Goal: Transaction & Acquisition: Obtain resource

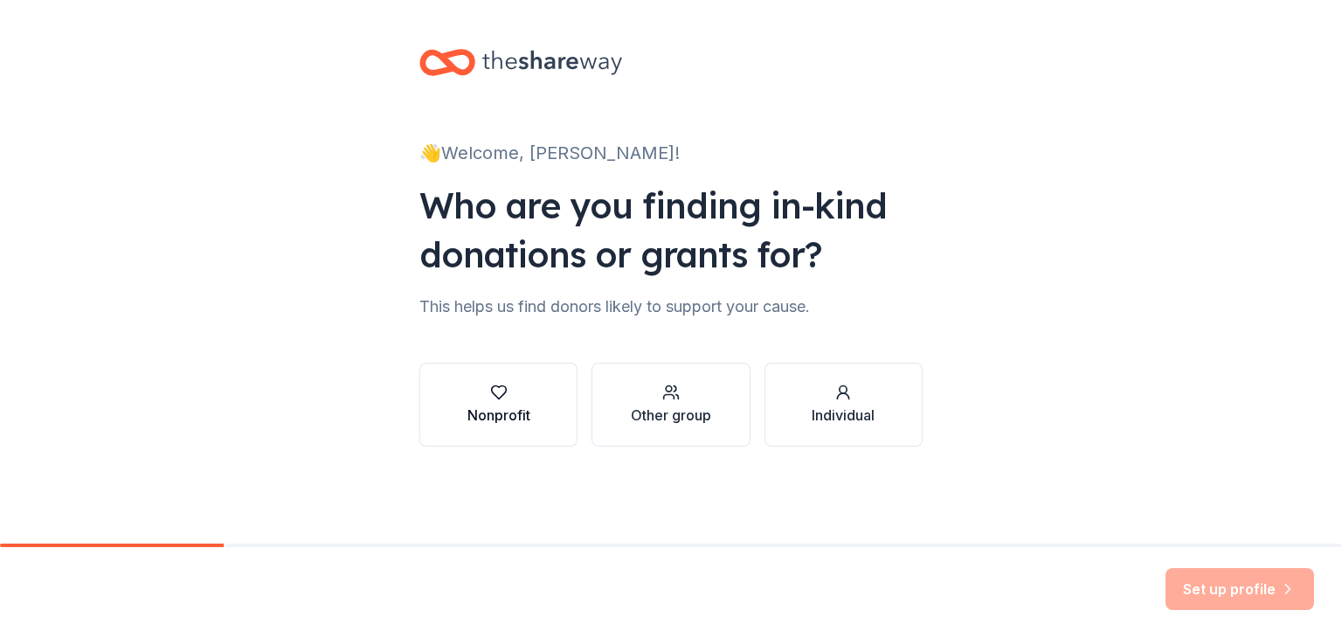
click at [512, 405] on div "Nonprofit" at bounding box center [498, 414] width 63 height 21
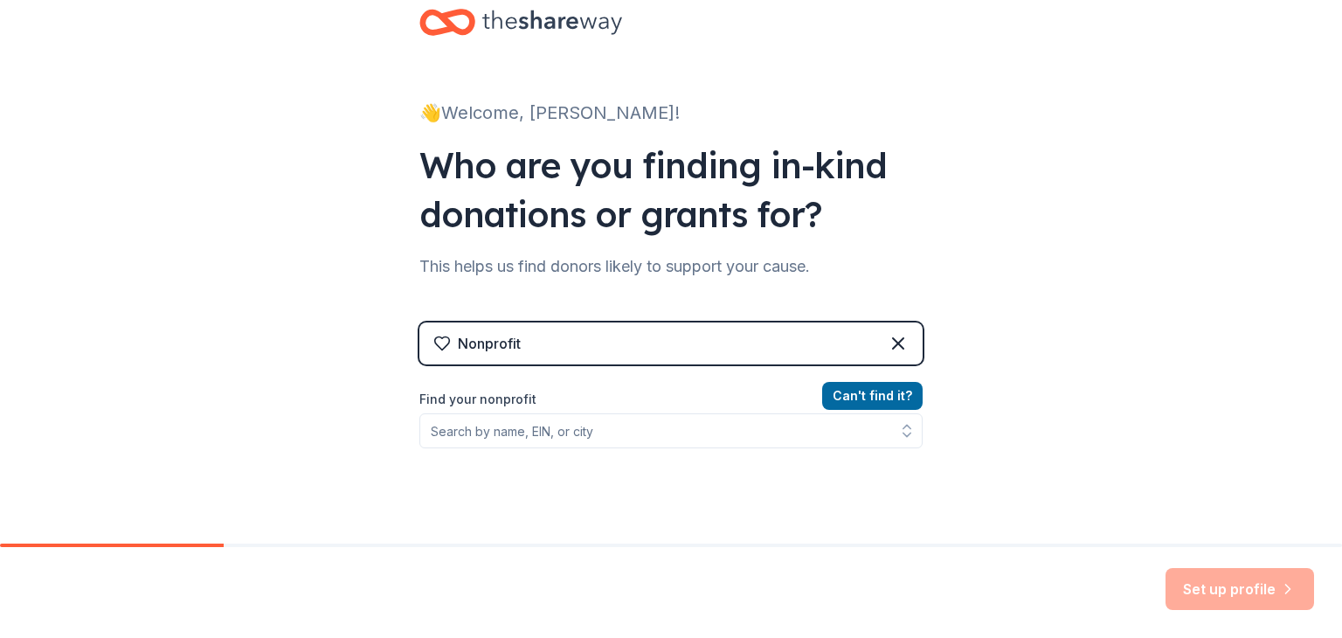
scroll to position [42, 0]
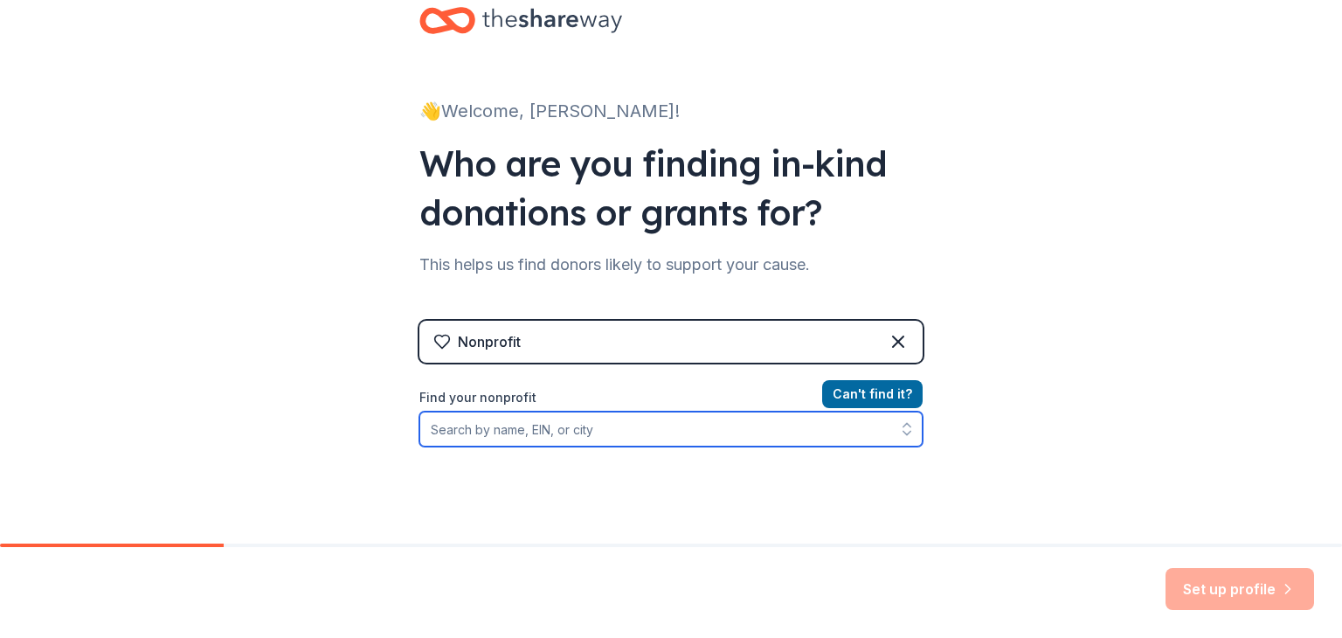
click at [556, 429] on input "Find your nonprofit" at bounding box center [670, 428] width 503 height 35
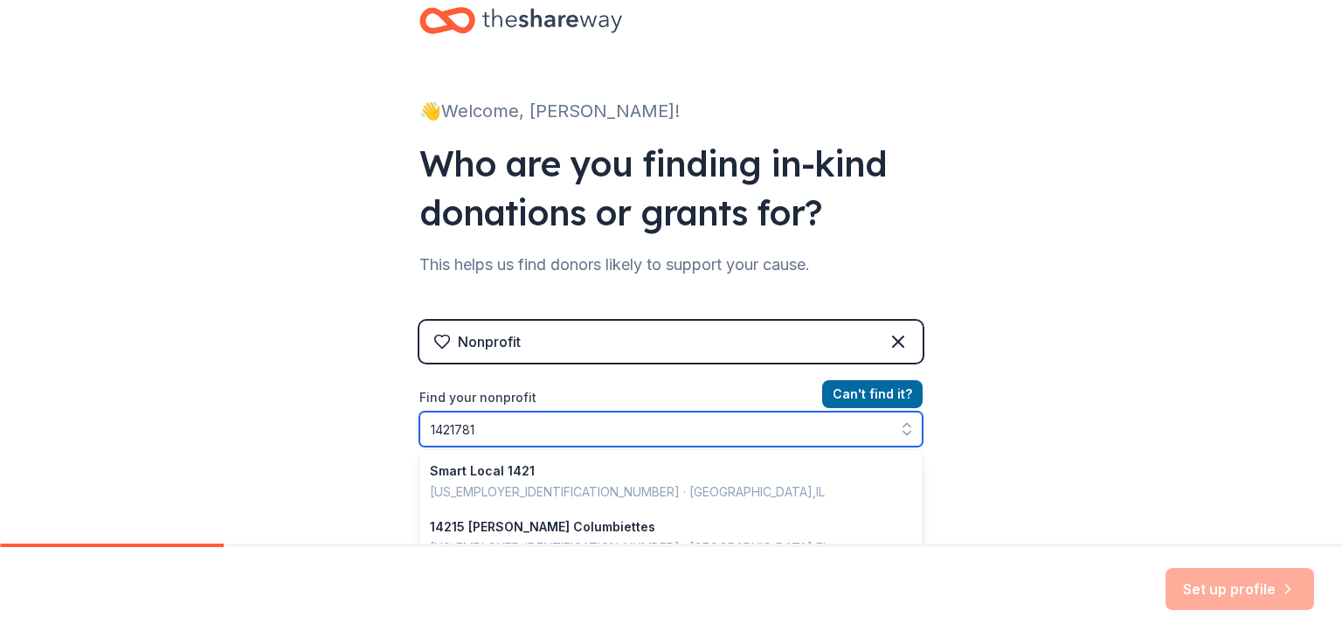
type input "14217816"
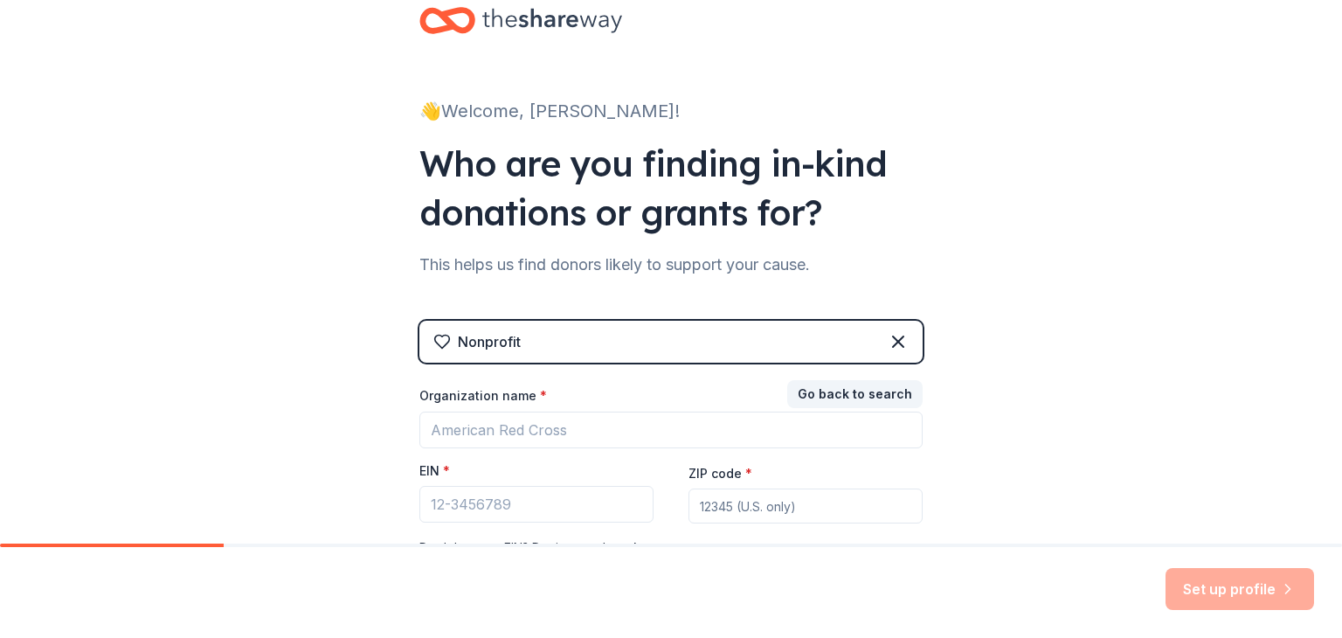
click at [346, 434] on div "👋 Welcome, Megan! Who are you finding in-kind donations or grants for? This hel…" at bounding box center [671, 317] width 1342 height 719
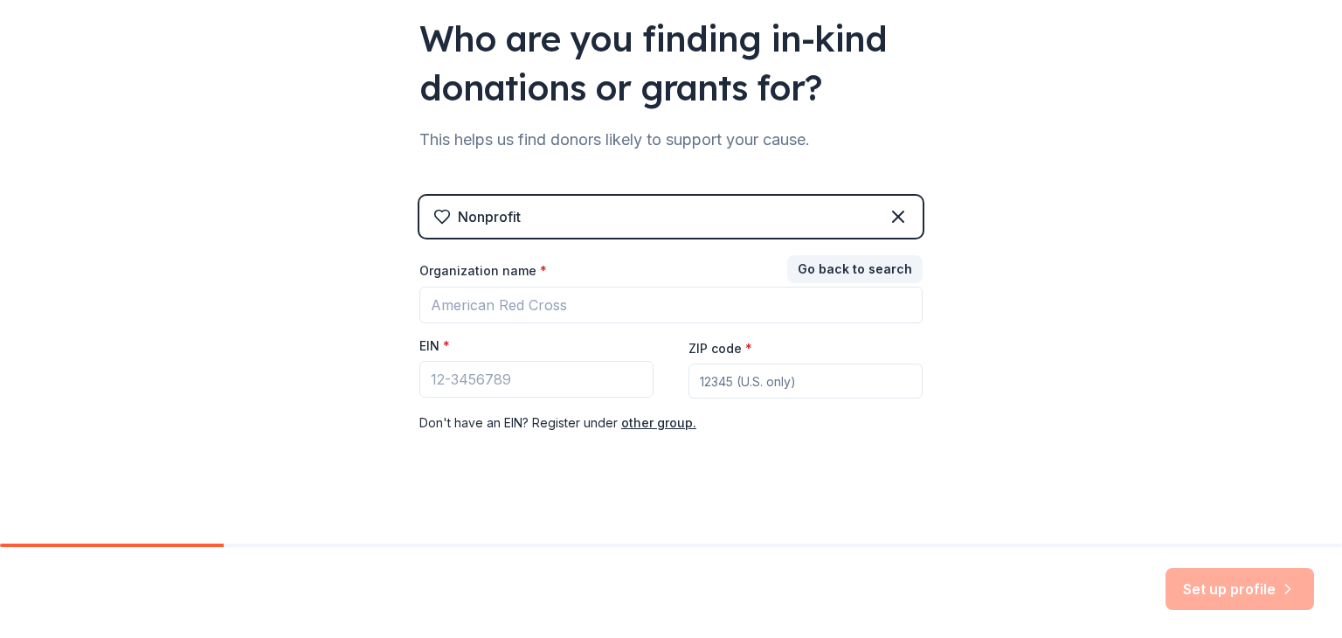
scroll to position [171, 0]
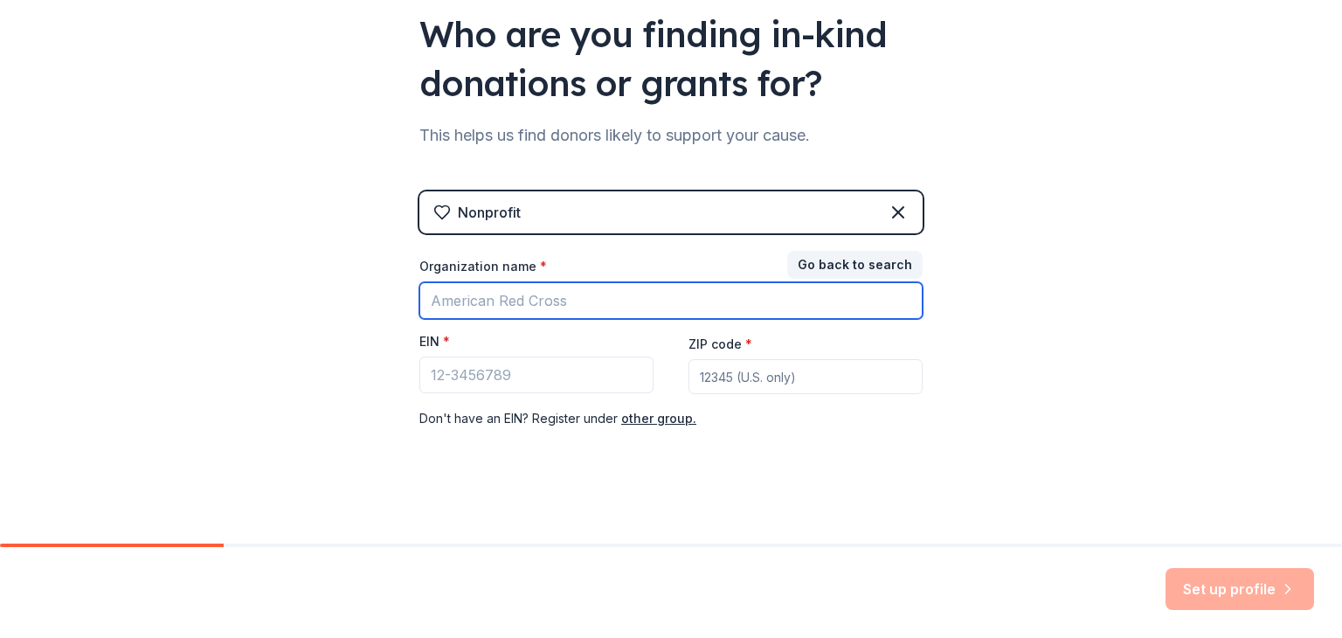
click at [528, 297] on input "Organization name *" at bounding box center [670, 300] width 503 height 37
type input "Picture Rocks PTO"
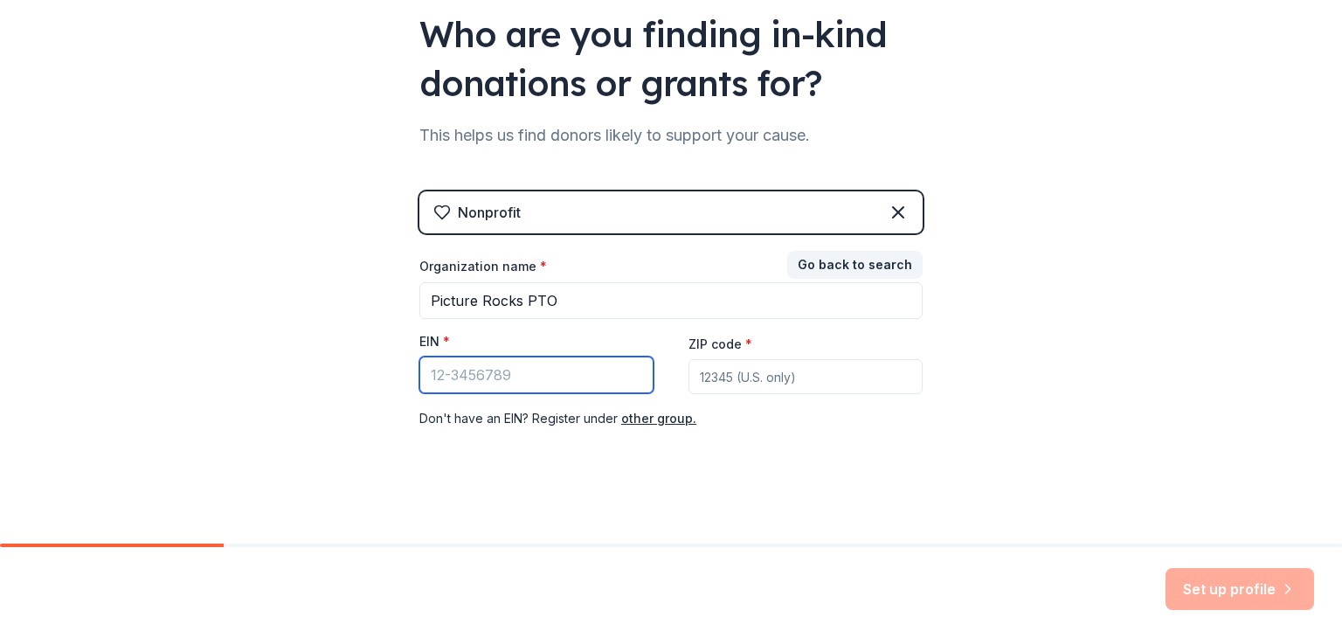
click at [503, 384] on input "EIN *" at bounding box center [536, 374] width 234 height 37
type input "12-217816"
click at [765, 362] on input "ZIP code *" at bounding box center [805, 376] width 234 height 35
type input "85743"
click at [840, 458] on div "Nonprofit Go back to search Organization name * Picture Rocks PTO EIN * 12-2178…" at bounding box center [670, 327] width 503 height 273
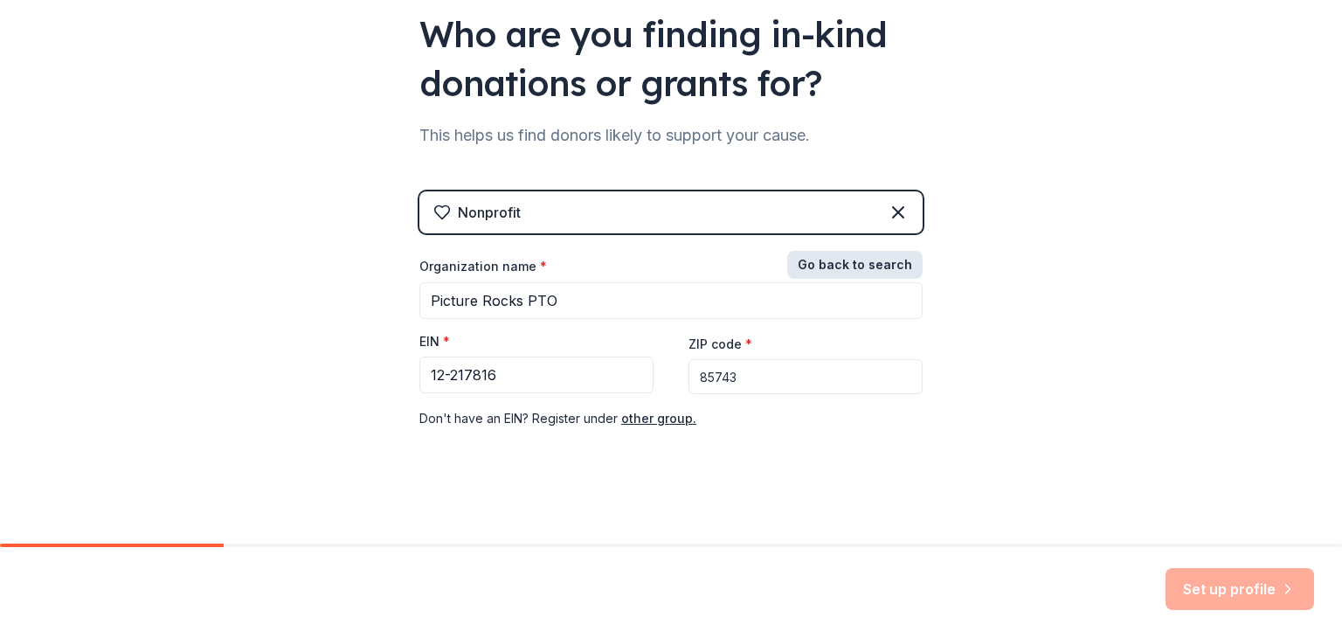
click at [869, 263] on button "Go back to search" at bounding box center [854, 265] width 135 height 28
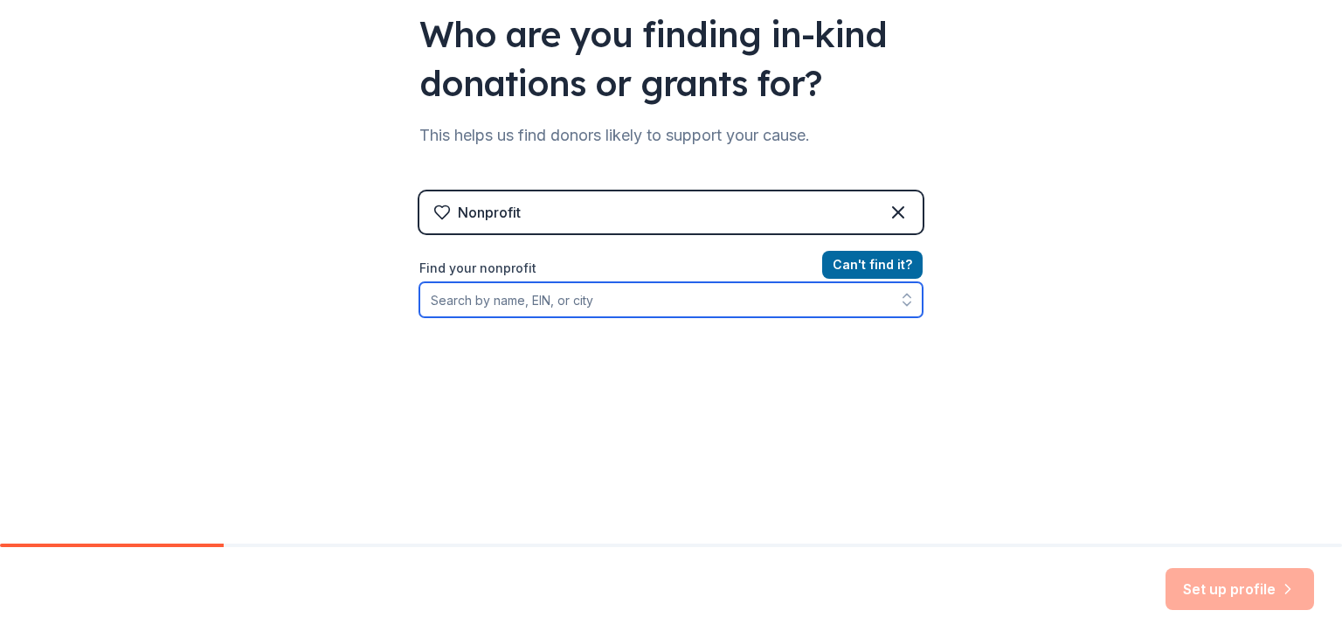
click at [830, 301] on input "Find your nonprofit" at bounding box center [670, 299] width 503 height 35
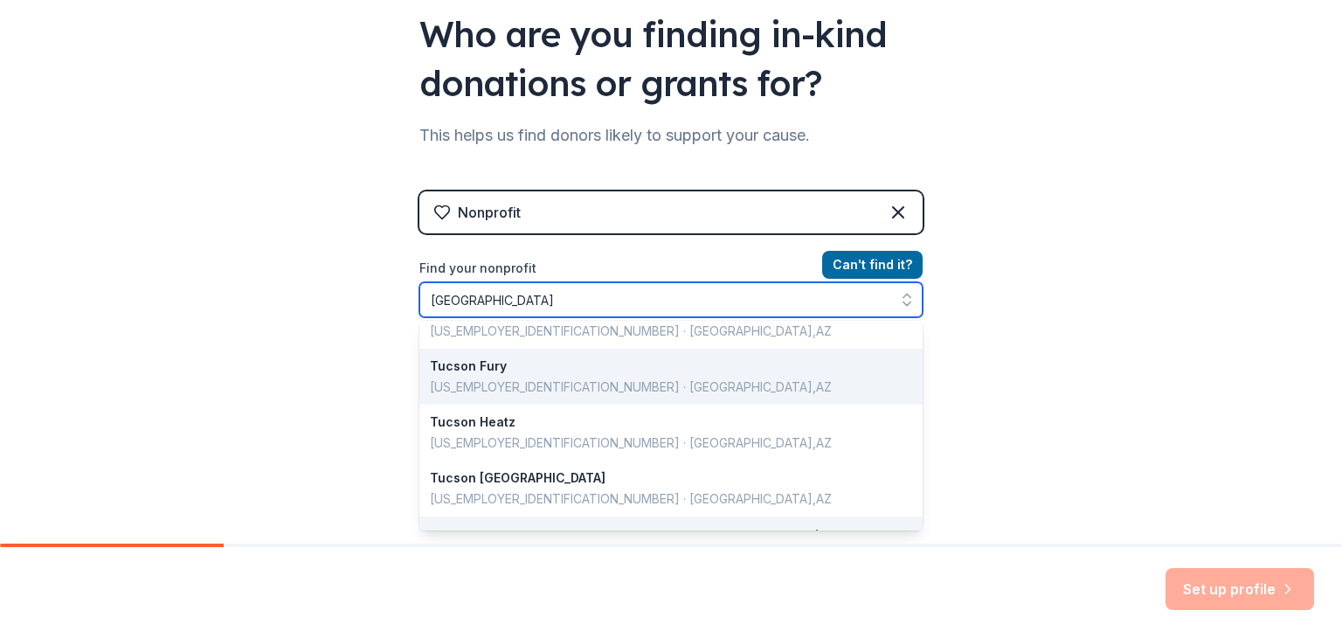
scroll to position [1237, 0]
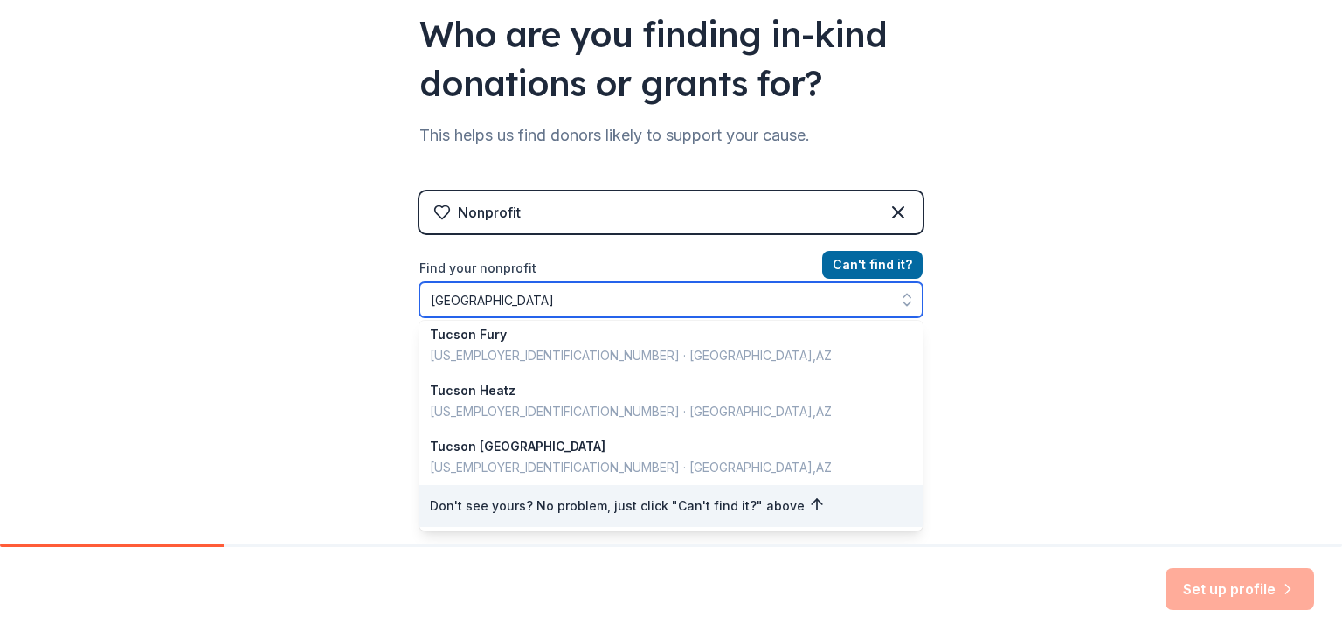
click at [737, 313] on input "Tucson" at bounding box center [670, 299] width 503 height 35
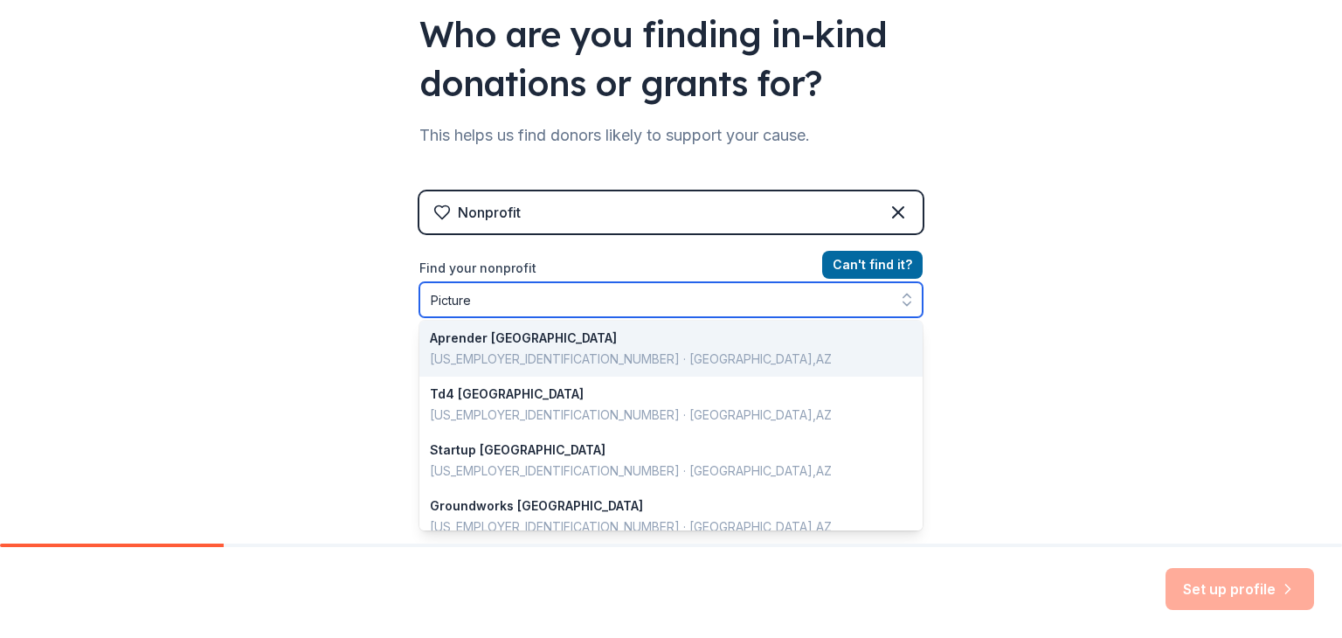
scroll to position [0, 0]
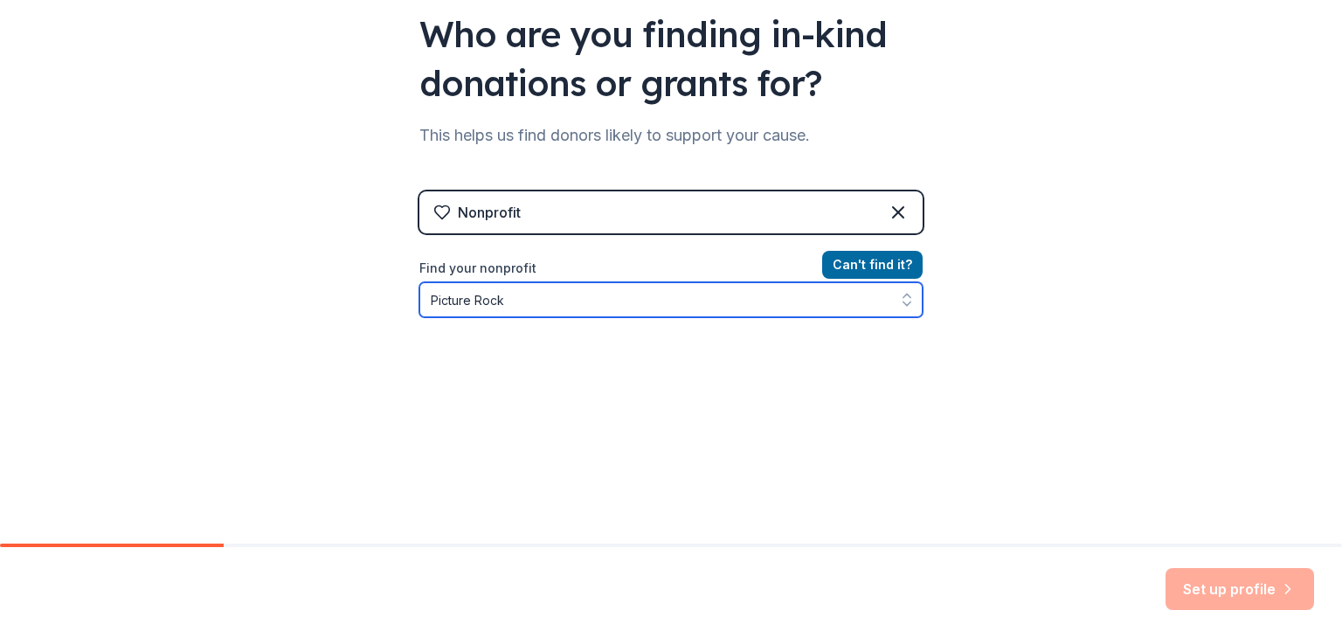
type input "Picture Rocks"
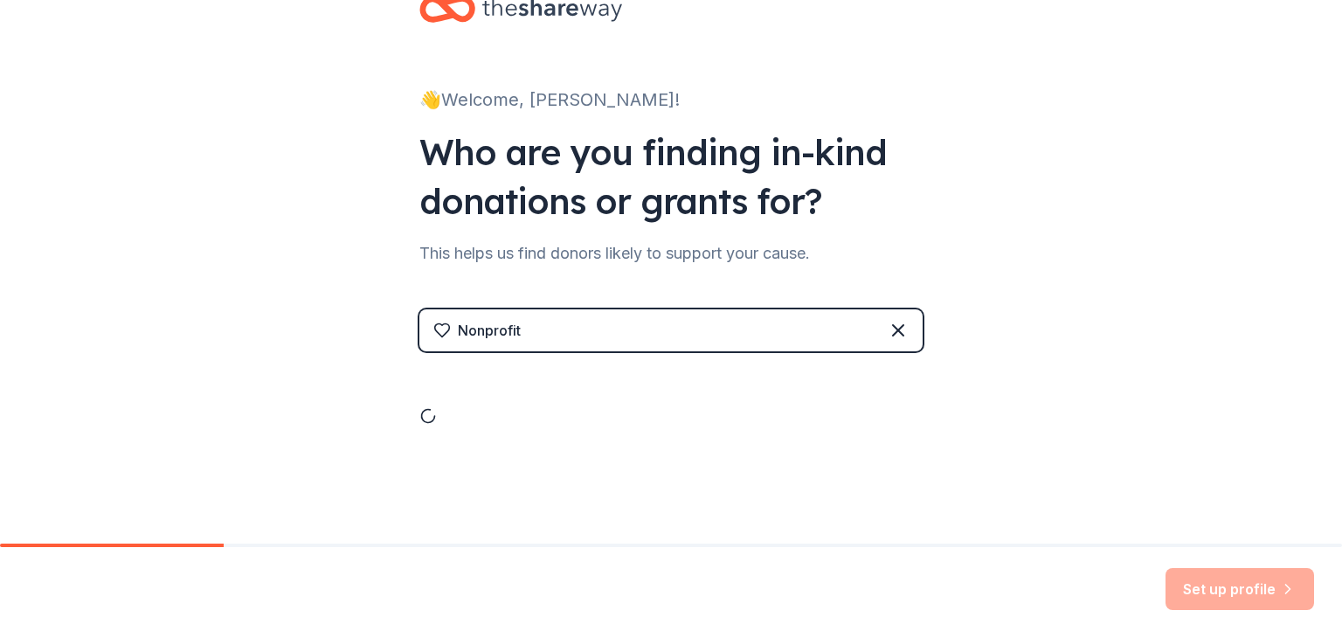
scroll to position [171, 0]
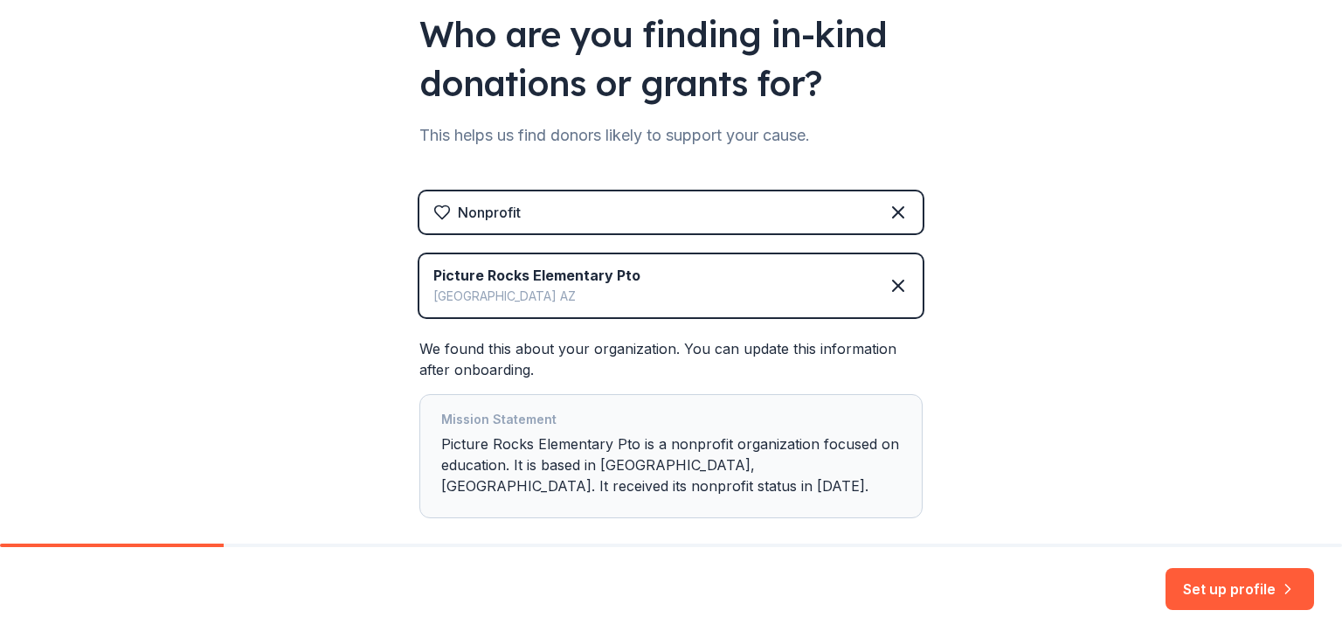
click at [673, 378] on div "We found this about your organization. You can update this information after on…" at bounding box center [670, 428] width 503 height 180
click at [937, 399] on div "👋 Welcome, Megan! Who are you finding in-kind donations or grants for? This hel…" at bounding box center [670, 233] width 559 height 808
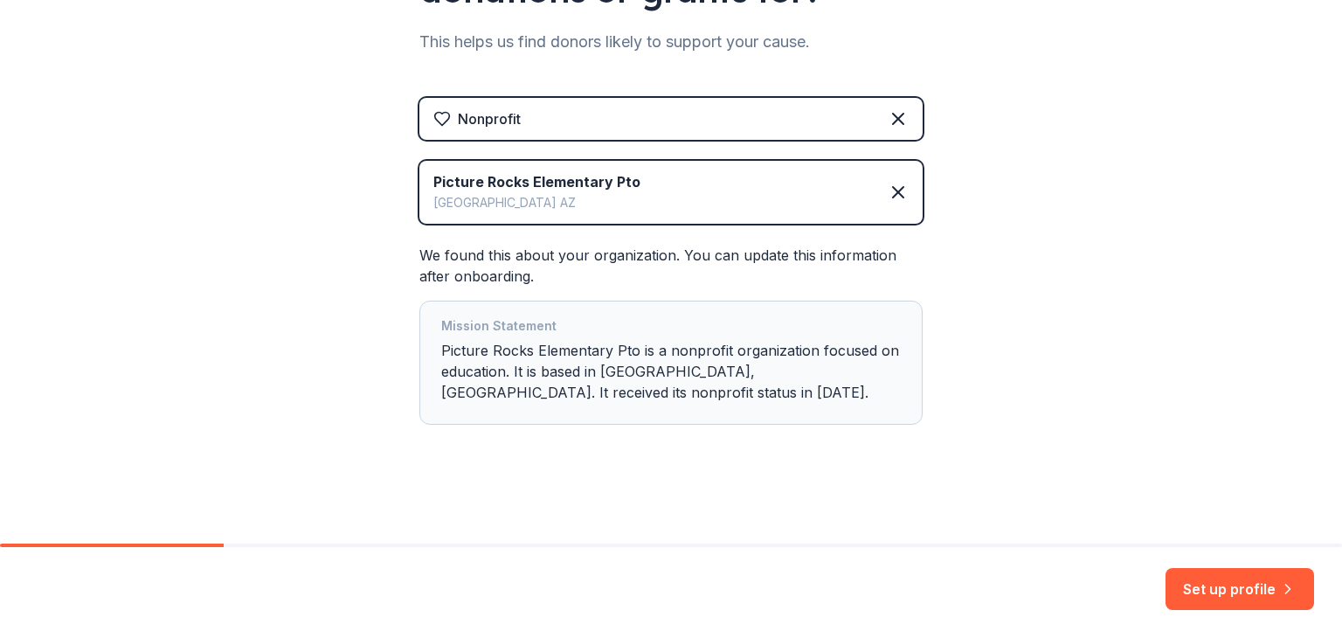
scroll to position [204, 0]
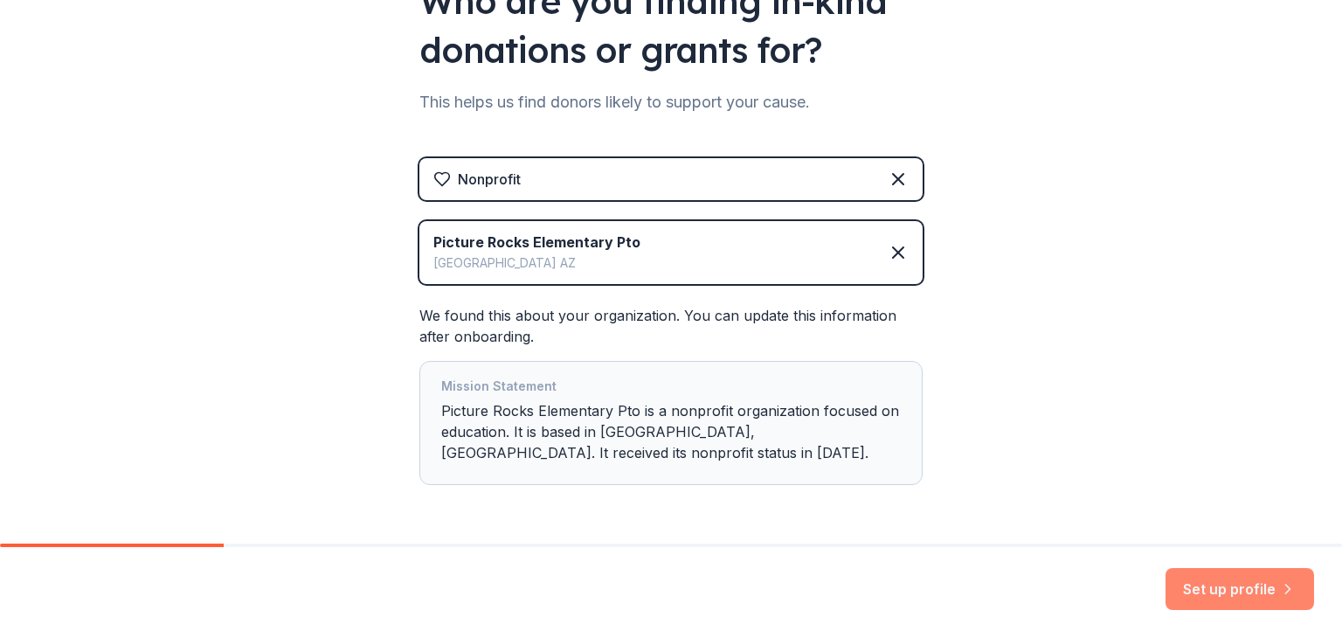
click at [1212, 601] on button "Set up profile" at bounding box center [1239, 589] width 149 height 42
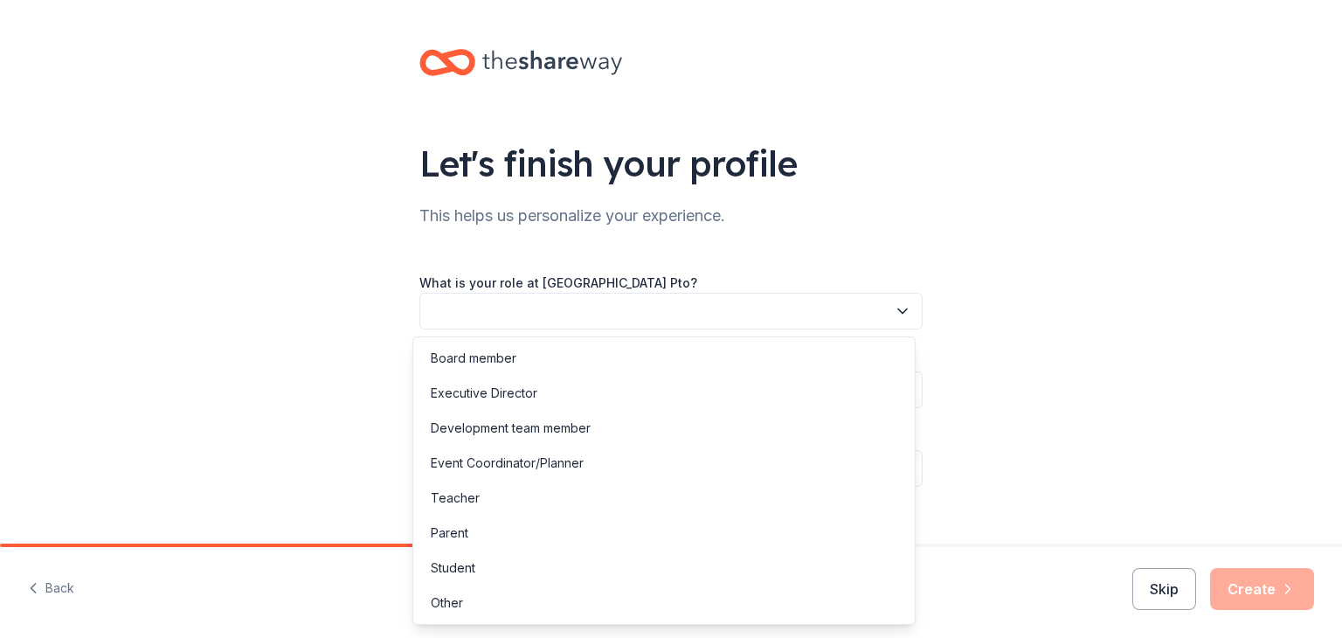
click at [894, 307] on icon "button" at bounding box center [902, 310] width 17 height 17
click at [478, 360] on div "Board member" at bounding box center [474, 358] width 86 height 21
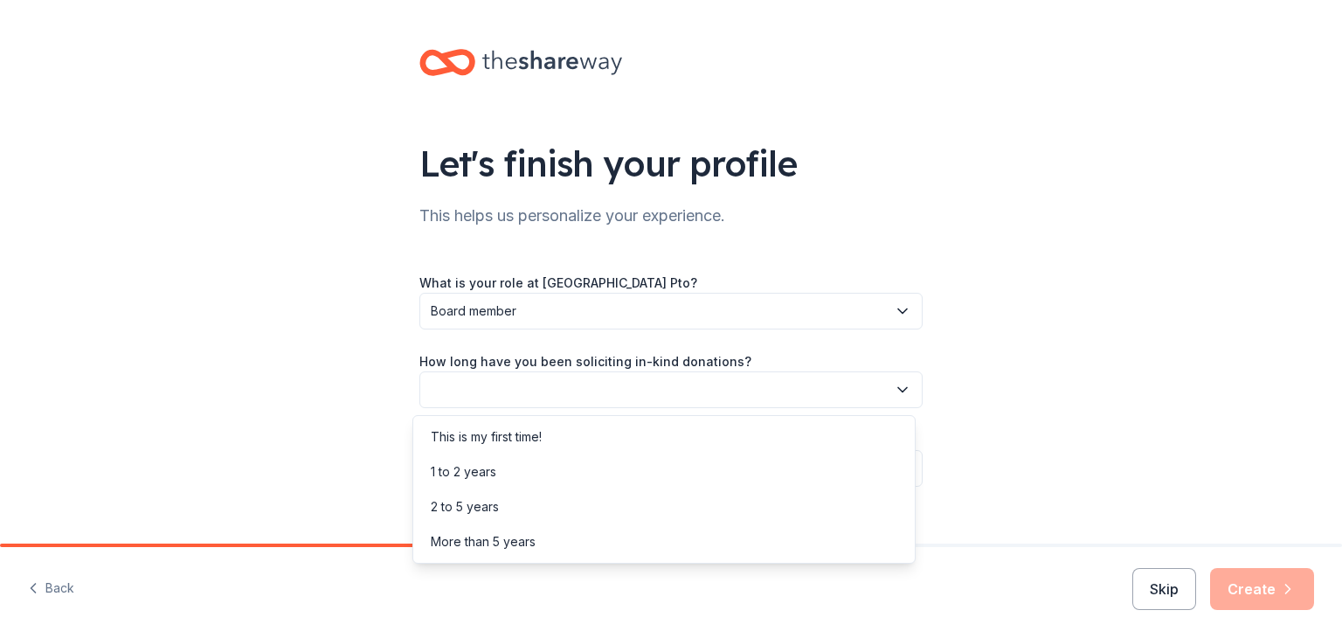
click at [807, 395] on button "button" at bounding box center [670, 389] width 503 height 37
click at [488, 448] on div "This is my first time!" at bounding box center [664, 436] width 494 height 35
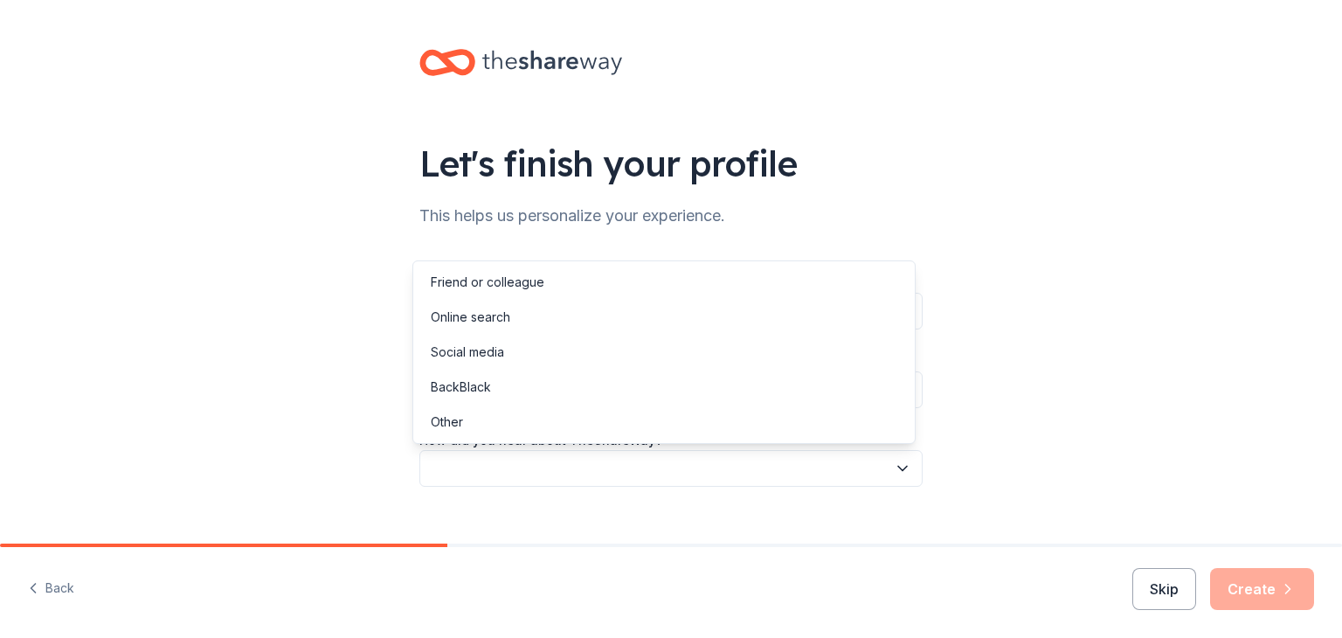
click at [493, 479] on button "button" at bounding box center [670, 468] width 503 height 37
click at [510, 319] on div "Online search" at bounding box center [664, 317] width 494 height 35
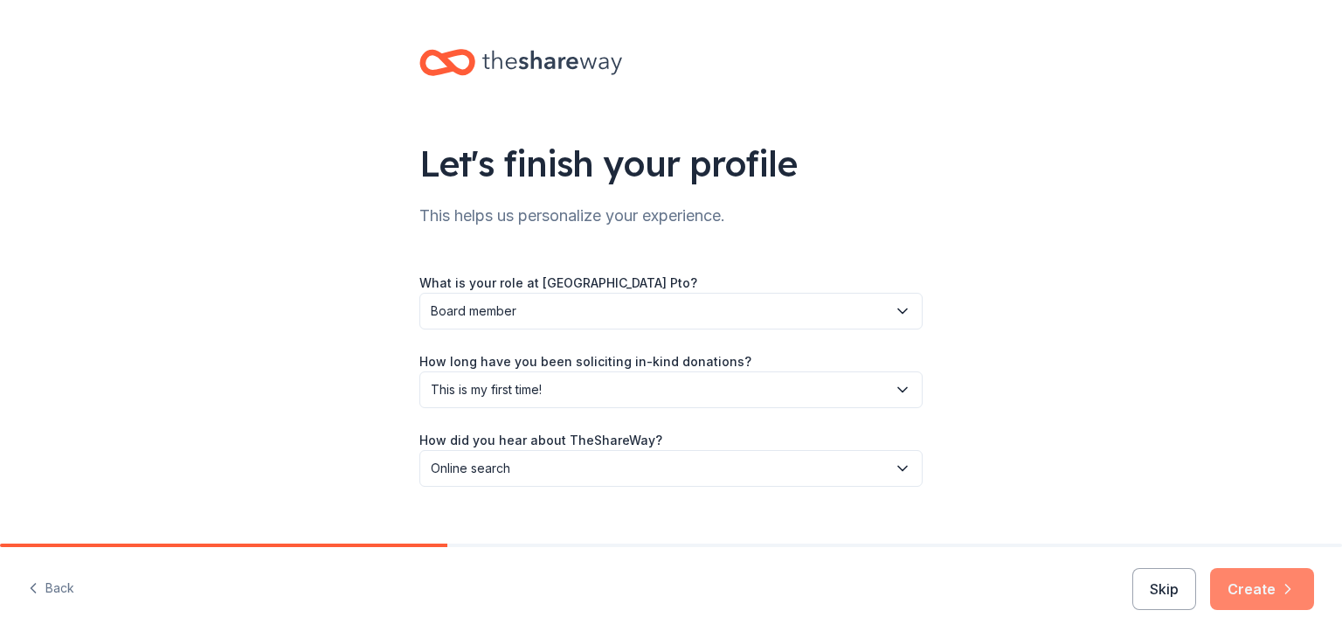
click at [1275, 585] on button "Create" at bounding box center [1262, 589] width 104 height 42
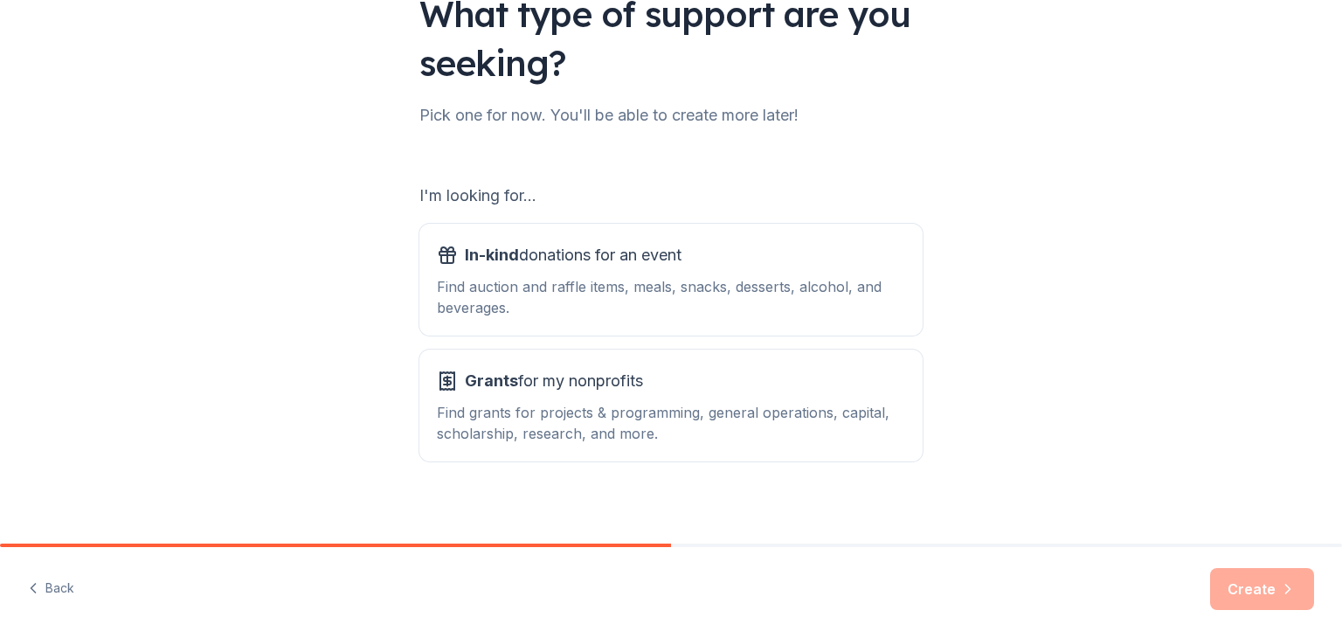
scroll to position [150, 0]
click at [827, 268] on div "In-kind donations for an event Find auction and raffle items, meals, snacks, de…" at bounding box center [671, 278] width 468 height 77
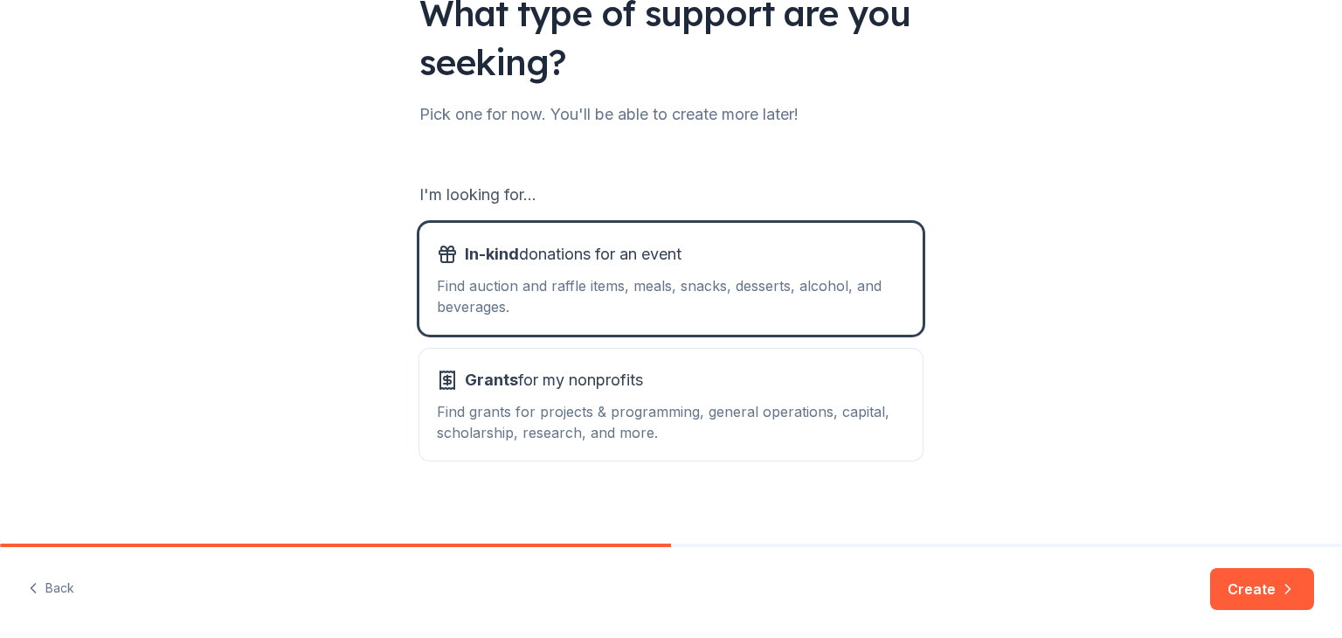
scroll to position [162, 0]
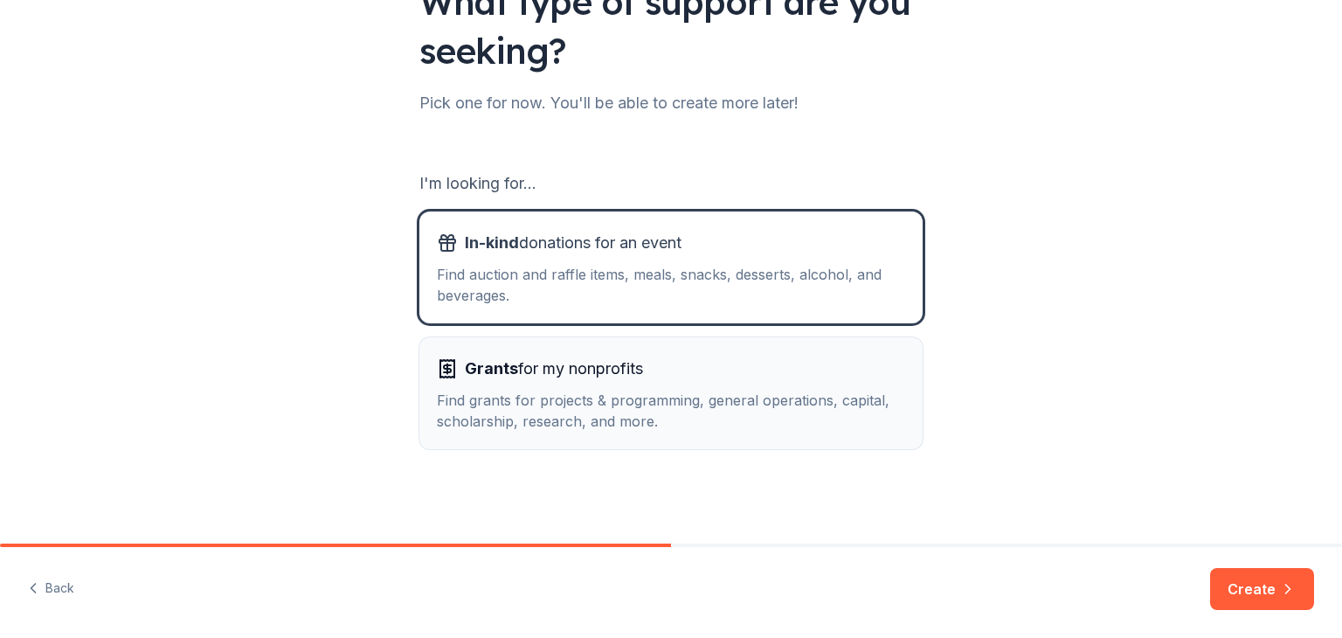
click at [805, 376] on div "Grants for my nonprofits" at bounding box center [671, 369] width 468 height 28
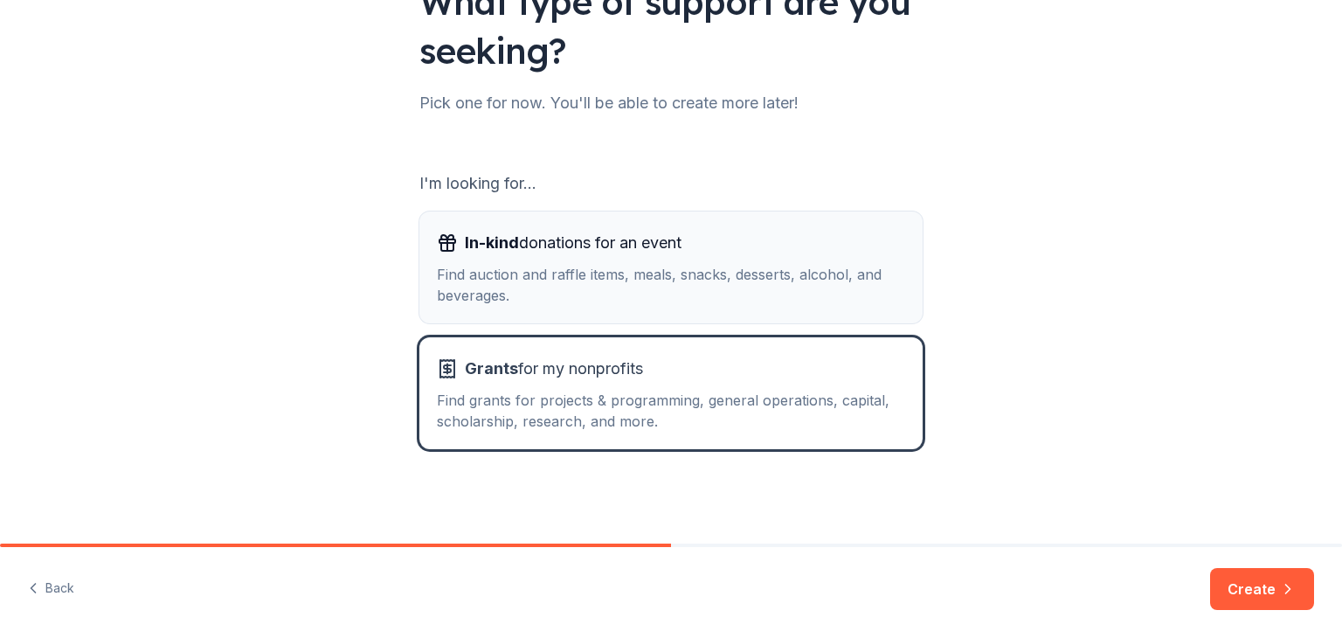
click at [819, 249] on div "In-kind donations for an event" at bounding box center [671, 243] width 468 height 28
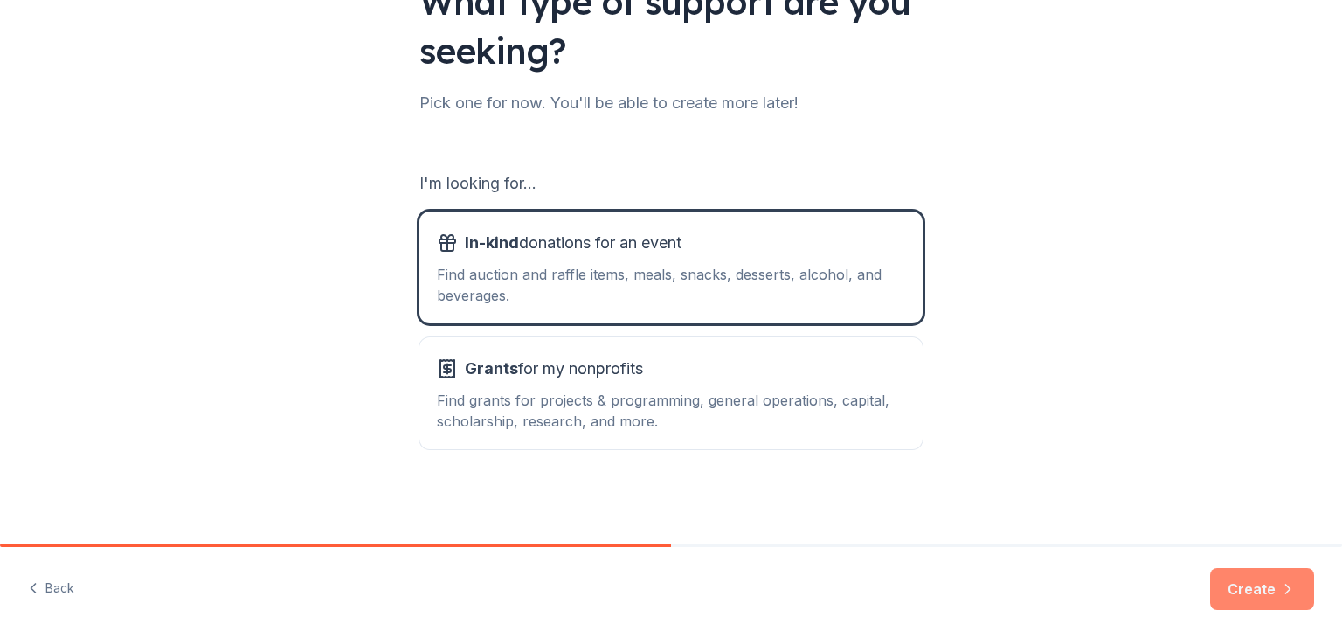
click at [1251, 588] on button "Create" at bounding box center [1262, 589] width 104 height 42
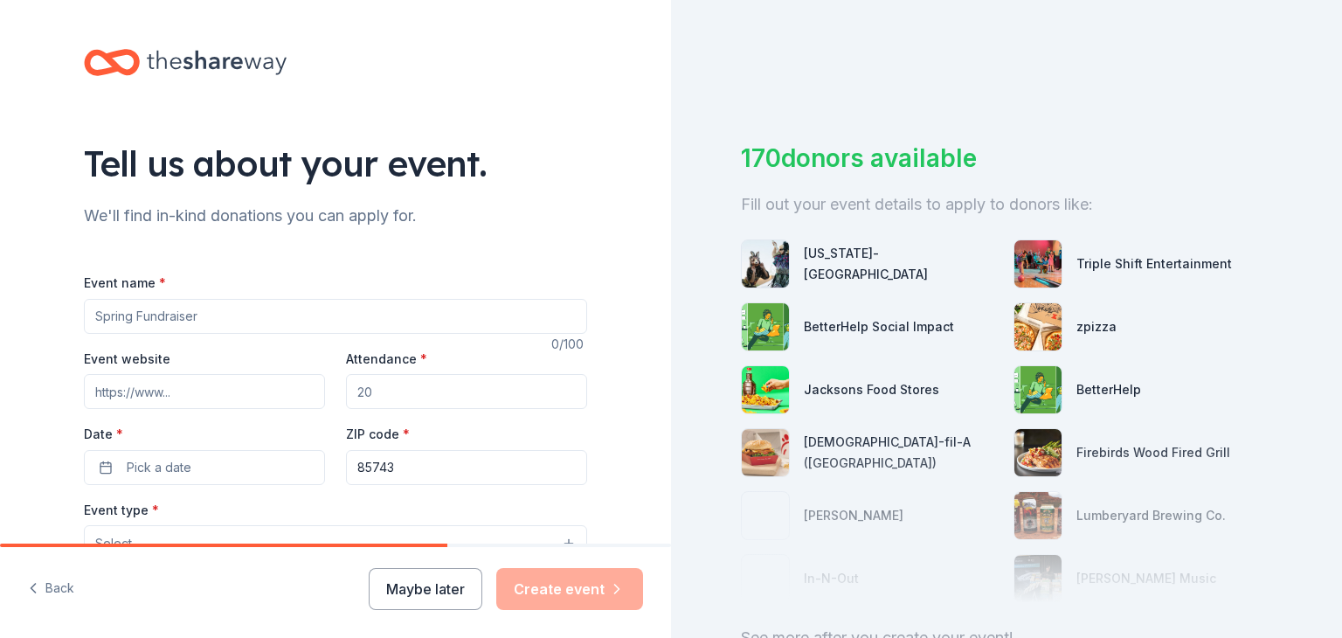
click at [431, 321] on input "Event name *" at bounding box center [335, 316] width 503 height 35
type input "Winter Festival"
click at [384, 395] on input "Attendance *" at bounding box center [466, 391] width 241 height 35
type input "500"
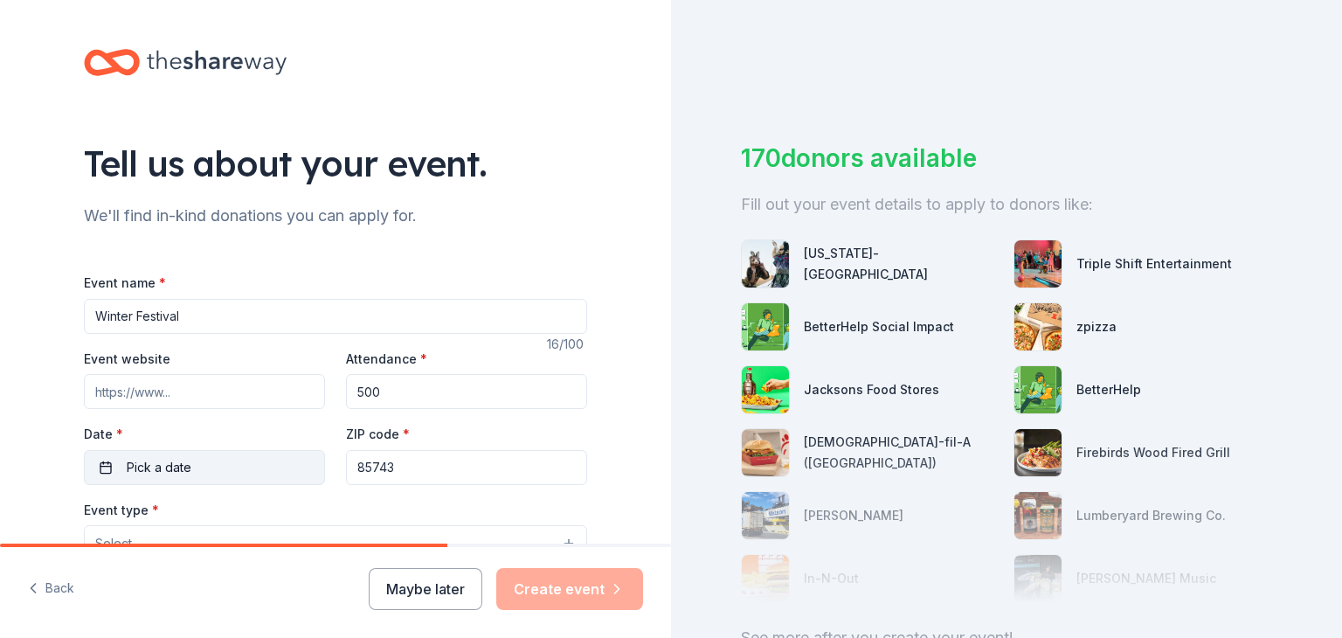
click at [223, 465] on button "Pick a date" at bounding box center [204, 467] width 241 height 35
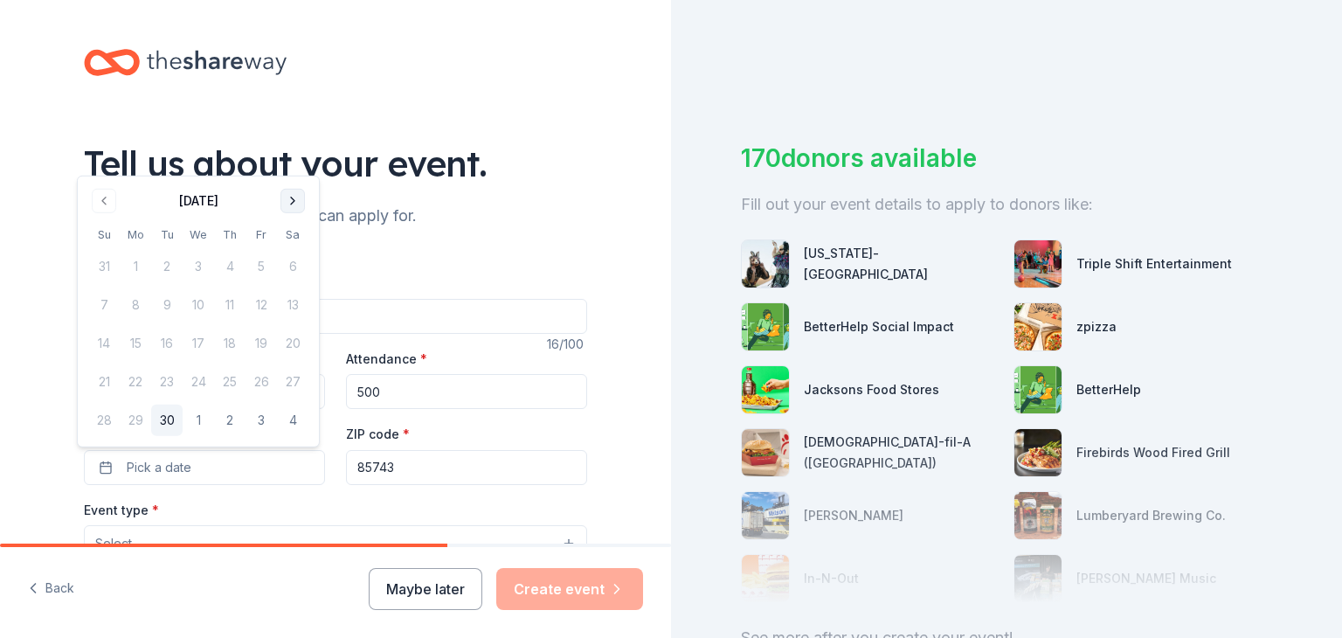
click at [287, 197] on button "Go to next month" at bounding box center [292, 201] width 24 height 24
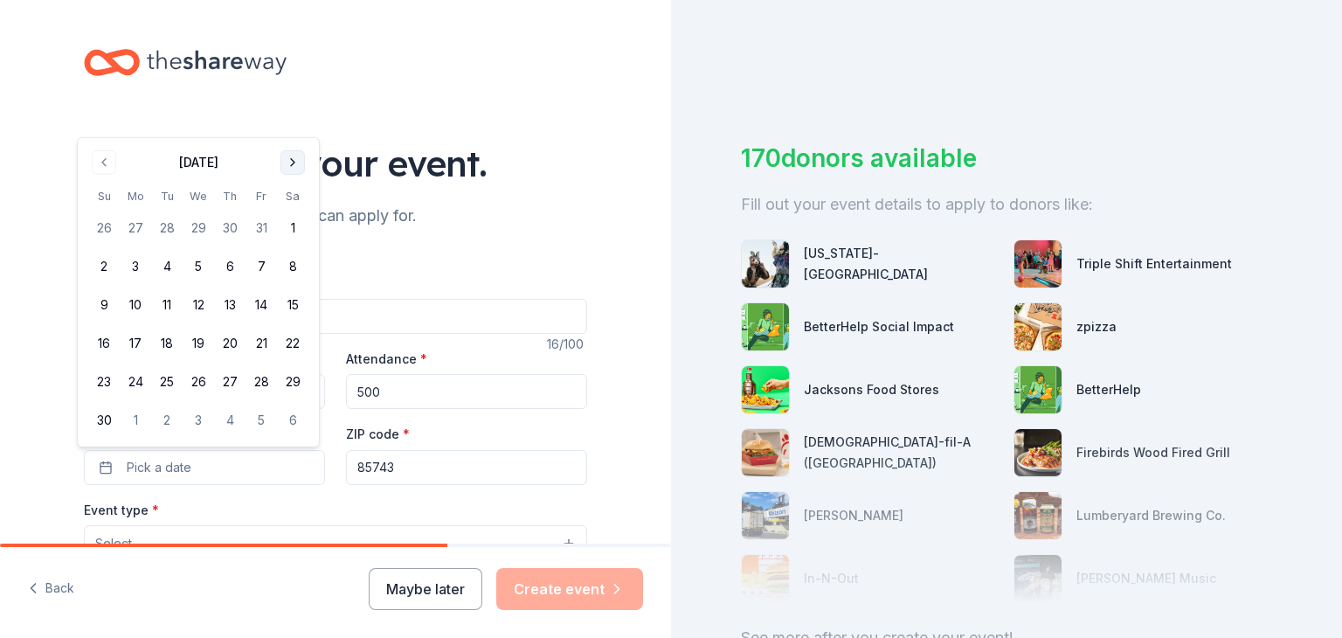
click at [291, 162] on button "Go to next month" at bounding box center [292, 162] width 24 height 24
click at [262, 300] on button "12" at bounding box center [260, 304] width 31 height 31
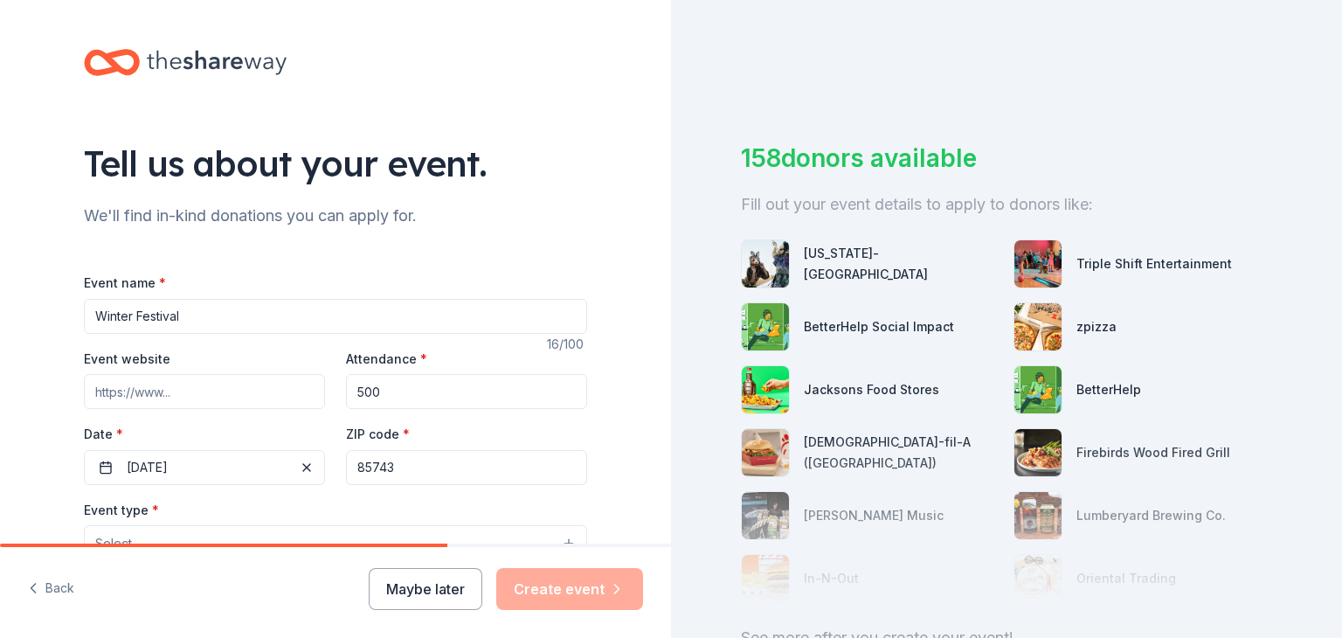
click at [416, 436] on div "ZIP code * 85743" at bounding box center [466, 454] width 241 height 62
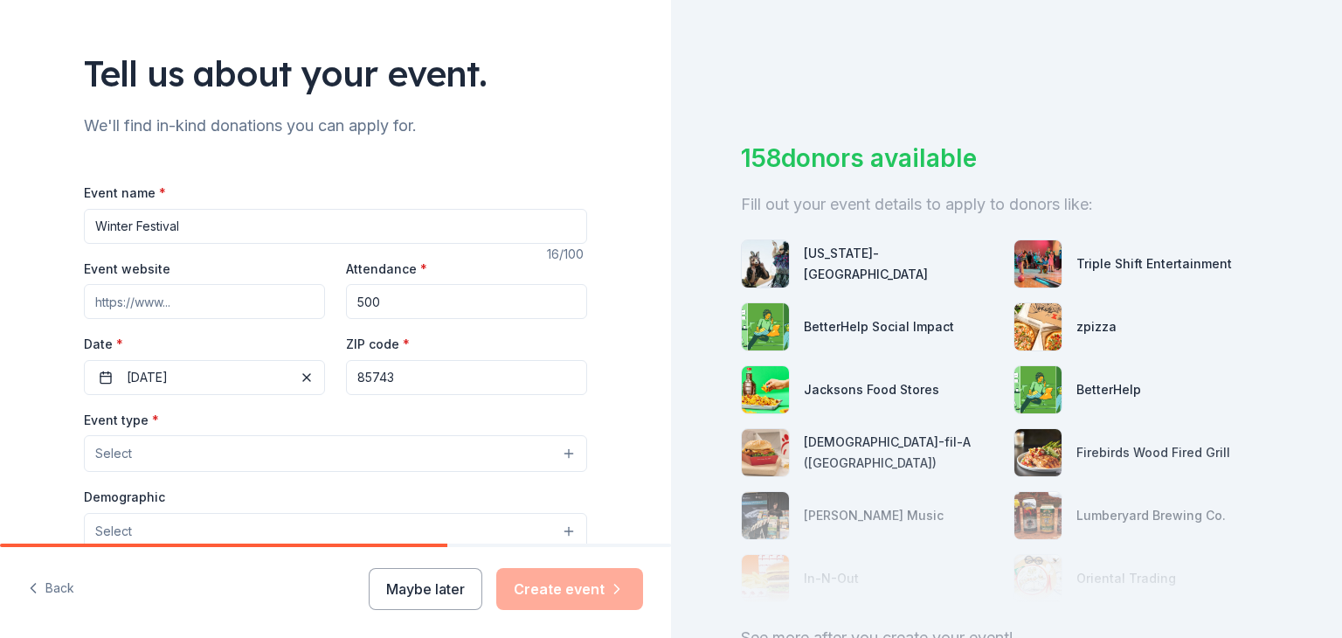
scroll to position [94, 0]
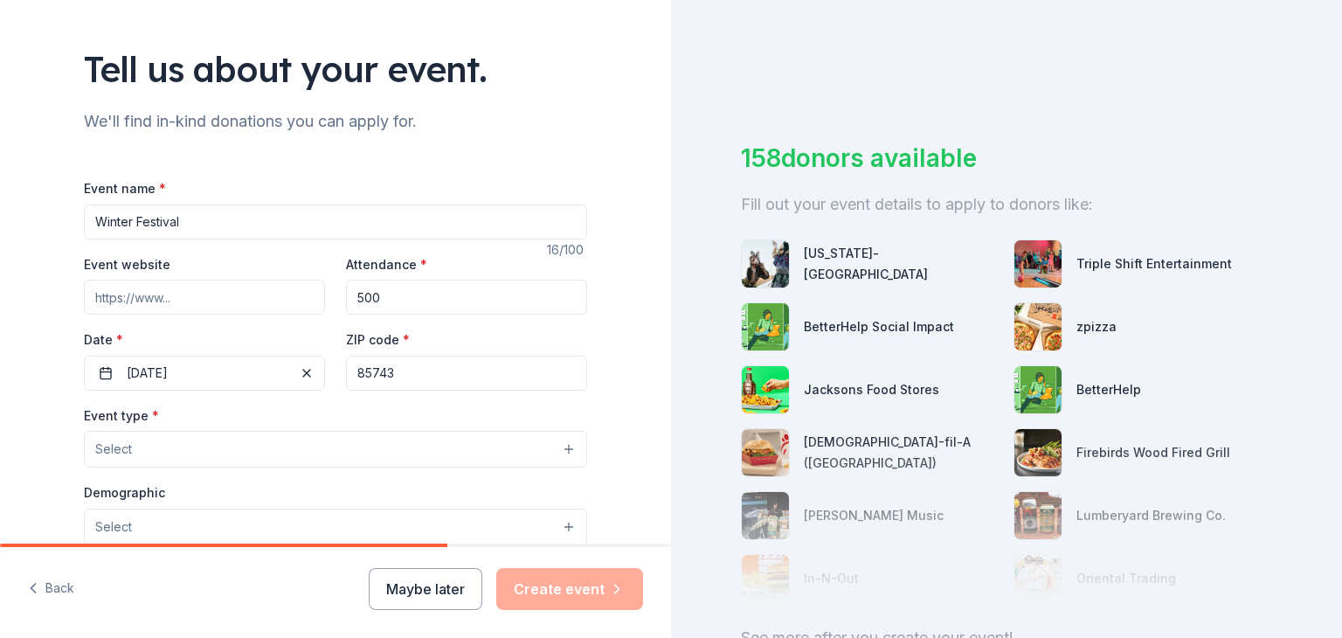
click at [308, 432] on button "Select" at bounding box center [335, 449] width 503 height 37
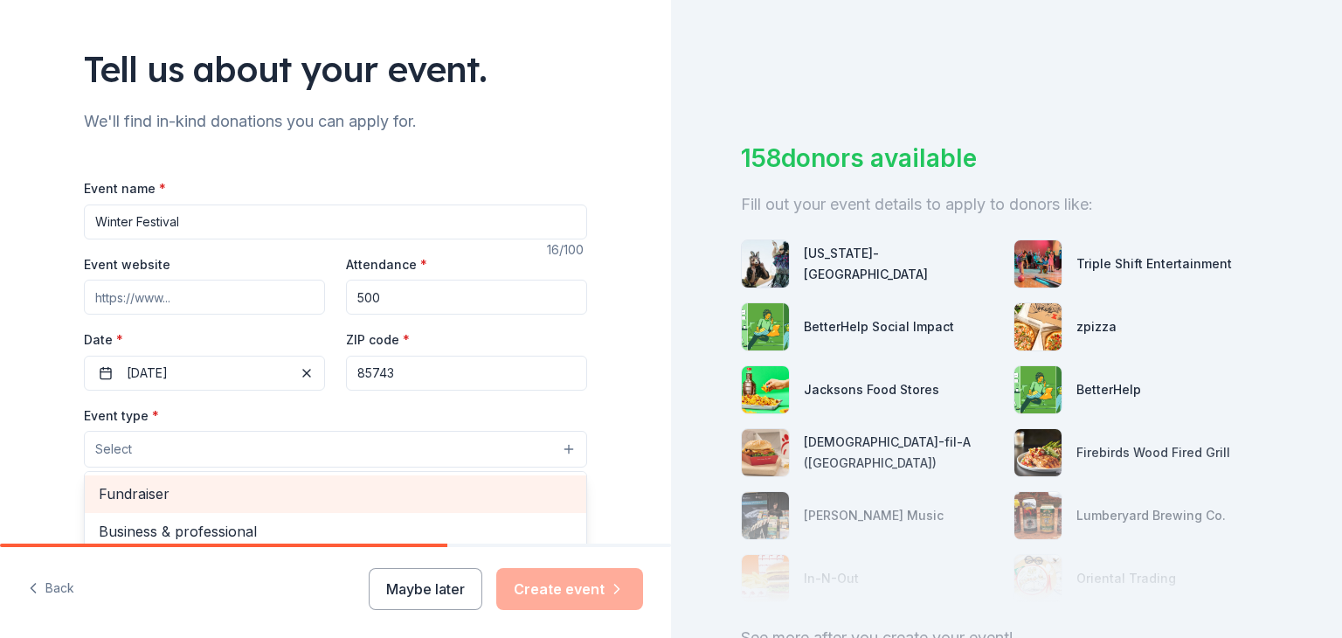
click at [275, 484] on span "Fundraiser" at bounding box center [336, 493] width 474 height 23
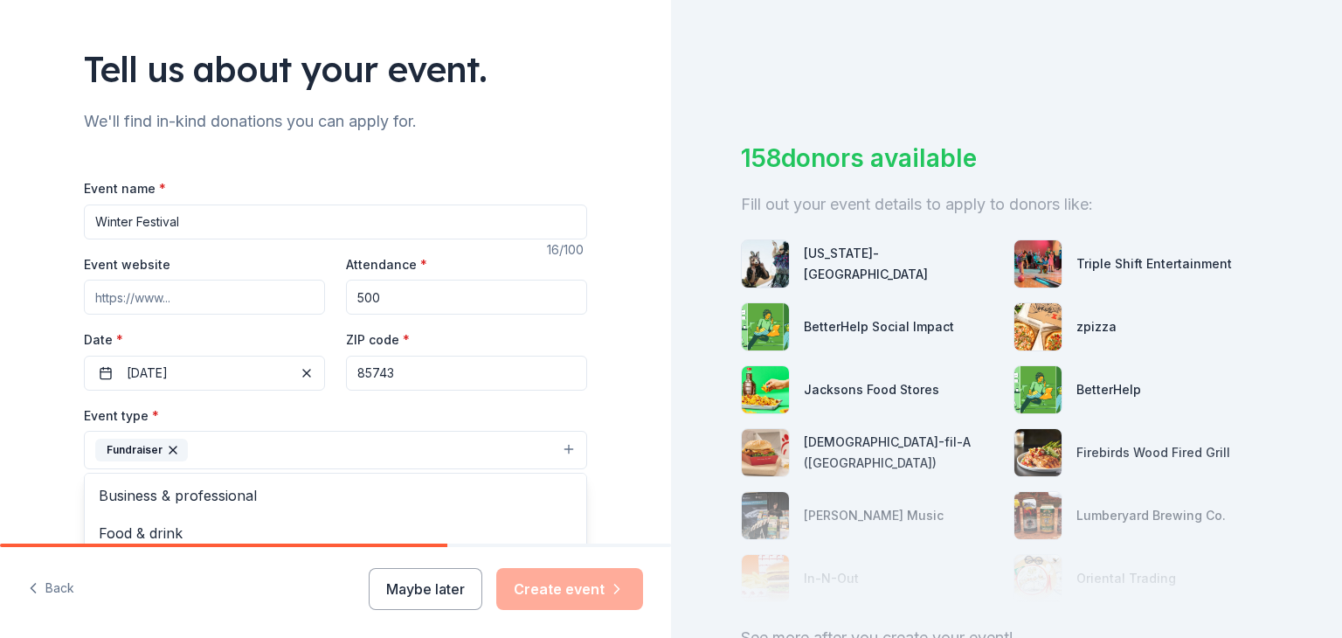
click at [364, 412] on div "Event type * Fundraiser Business & professional Food & drink Health & wellness …" at bounding box center [335, 437] width 503 height 66
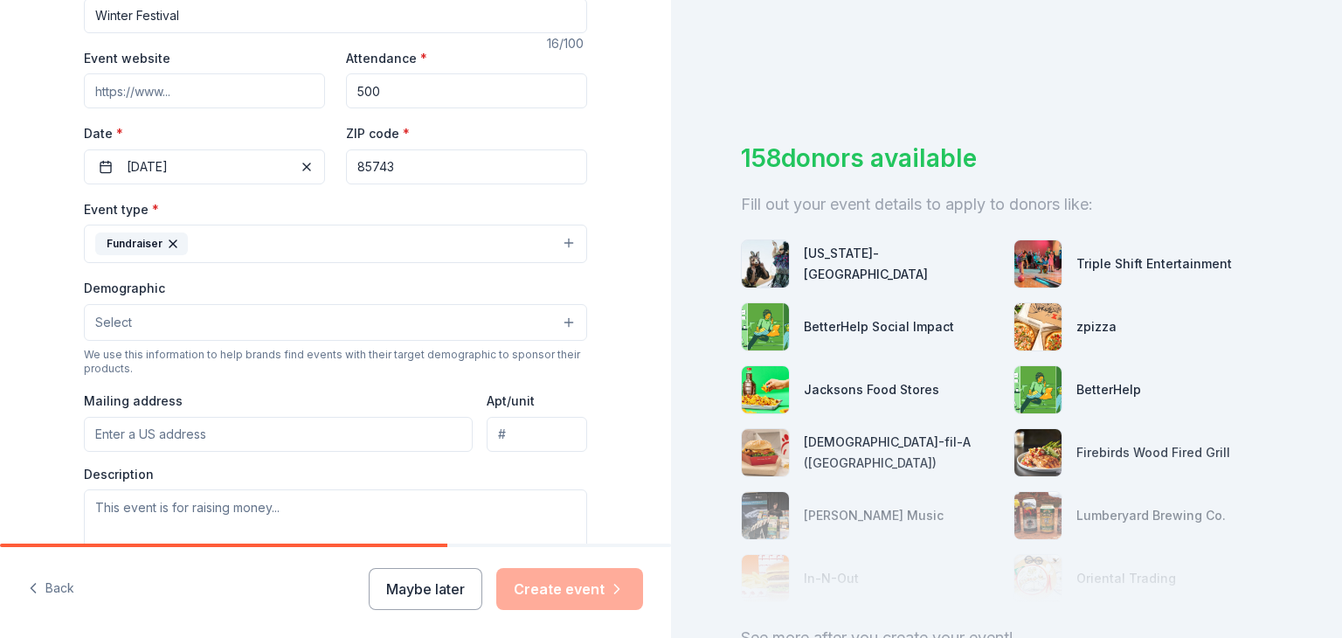
scroll to position [304, 0]
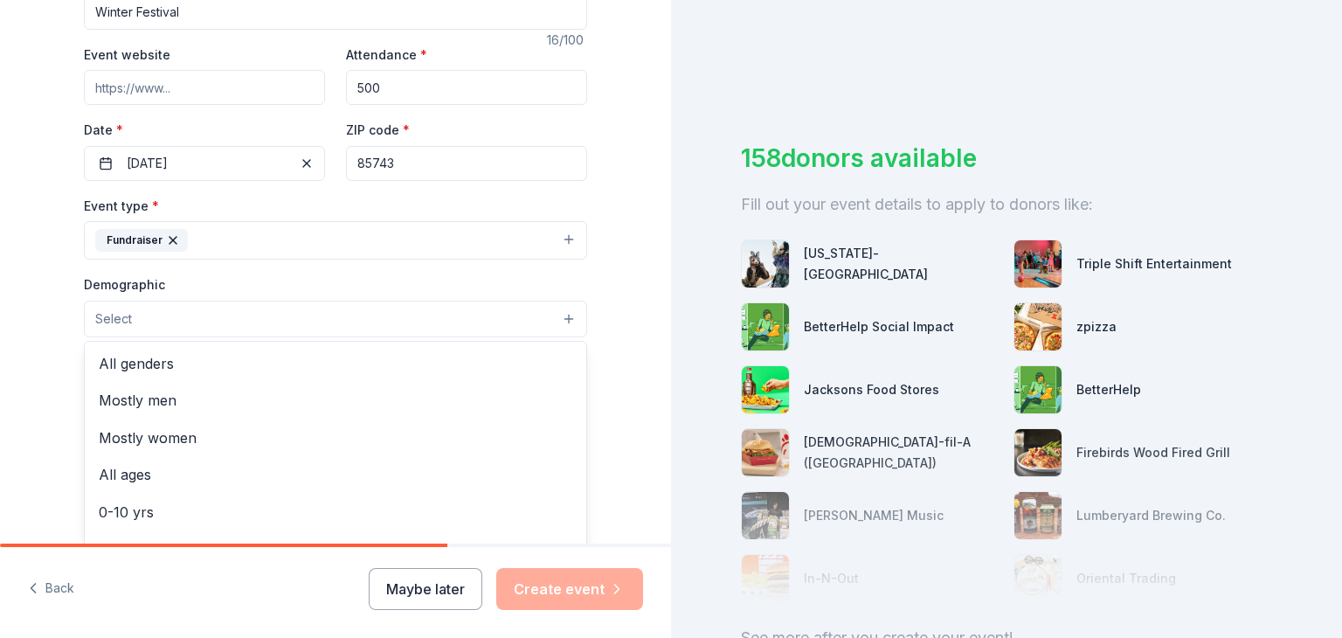
click at [421, 308] on button "Select" at bounding box center [335, 319] width 503 height 37
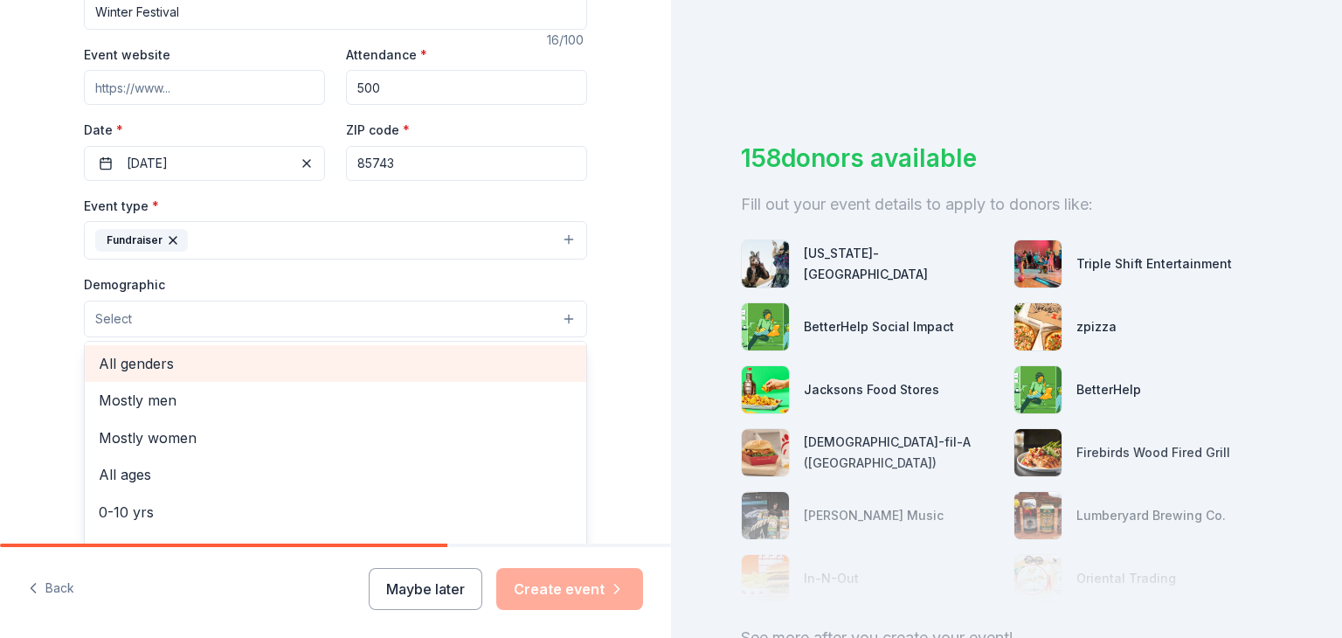
click at [287, 363] on span "All genders" at bounding box center [336, 363] width 474 height 23
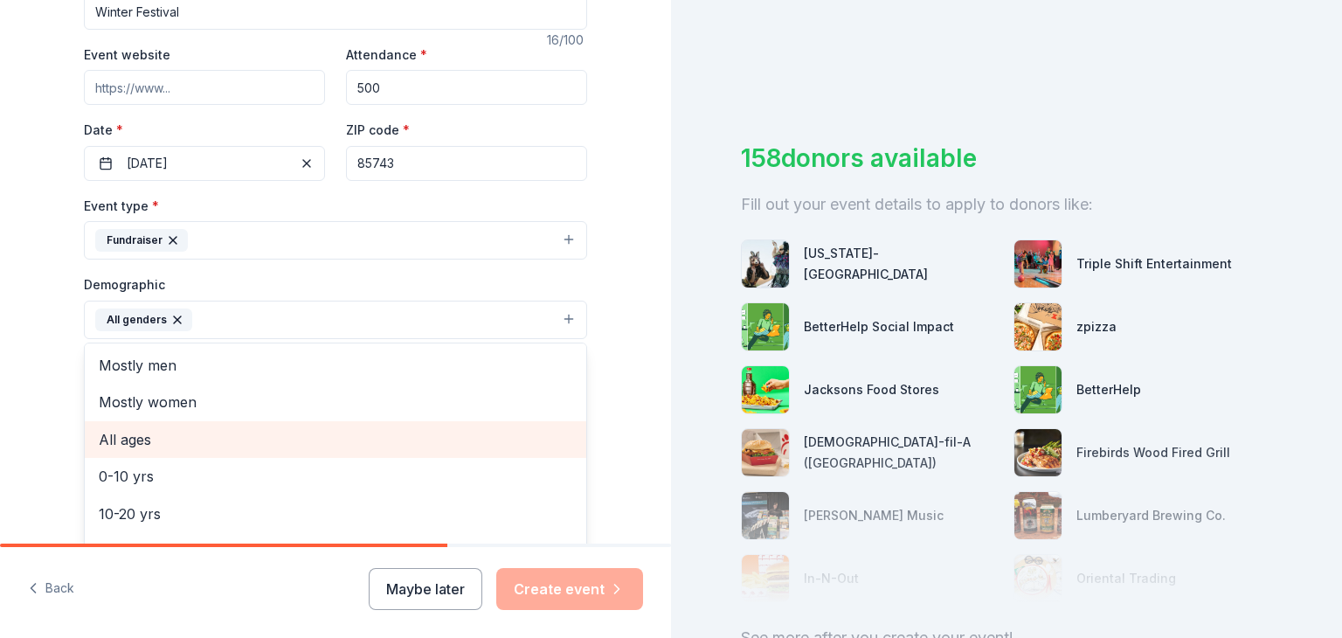
click at [222, 443] on span "All ages" at bounding box center [336, 439] width 474 height 23
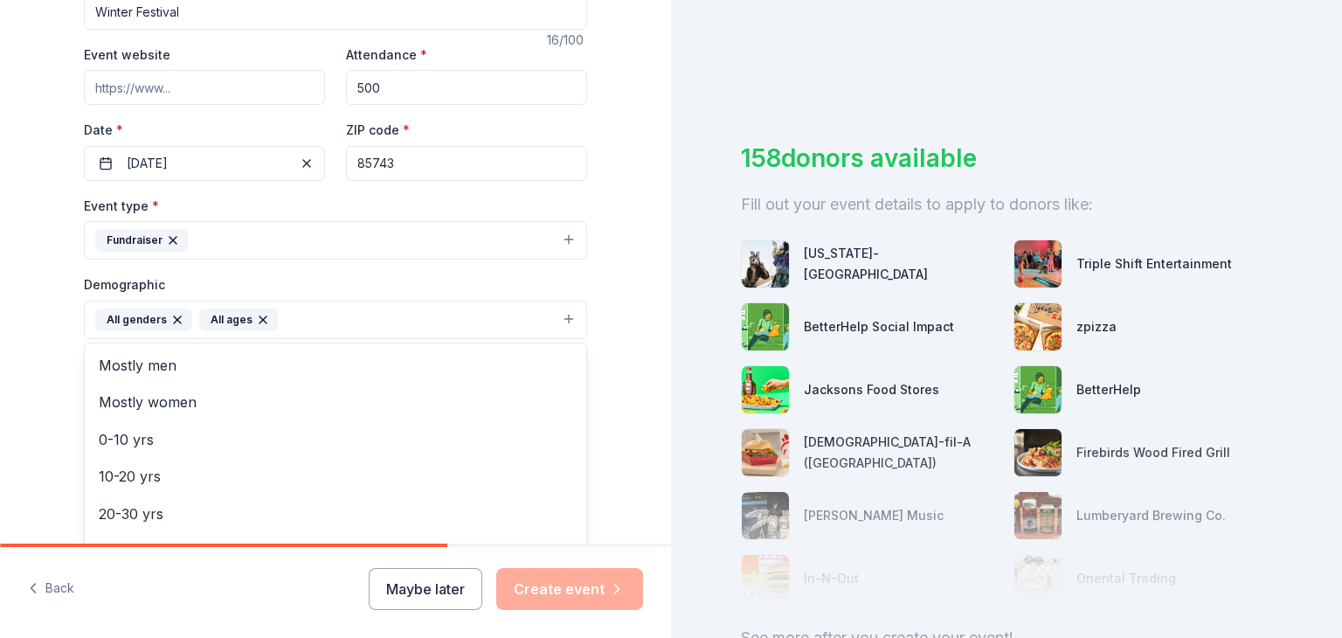
click at [56, 386] on div "Tell us about your event. We'll find in-kind donations you can apply for. Event…" at bounding box center [335, 279] width 559 height 1166
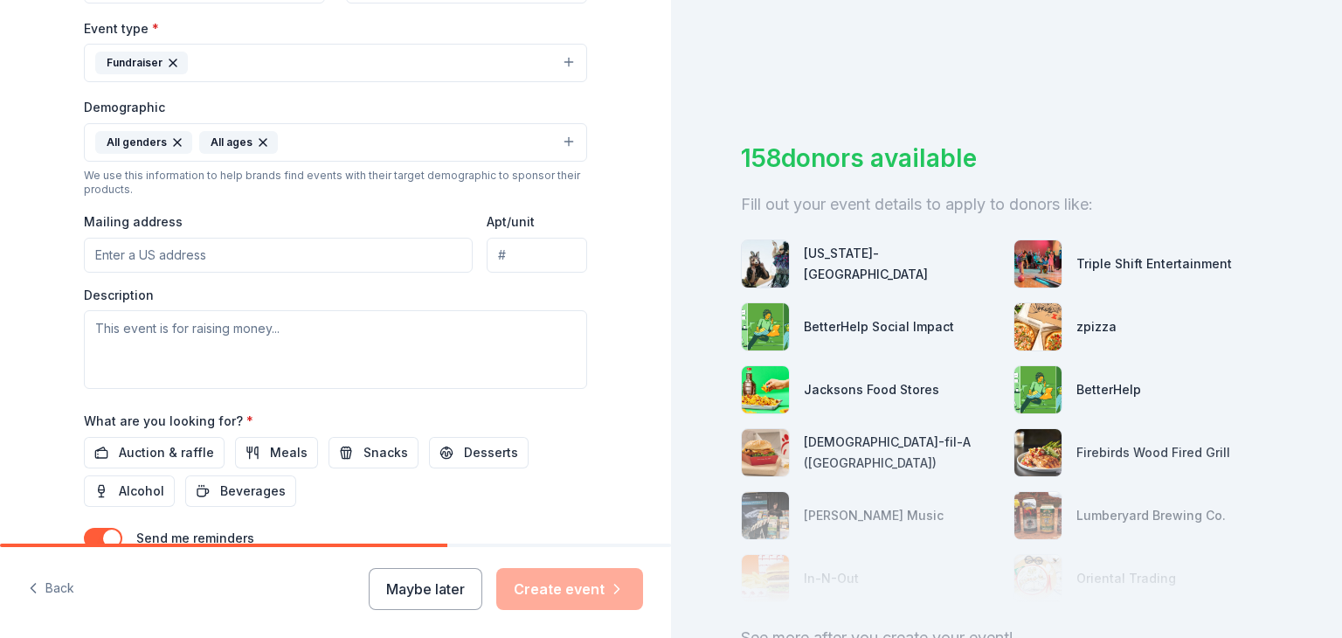
scroll to position [524, 0]
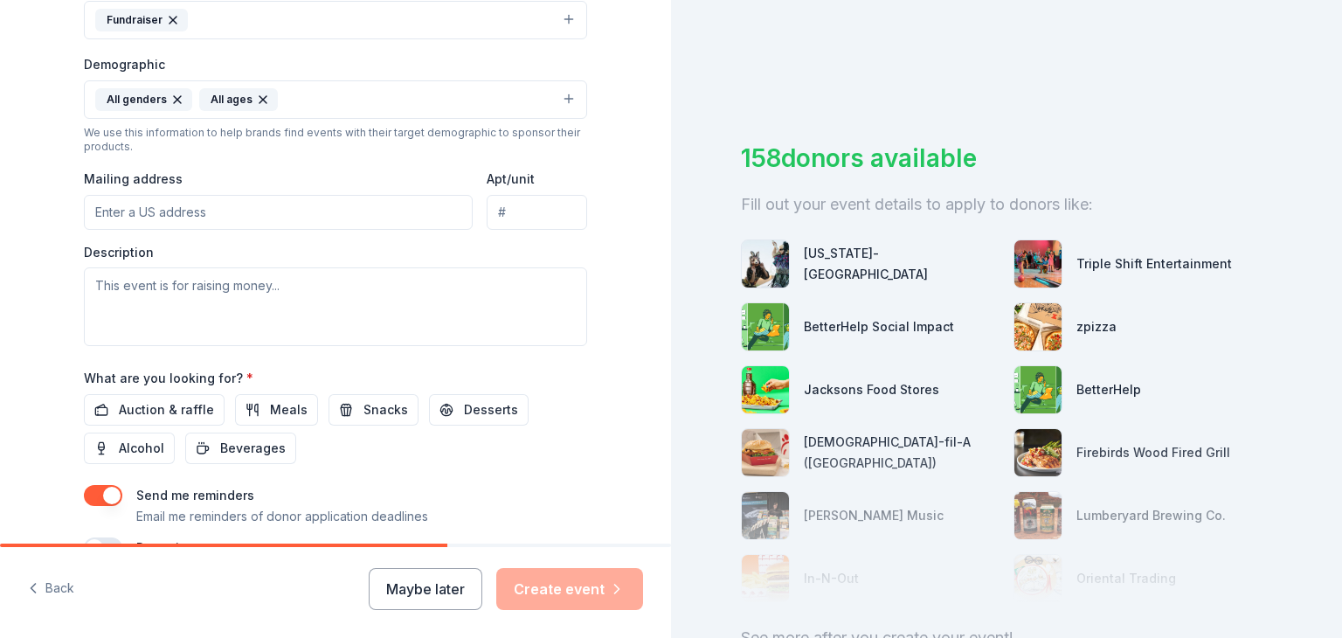
click at [248, 213] on input "Mailing address" at bounding box center [278, 212] width 389 height 35
type input "5875 N Sanders"
click at [256, 299] on textarea at bounding box center [335, 306] width 503 height 79
click at [273, 291] on textarea at bounding box center [335, 306] width 503 height 79
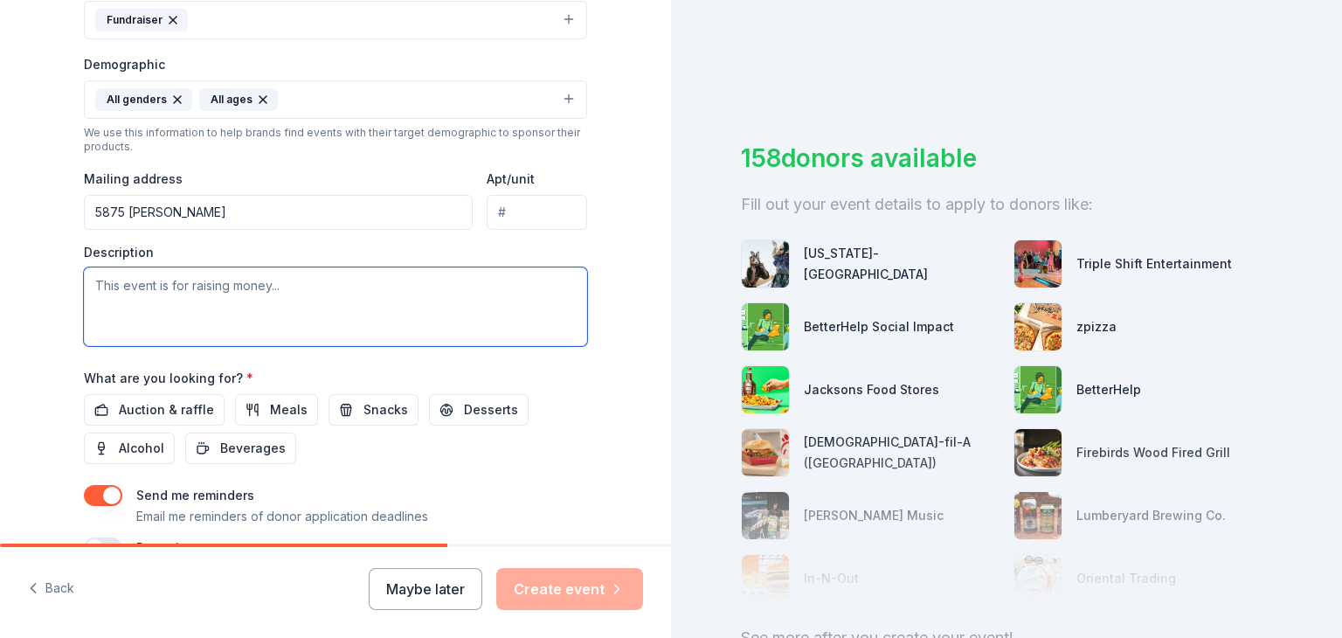
click at [297, 290] on textarea at bounding box center [335, 306] width 503 height 79
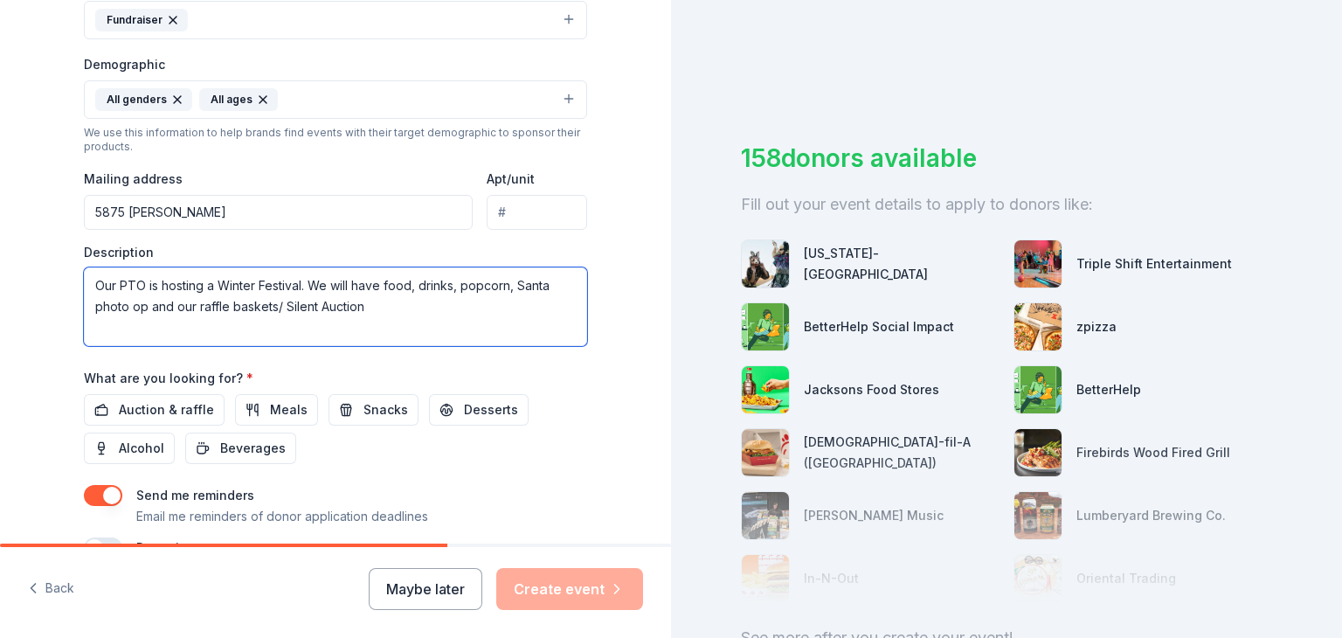
click at [181, 306] on textarea "Our PTO is hosting a Winter Festival. We will have food, drinks, popcorn, Santa…" at bounding box center [335, 306] width 503 height 79
click at [350, 307] on textarea "Our PTO is hosting a Winter Festival. We will have food, drinks, popcorn, Santa…" at bounding box center [335, 306] width 503 height 79
click at [164, 308] on textarea "Our PTO is hosting a Winter Festival. We will have food, drinks, popcorn, Santa…" at bounding box center [335, 306] width 503 height 79
click at [411, 305] on textarea "Our PTO is hosting a Winter Festival. We will have food, drinks, popcorn, Santa…" at bounding box center [335, 306] width 503 height 79
click at [489, 303] on textarea "Our PTO is hosting a Winter Festival. We will have food, drinks, popcorn, Santa…" at bounding box center [335, 306] width 503 height 79
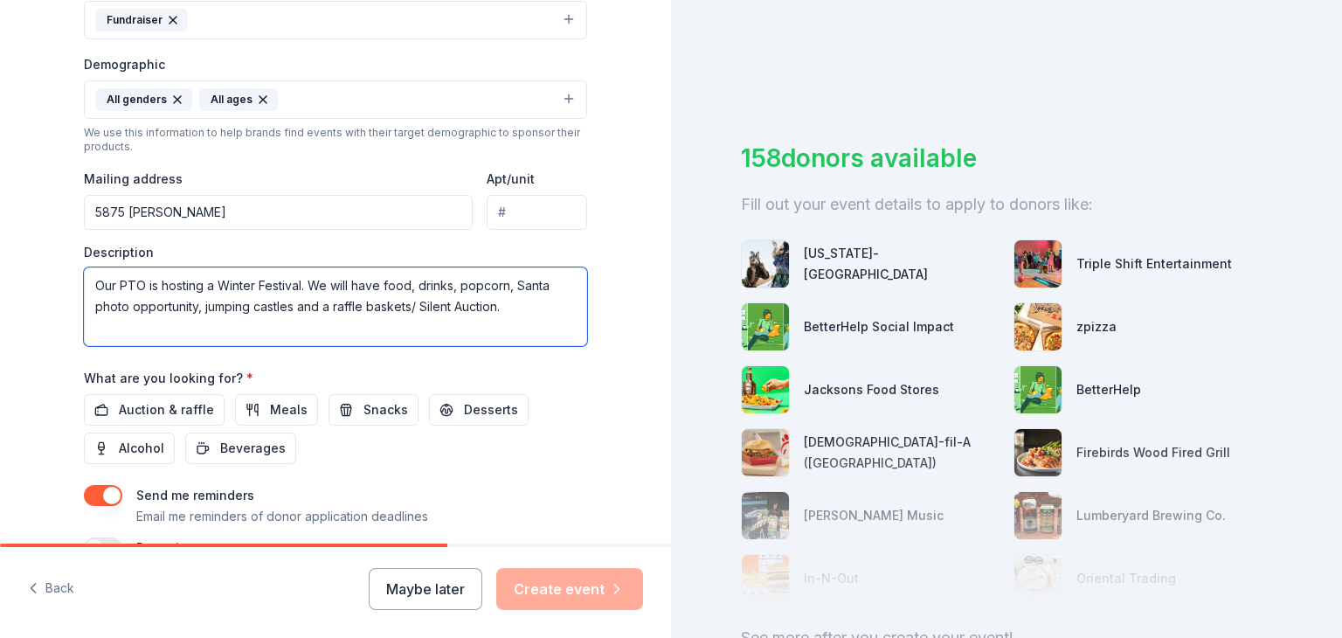
click at [497, 305] on textarea "Our PTO is hosting a Winter Festival. We will have food, drinks, popcorn, Santa…" at bounding box center [335, 306] width 503 height 79
click at [87, 329] on textarea "Our PTO is hosting a Winter Festival. We will have food, drinks, popcorn, Santa…" at bounding box center [335, 306] width 503 height 79
click at [508, 307] on textarea "Our PTO is hosting a Winter Festival. We will have food, drinks, popcorn, Santa…" at bounding box center [335, 306] width 503 height 79
click at [276, 315] on textarea "Our PTO is hosting a Winter Festival. We will have food, drinks, popcorn, Santa…" at bounding box center [335, 306] width 503 height 79
click at [246, 326] on textarea "Our PTO is hosting a Winter Festival. We will have food, drinks, popcorn, Santa…" at bounding box center [335, 306] width 503 height 79
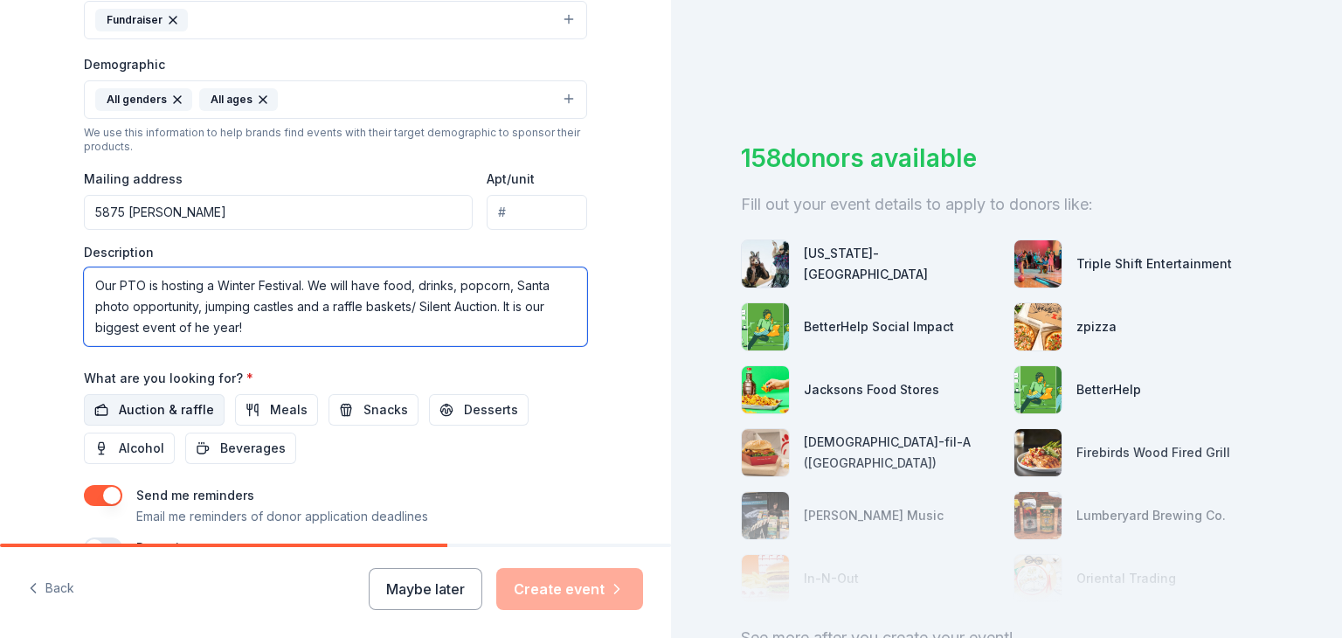
type textarea "Our PTO is hosting a Winter Festival. We will have food, drinks, popcorn, Santa…"
click at [194, 404] on span "Auction & raffle" at bounding box center [166, 409] width 95 height 21
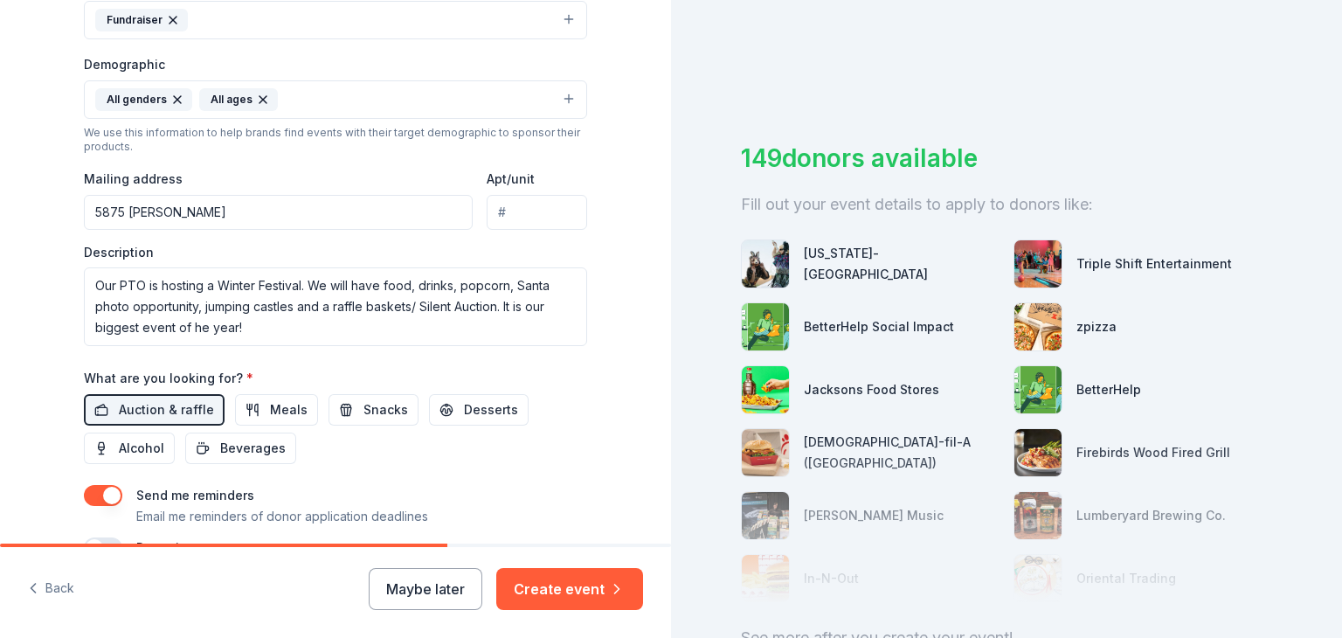
click at [363, 456] on div "Auction & raffle Meals Snacks Desserts Alcohol Beverages" at bounding box center [335, 429] width 503 height 70
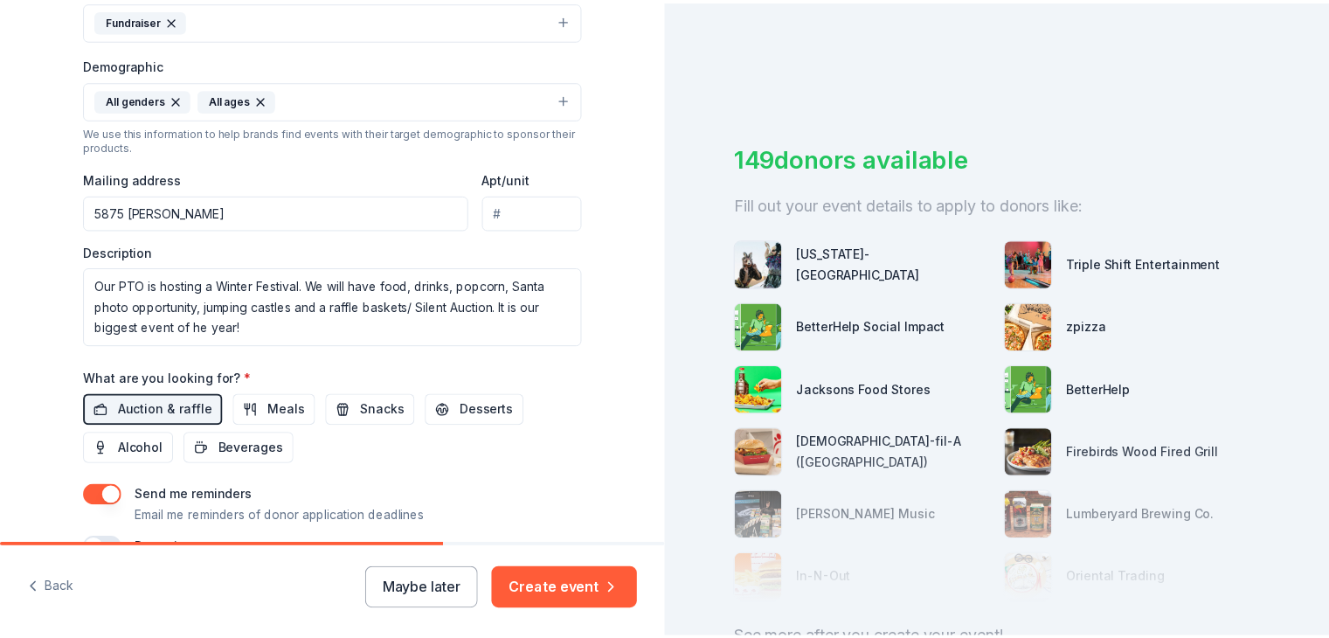
scroll to position [622, 0]
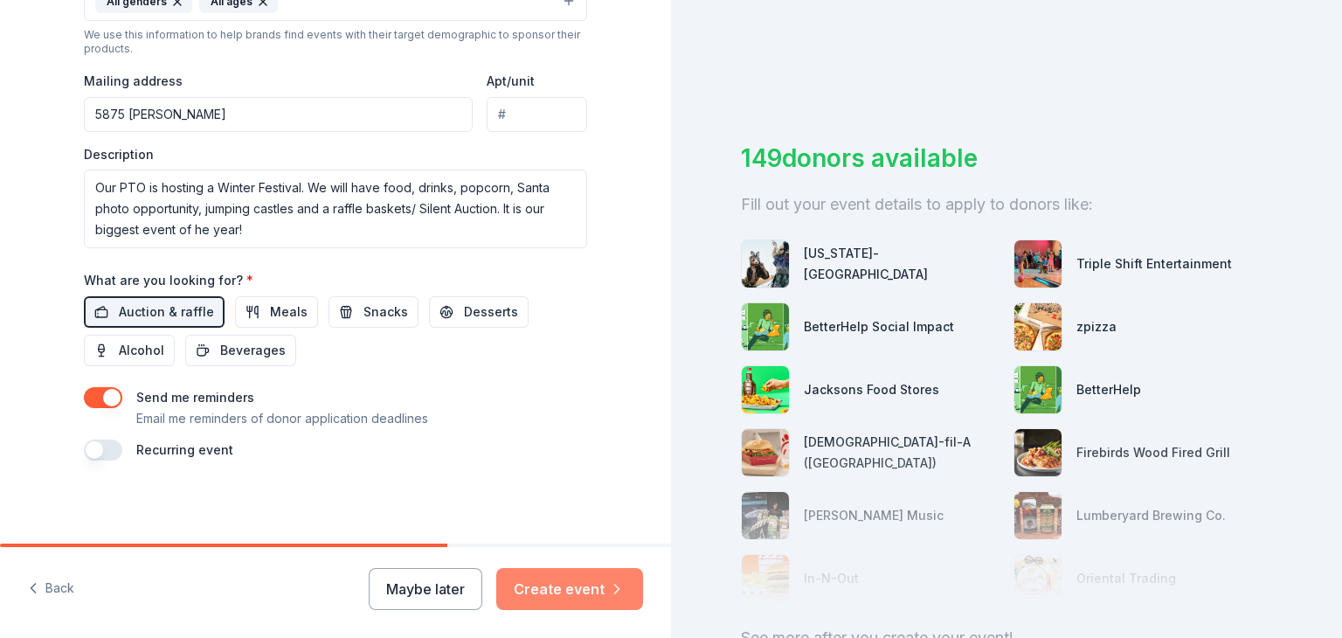
click at [529, 593] on button "Create event" at bounding box center [569, 589] width 147 height 42
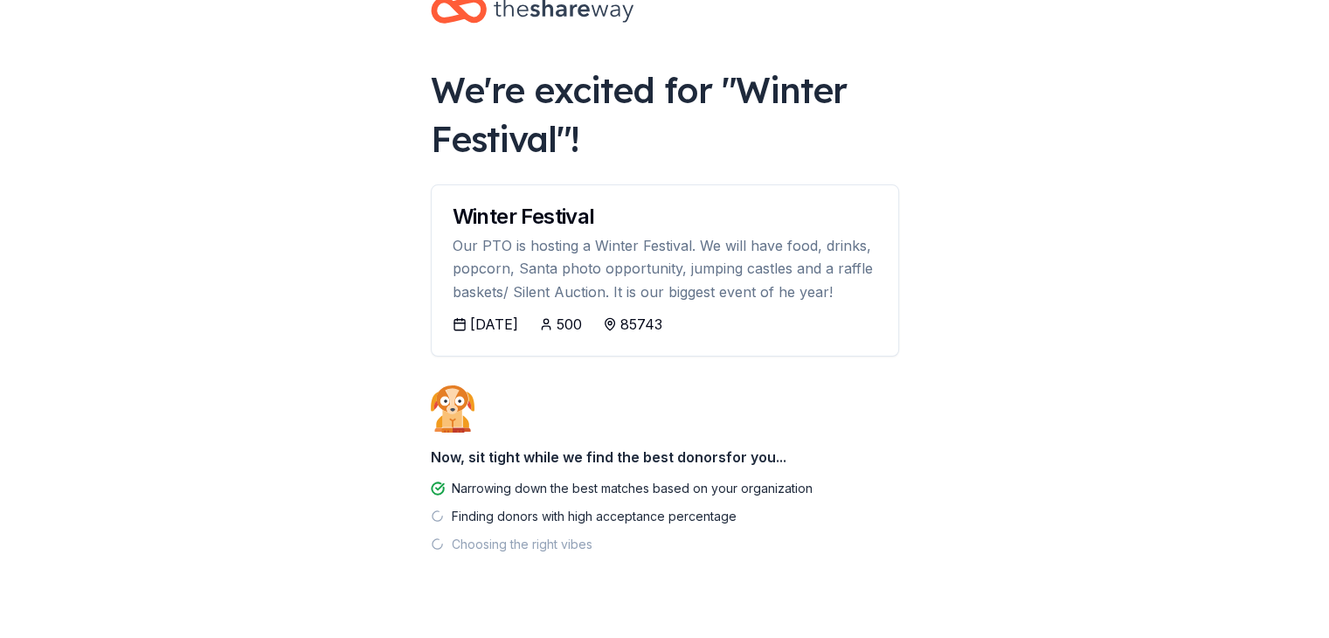
scroll to position [47, 0]
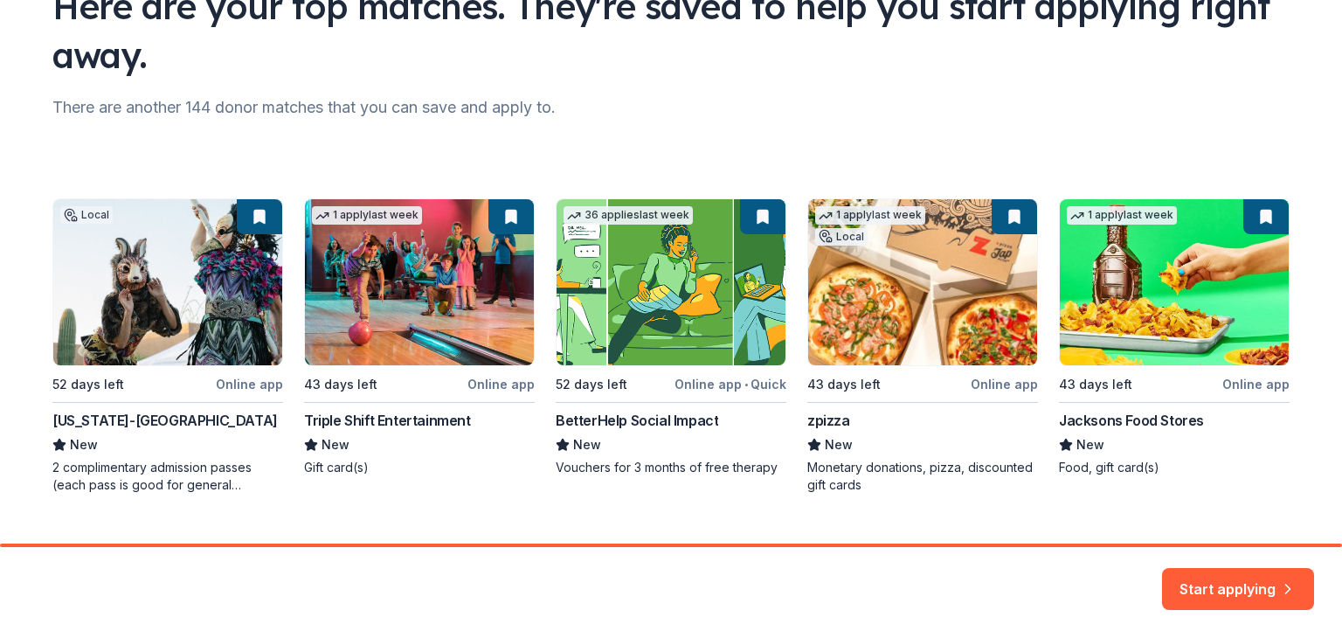
scroll to position [191, 0]
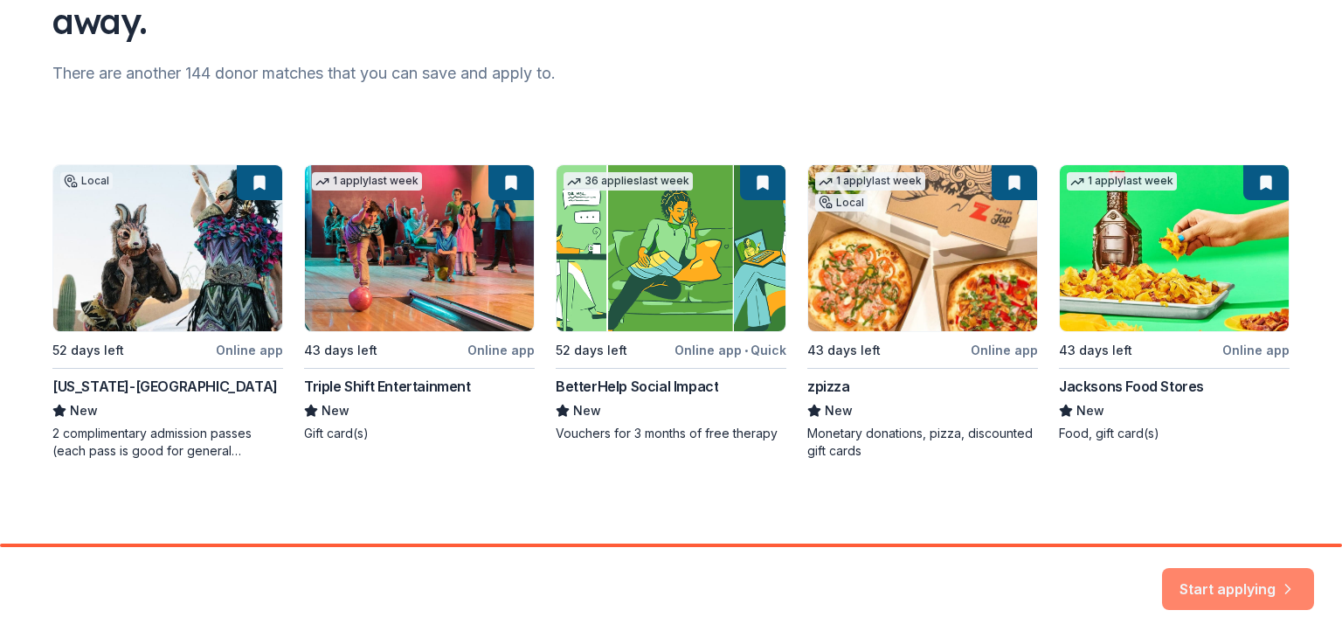
click at [1220, 586] on button "Start applying" at bounding box center [1238, 583] width 152 height 42
click at [1247, 590] on div "Start applying" at bounding box center [1238, 589] width 152 height 42
click at [1257, 509] on div "Here are your top matches. They're saved to help you start applying right away.…" at bounding box center [670, 176] width 1293 height 735
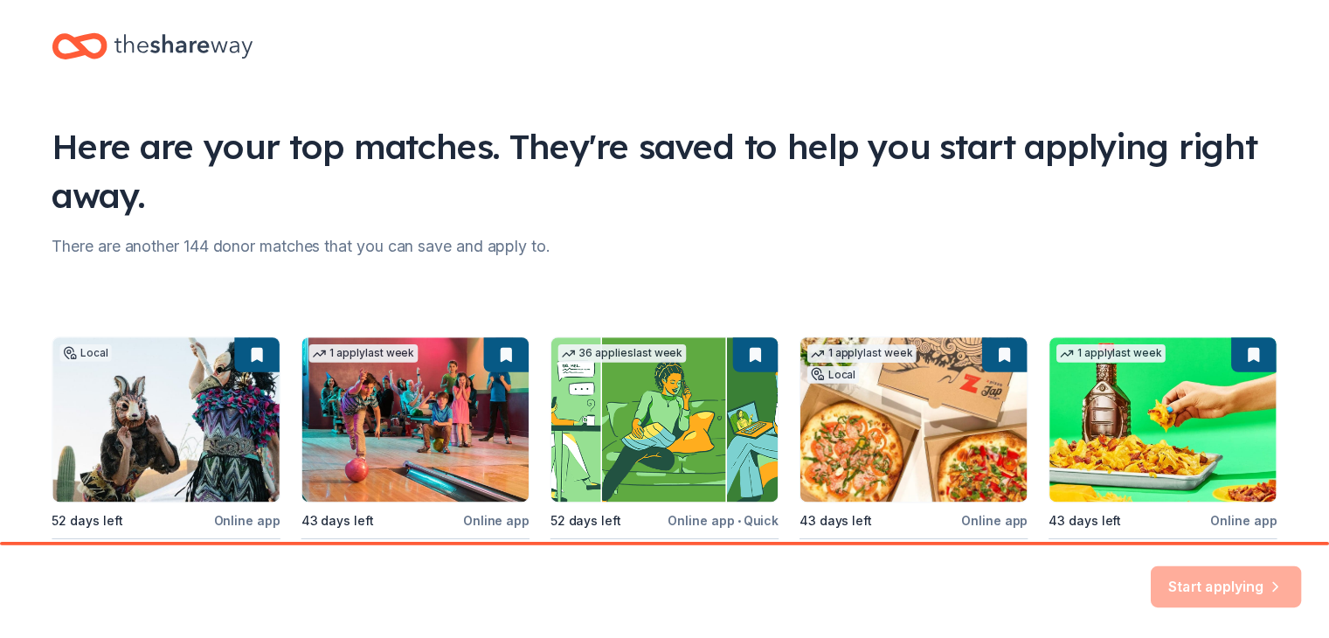
scroll to position [0, 0]
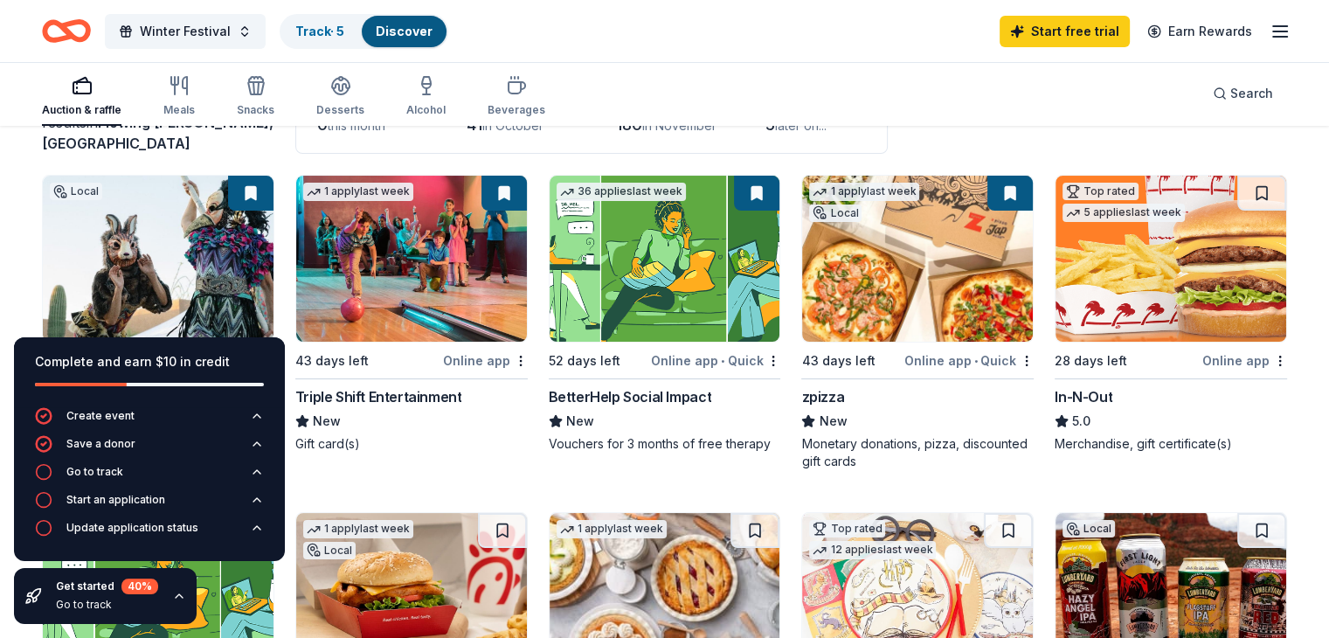
scroll to position [147, 0]
click at [173, 591] on icon "button" at bounding box center [179, 596] width 14 height 14
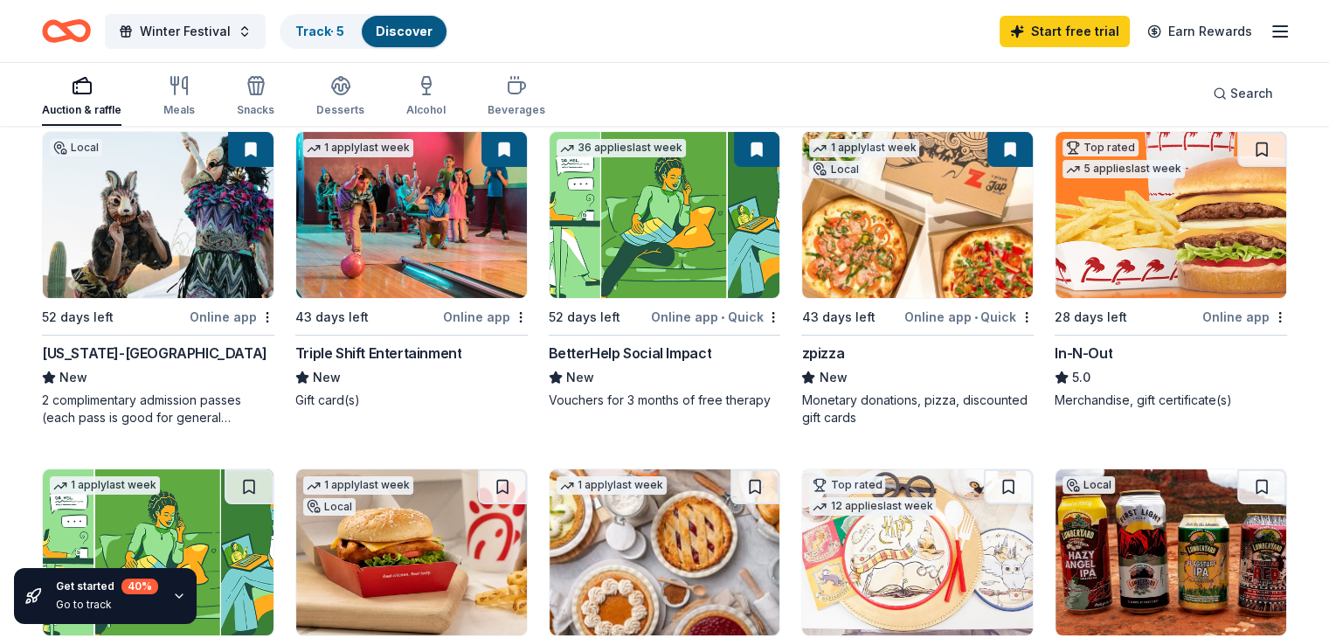
scroll to position [175, 0]
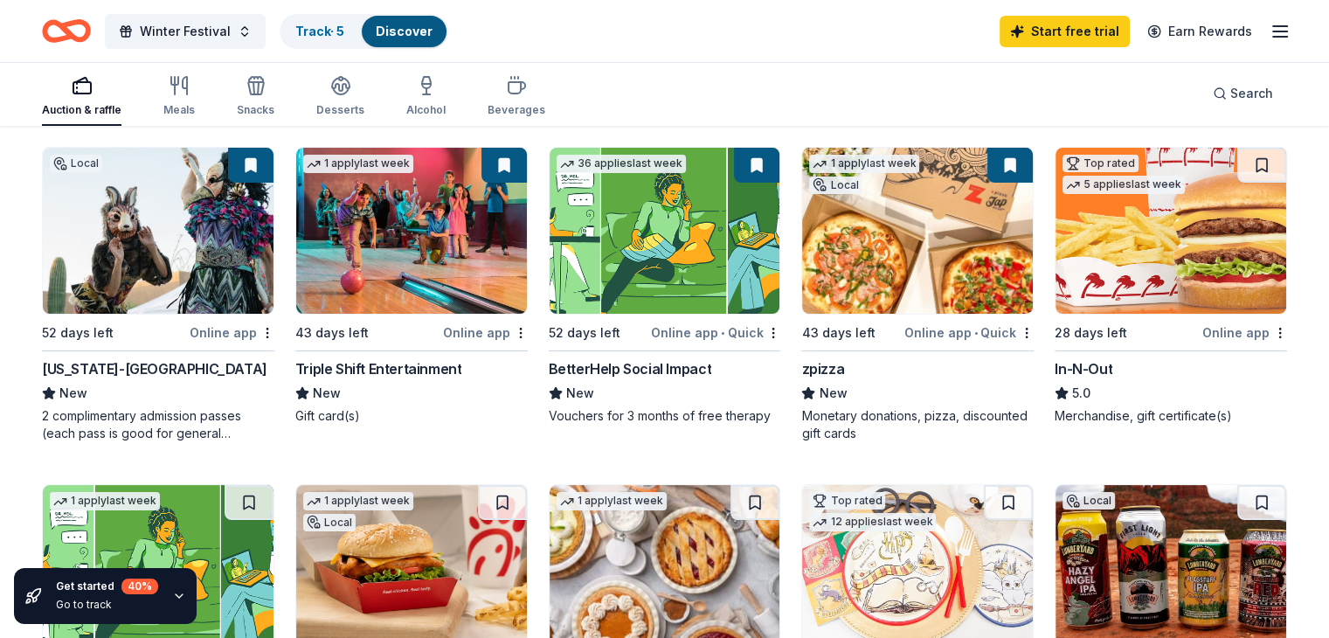
click at [187, 266] on img at bounding box center [158, 231] width 231 height 166
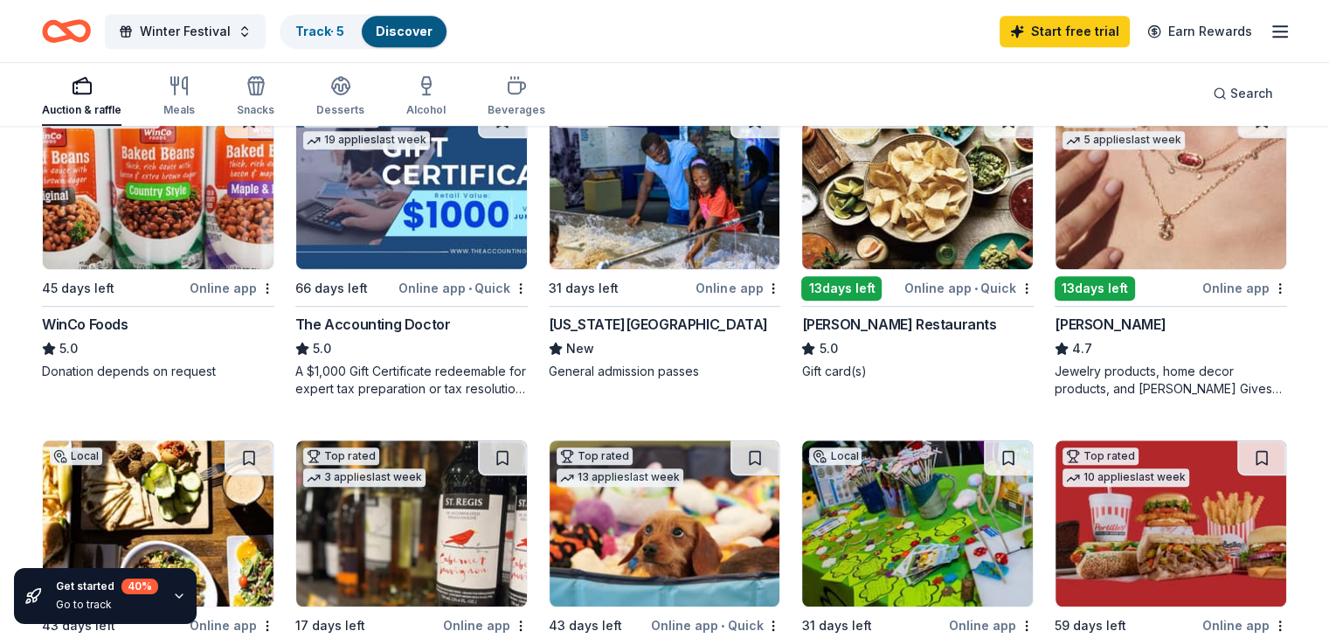
scroll to position [895, 0]
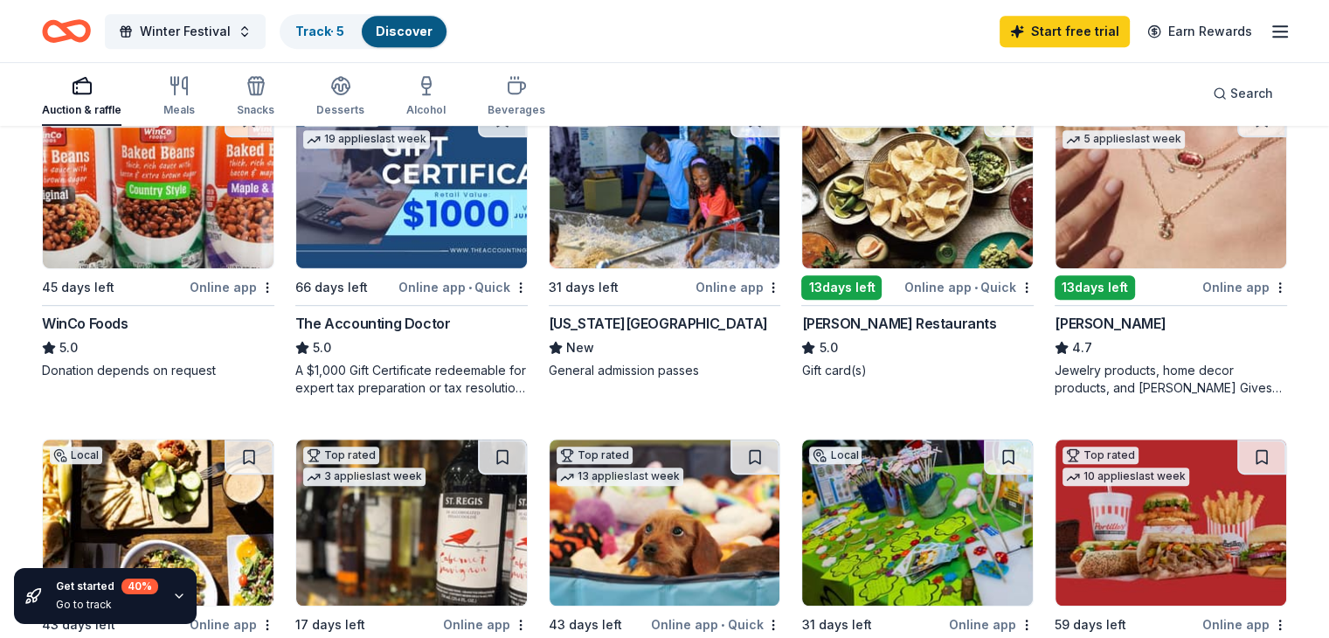
click at [1165, 208] on img at bounding box center [1170, 185] width 231 height 166
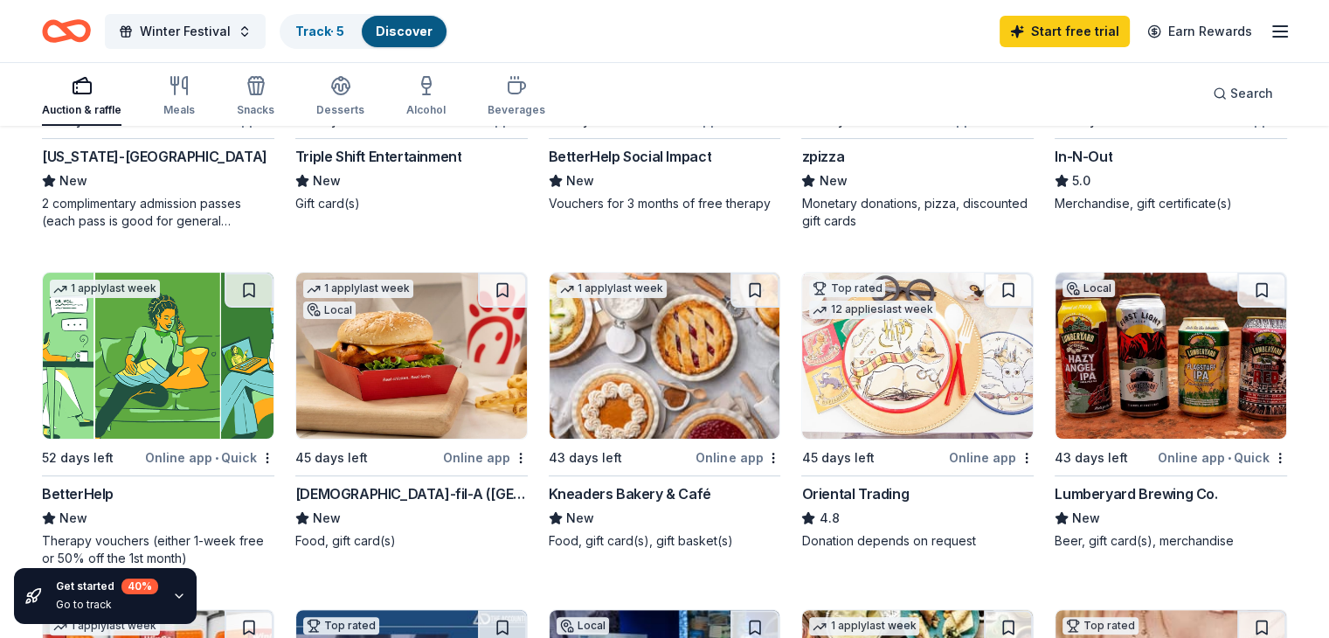
scroll to position [388, 0]
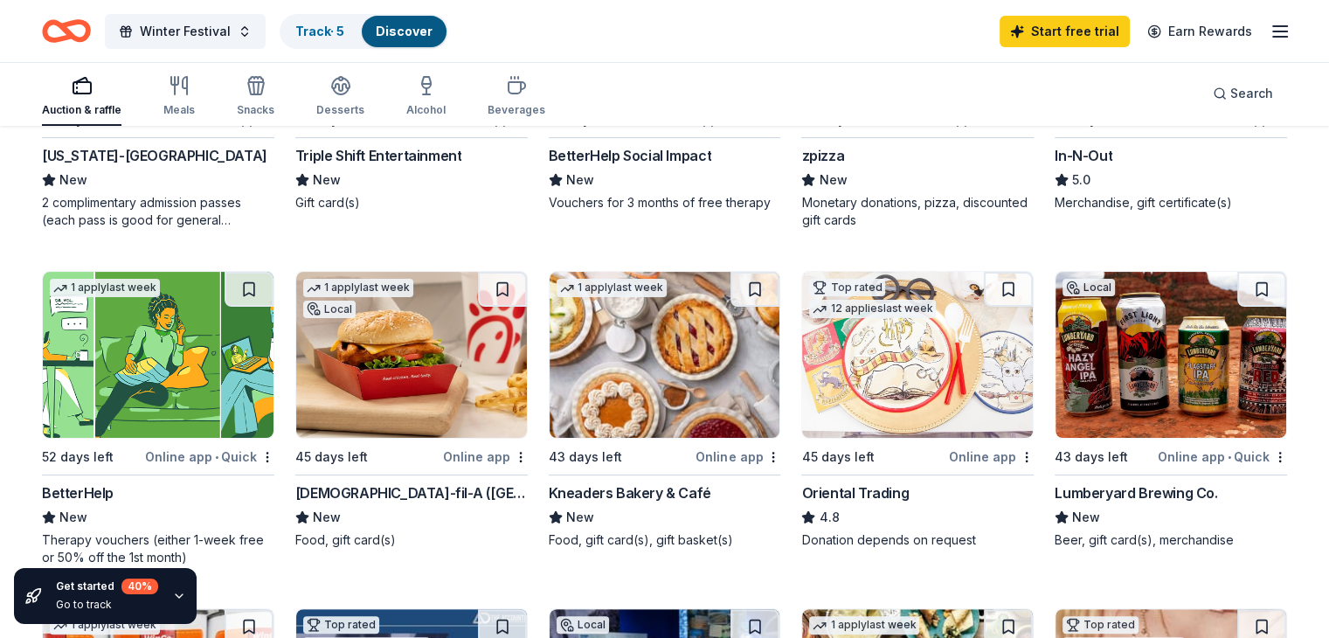
click at [678, 412] on img at bounding box center [665, 355] width 231 height 166
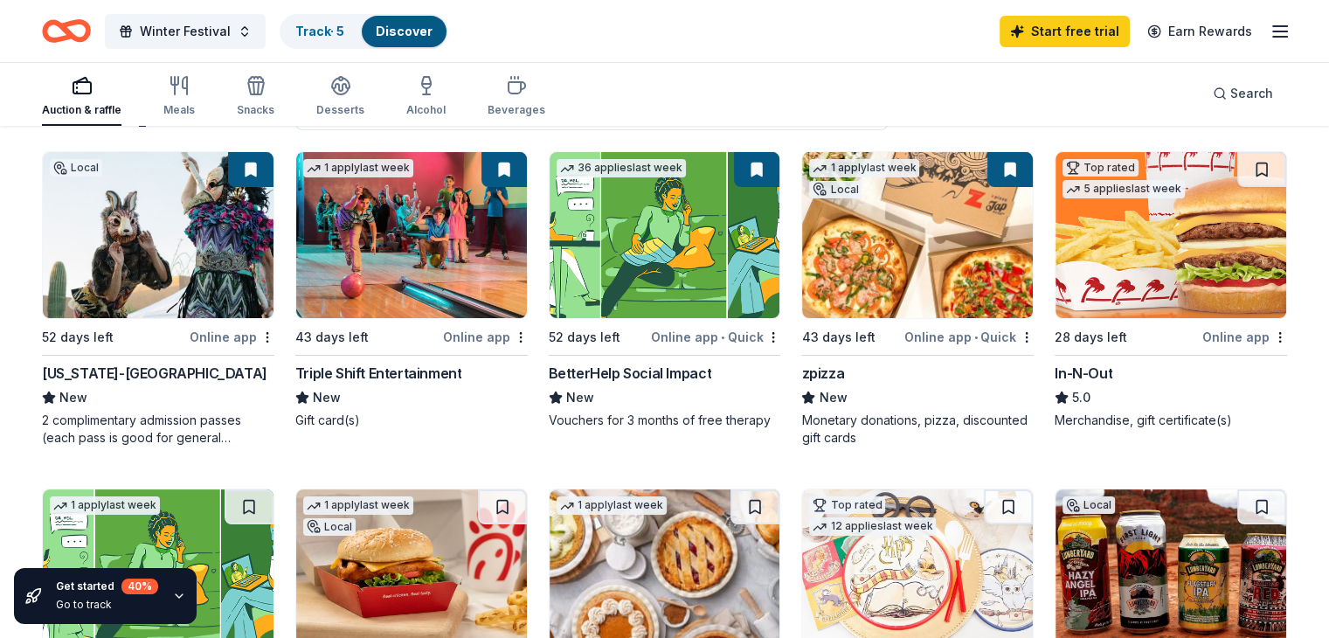
scroll to position [168, 0]
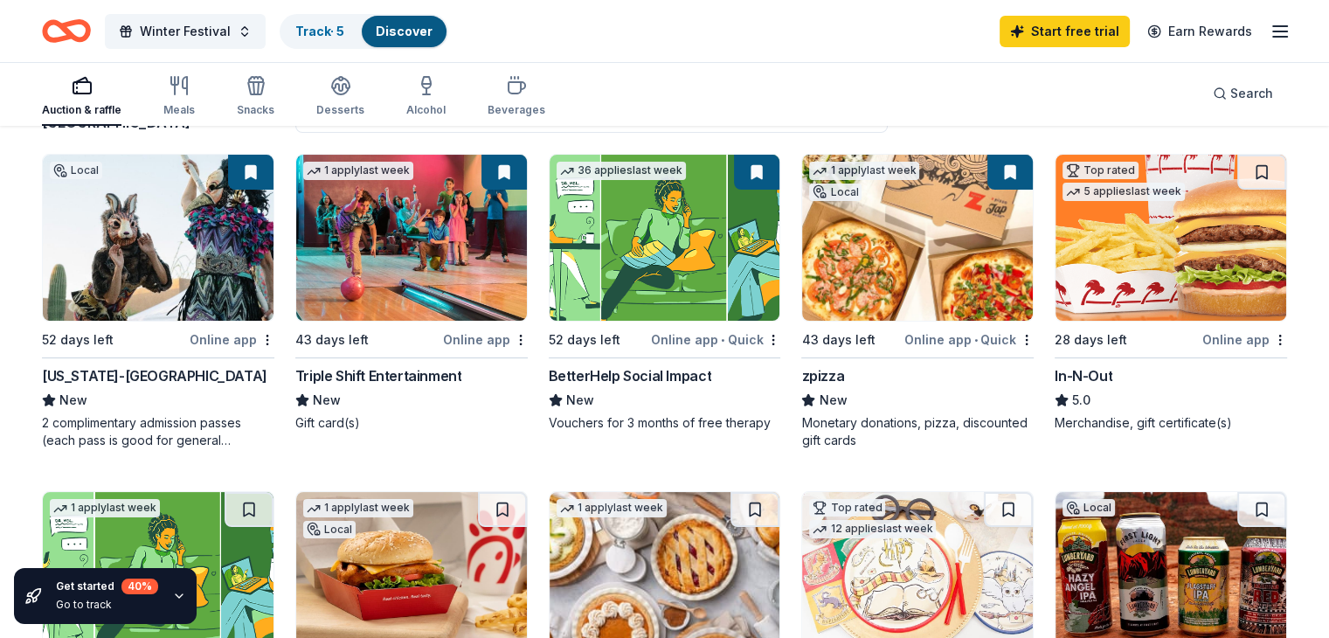
click at [1080, 245] on img at bounding box center [1170, 238] width 231 height 166
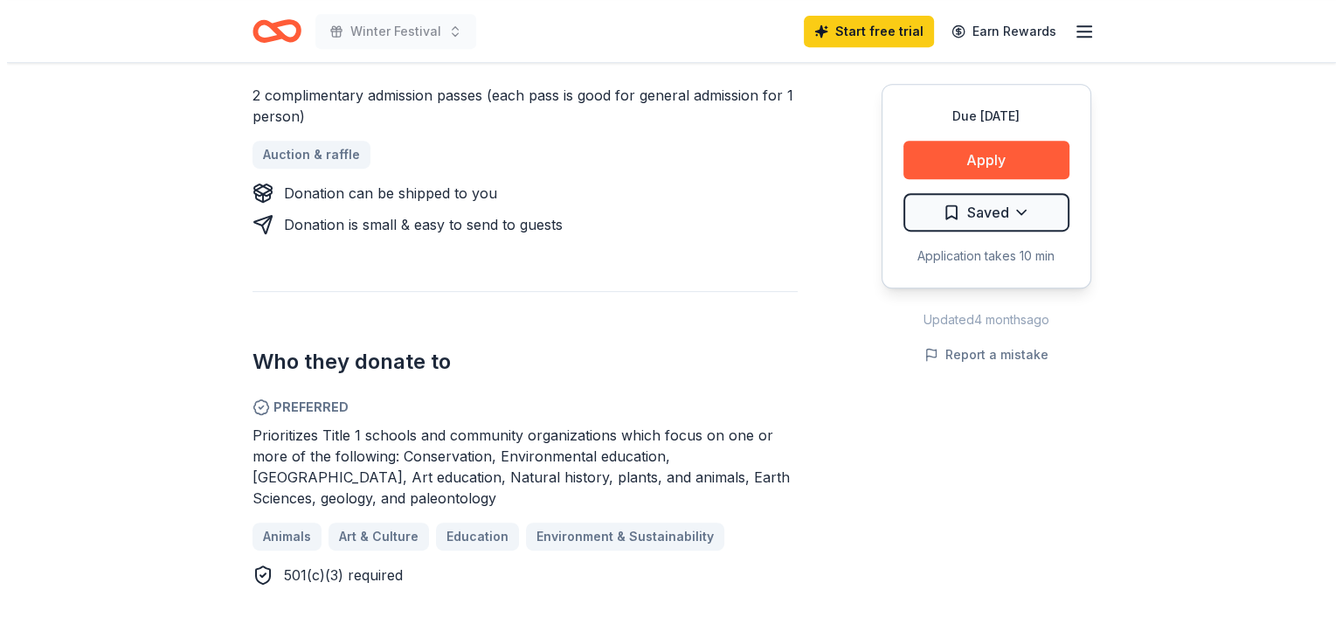
scroll to position [819, 0]
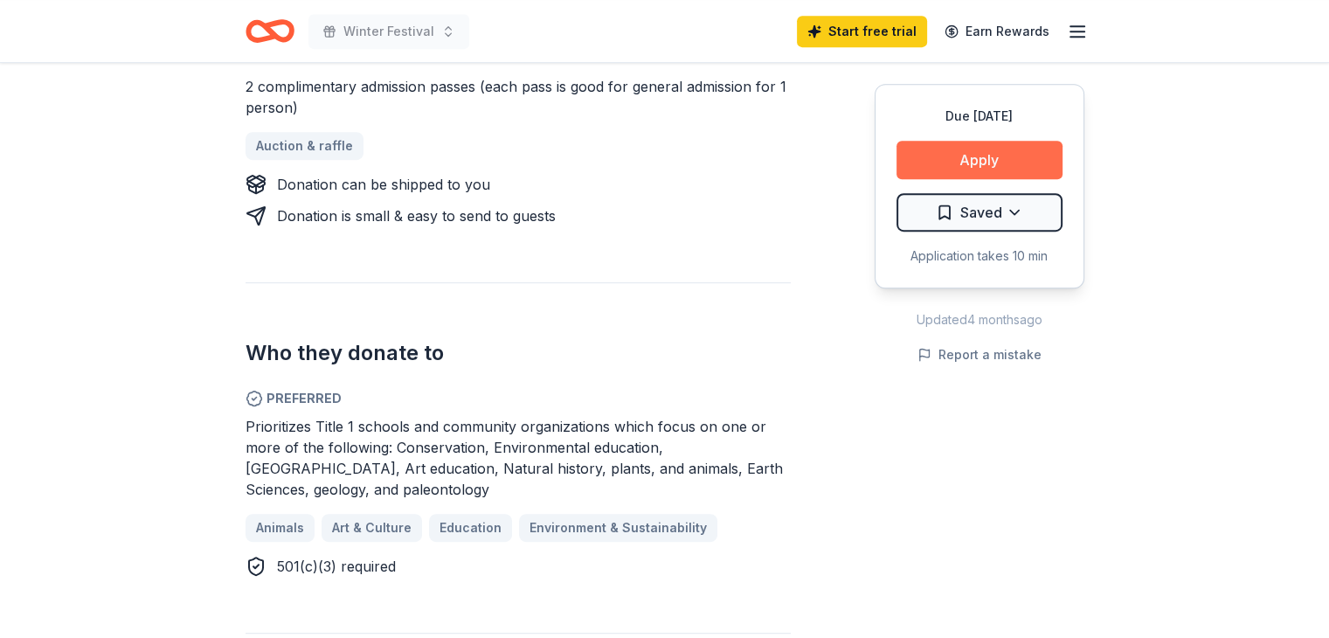
drag, startPoint x: 1013, startPoint y: 153, endPoint x: 939, endPoint y: 158, distance: 74.4
click at [939, 158] on button "Apply" at bounding box center [979, 160] width 166 height 38
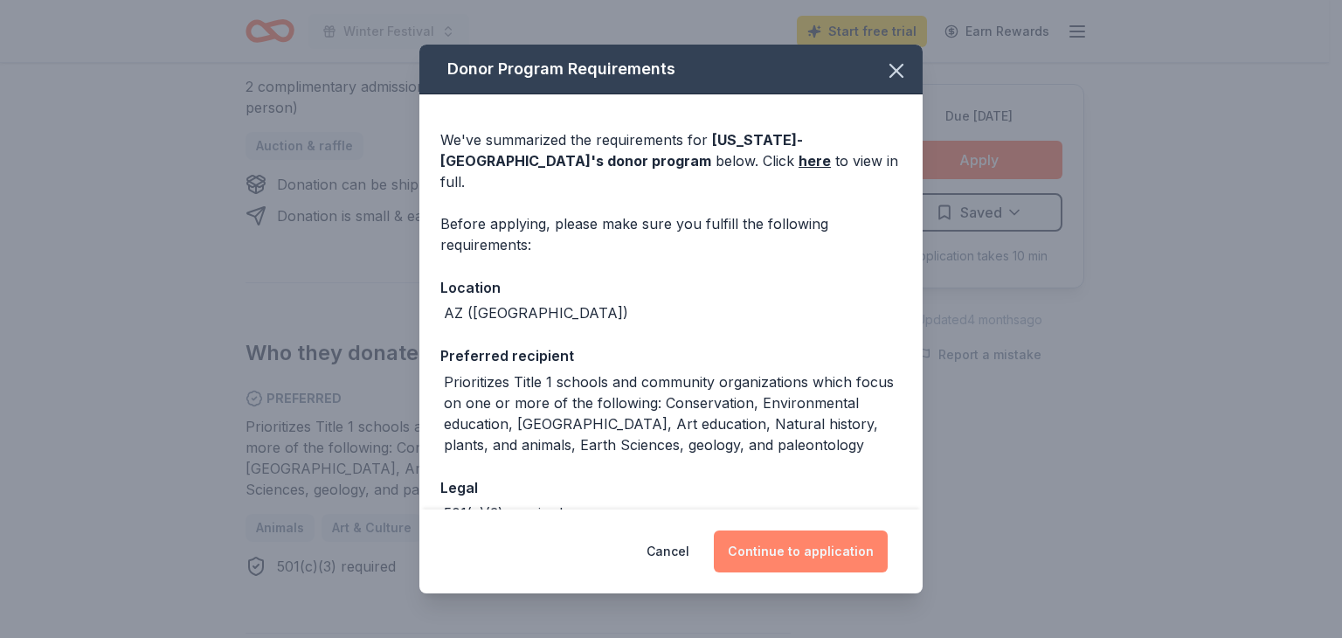
click at [783, 557] on button "Continue to application" at bounding box center [801, 551] width 174 height 42
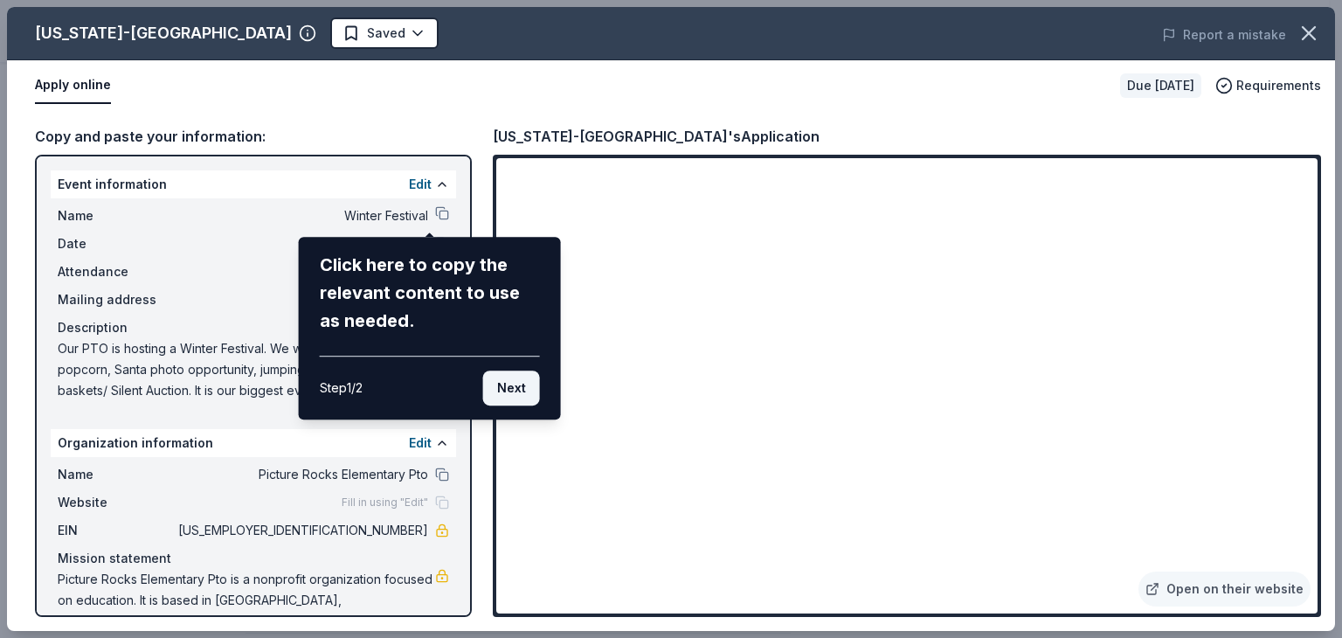
click at [513, 388] on button "Next" at bounding box center [511, 387] width 57 height 35
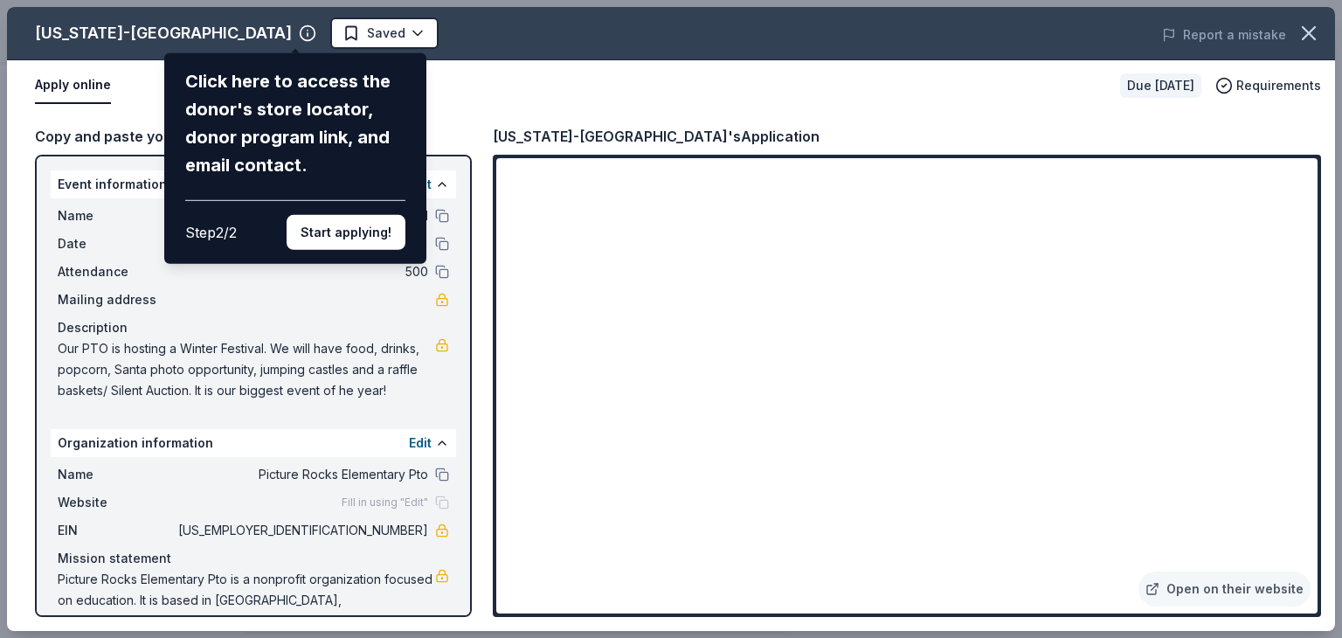
click at [479, 290] on div "Arizona-Sonora Desert Museum Click here to access the donor's store locator, do…" at bounding box center [671, 319] width 1328 height 624
click at [369, 234] on button "Start applying!" at bounding box center [346, 232] width 119 height 35
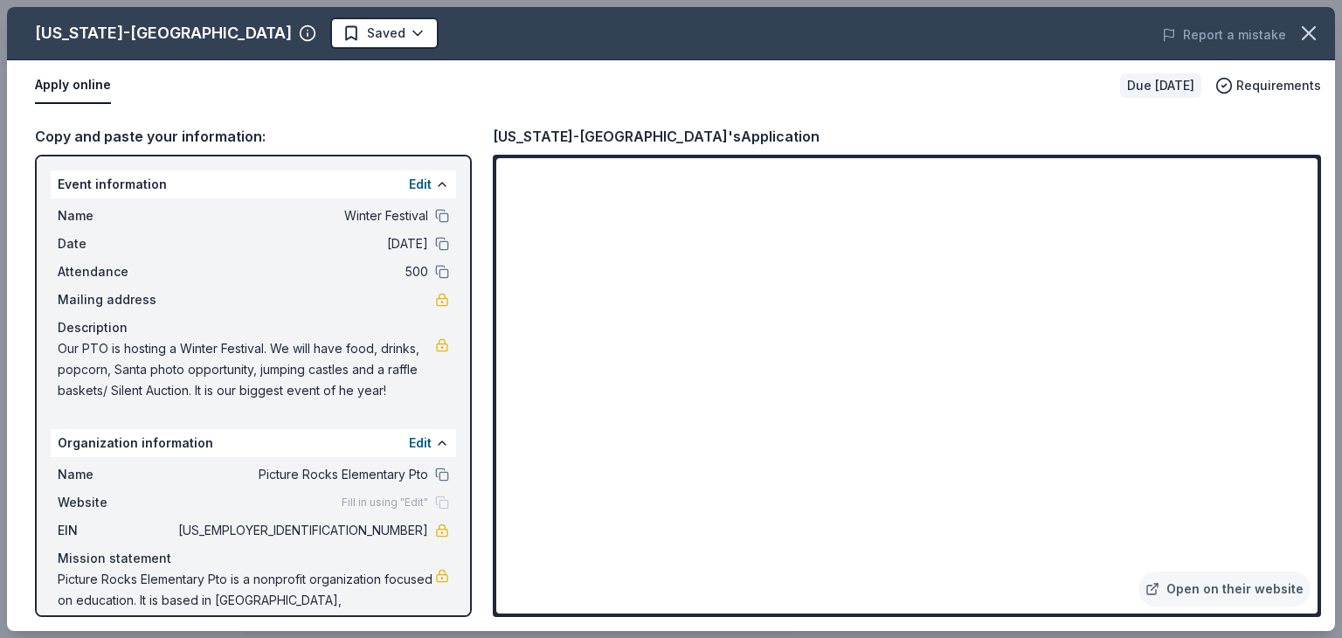
click at [716, 509] on div "Arizona-Sonora Desert Museum Saved Report a mistake Apply online Due in 52 days…" at bounding box center [671, 319] width 1328 height 624
click at [428, 213] on div "Arizona-Sonora Desert Museum Saved Report a mistake Apply online Due in 52 days…" at bounding box center [671, 319] width 1328 height 624
click at [458, 81] on div "Arizona-Sonora Desert Museum Saved Report a mistake Apply online Due in 52 days…" at bounding box center [671, 319] width 1328 height 624
click at [433, 270] on div "Arizona-Sonora Desert Museum Saved Report a mistake Apply online Due in 52 days…" at bounding box center [671, 319] width 1328 height 624
click at [435, 218] on button at bounding box center [442, 216] width 14 height 14
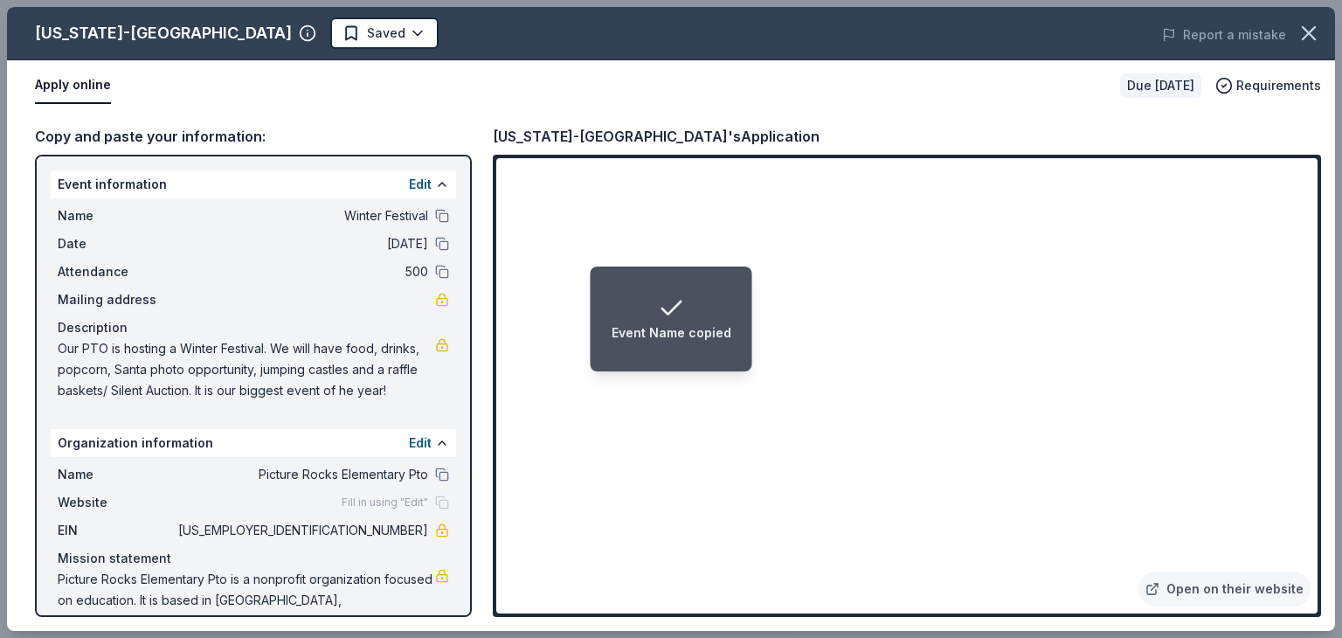
click at [344, 381] on span "Our PTO is hosting a Winter Festival. We will have food, drinks, popcorn, Santa…" at bounding box center [246, 369] width 377 height 63
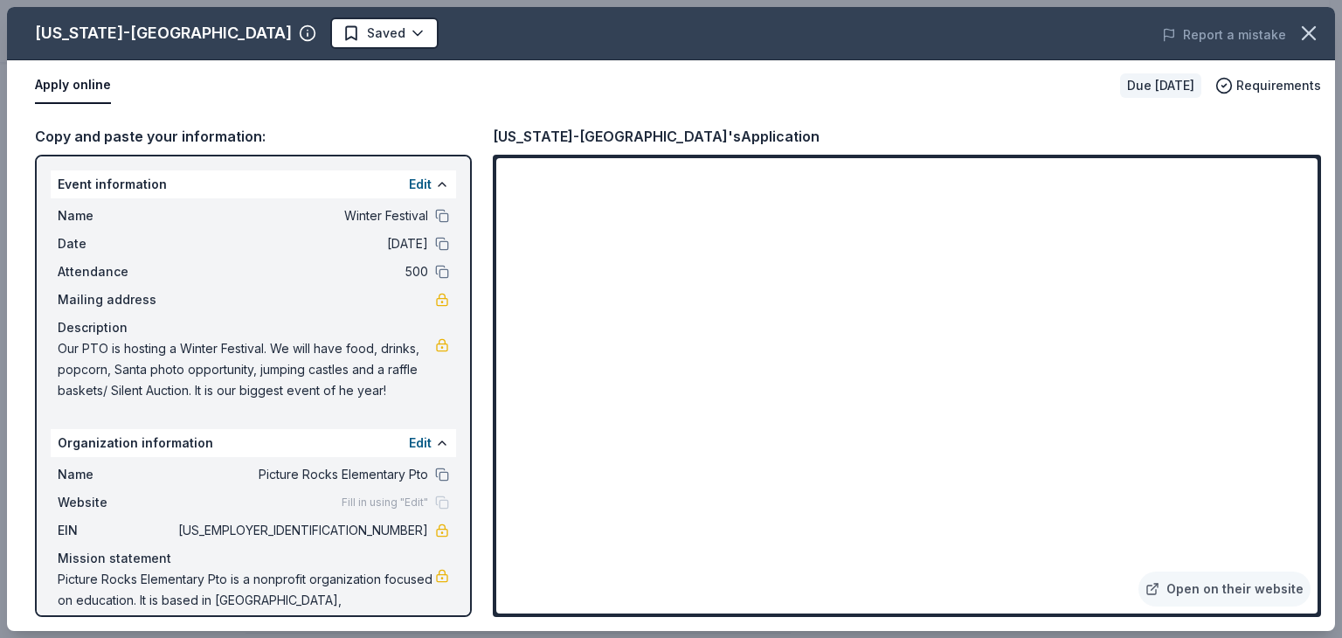
click at [435, 343] on link at bounding box center [442, 345] width 14 height 14
drag, startPoint x: 396, startPoint y: 390, endPoint x: 335, endPoint y: 377, distance: 62.5
click at [335, 377] on span "Our PTO is hosting a Winter Festival. We will have food, drinks, popcorn, Santa…" at bounding box center [246, 369] width 377 height 63
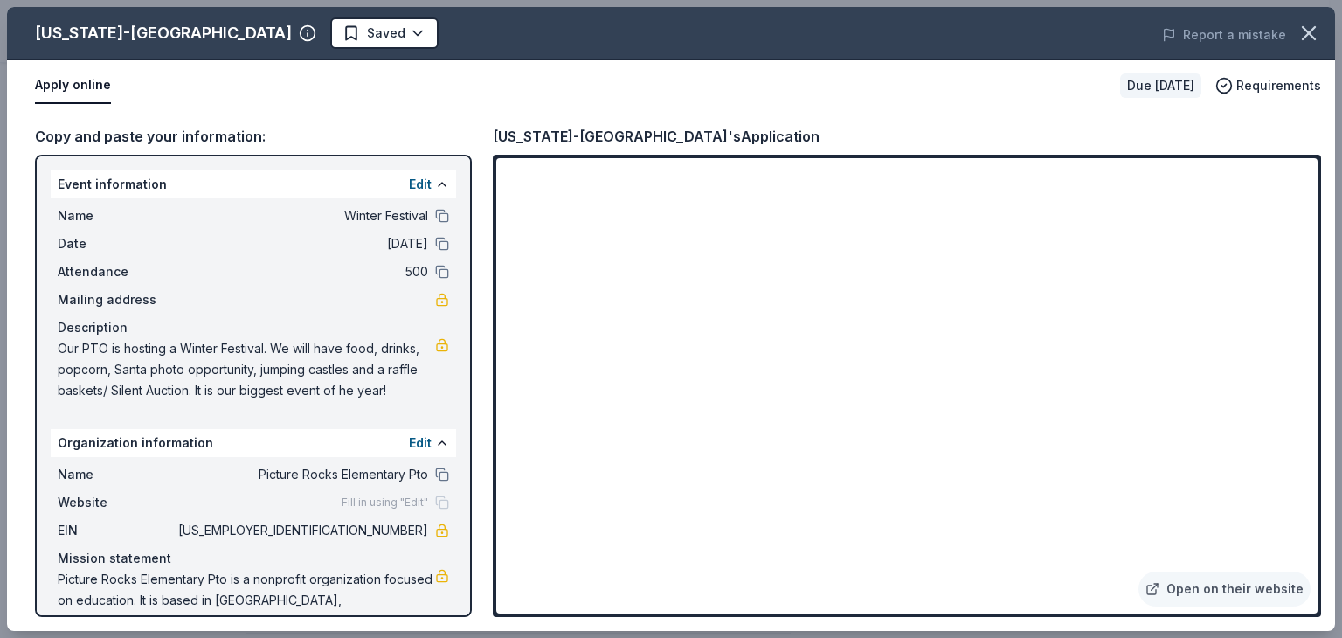
click at [335, 377] on span "Our PTO is hosting a Winter Festival. We will have food, drinks, popcorn, Santa…" at bounding box center [246, 369] width 377 height 63
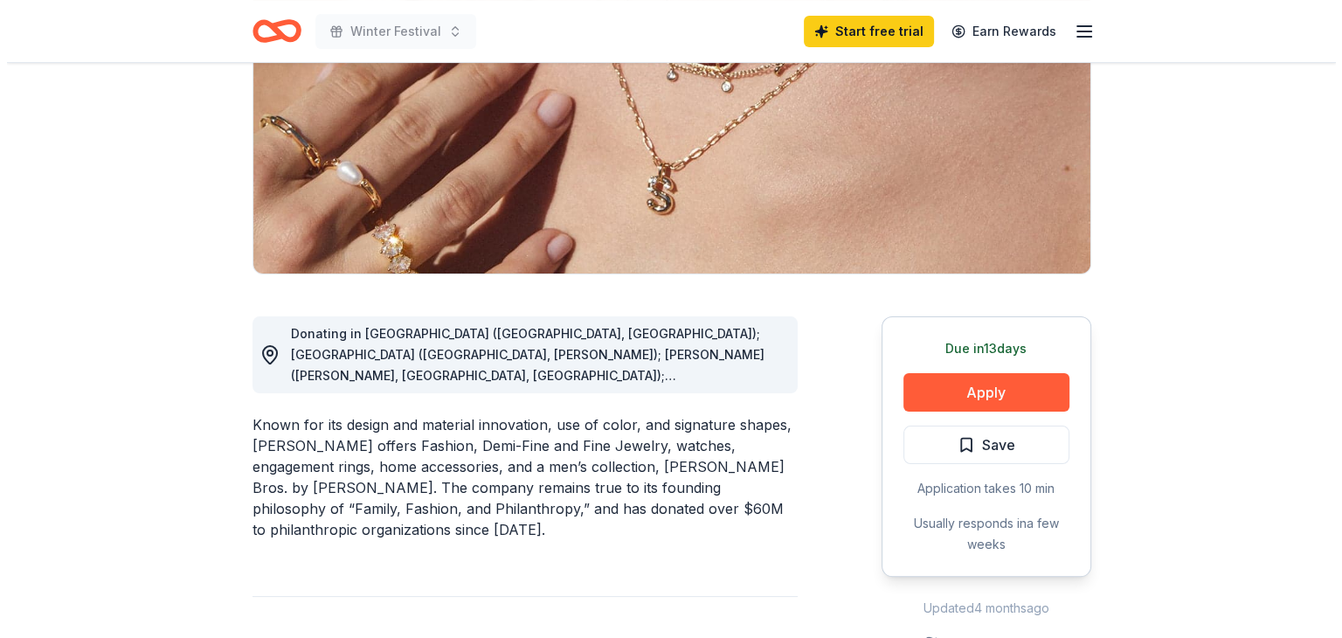
scroll to position [261, 0]
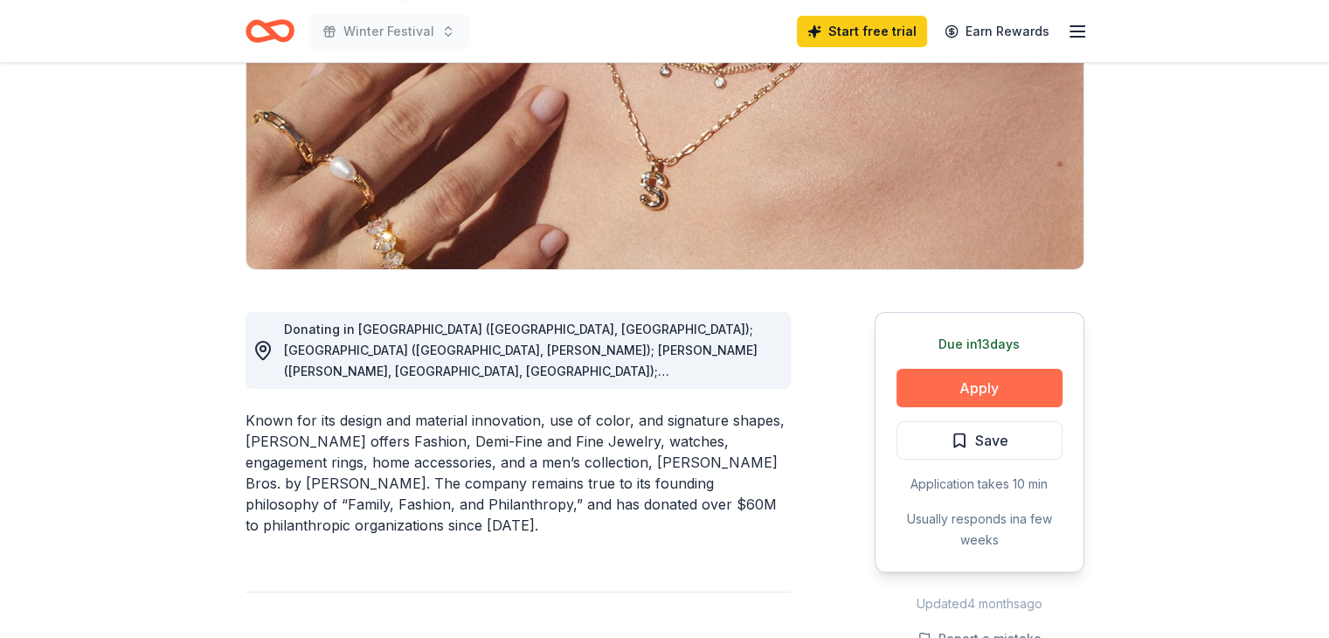
click at [966, 389] on button "Apply" at bounding box center [979, 388] width 166 height 38
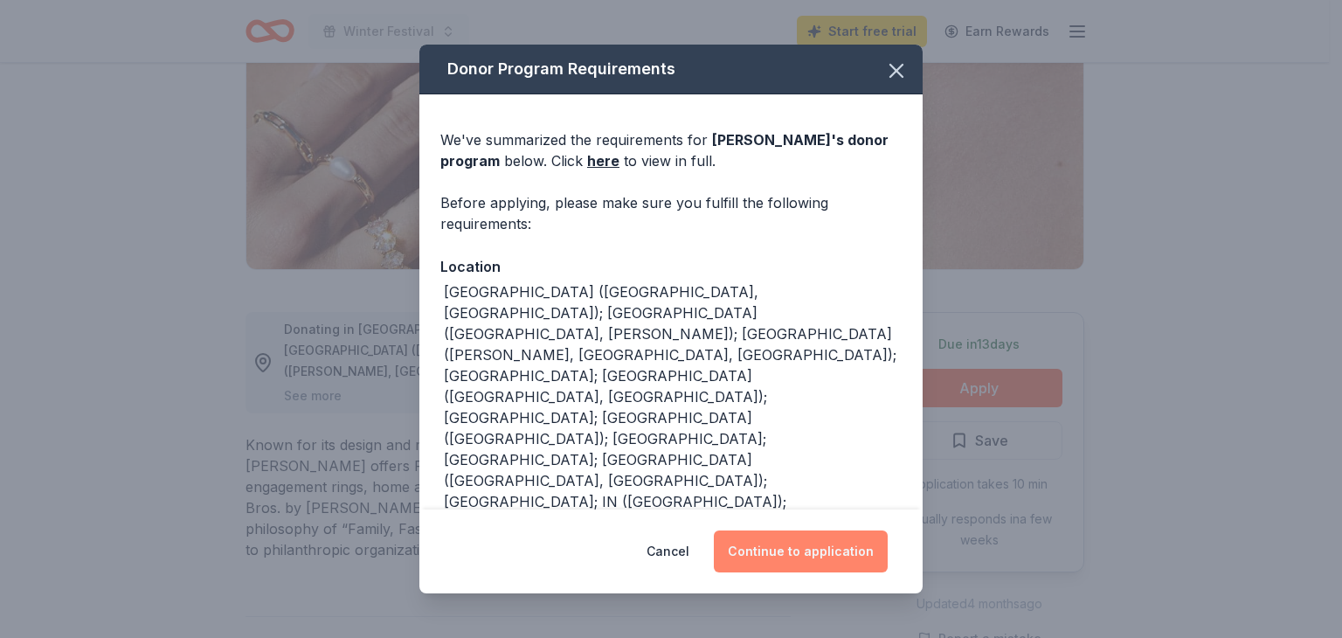
click at [809, 550] on button "Continue to application" at bounding box center [801, 551] width 174 height 42
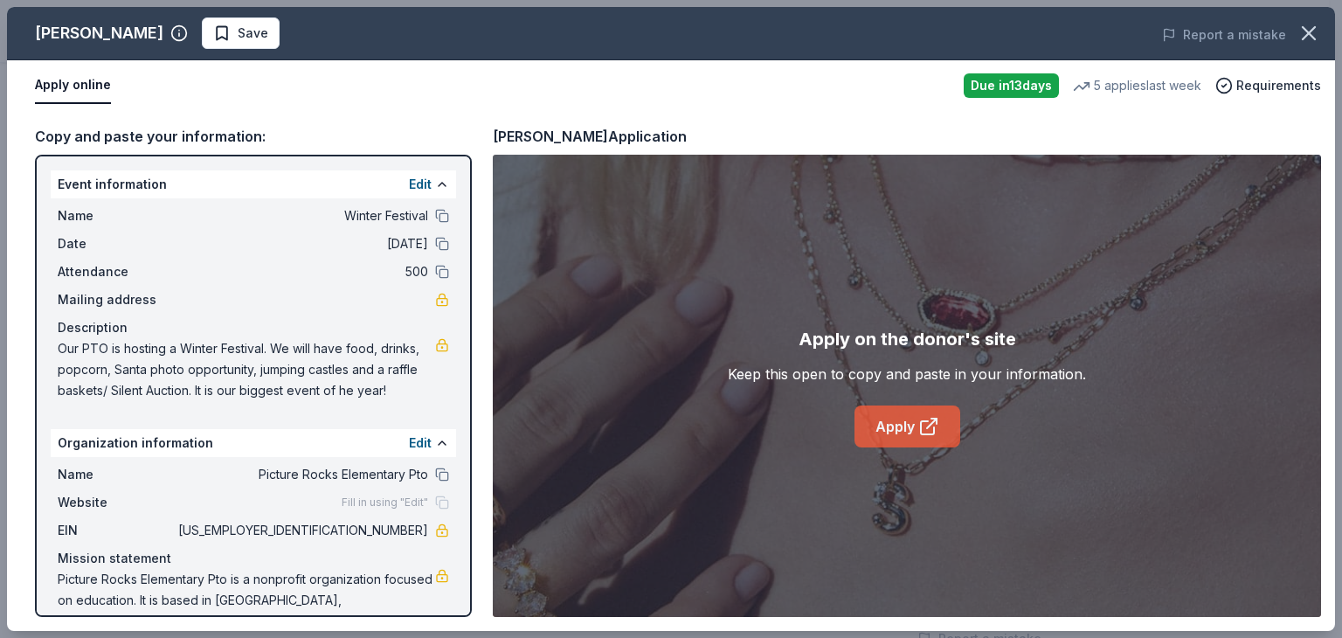
click at [898, 427] on link "Apply" at bounding box center [907, 426] width 106 height 42
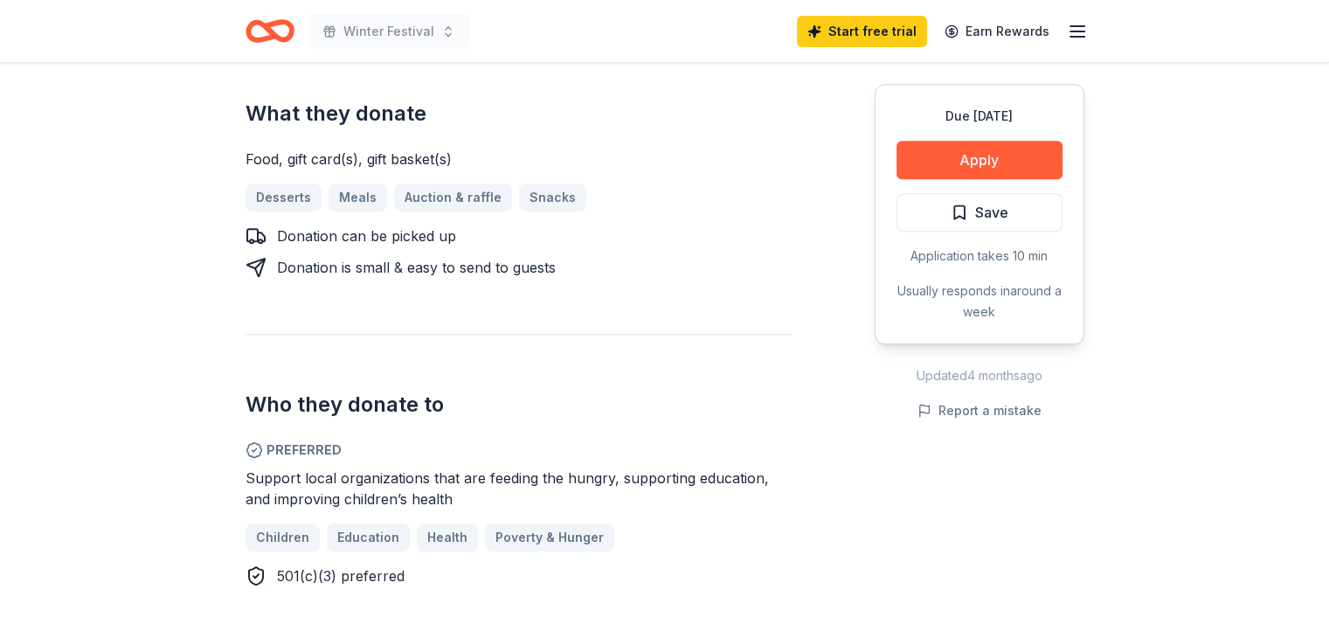
scroll to position [708, 0]
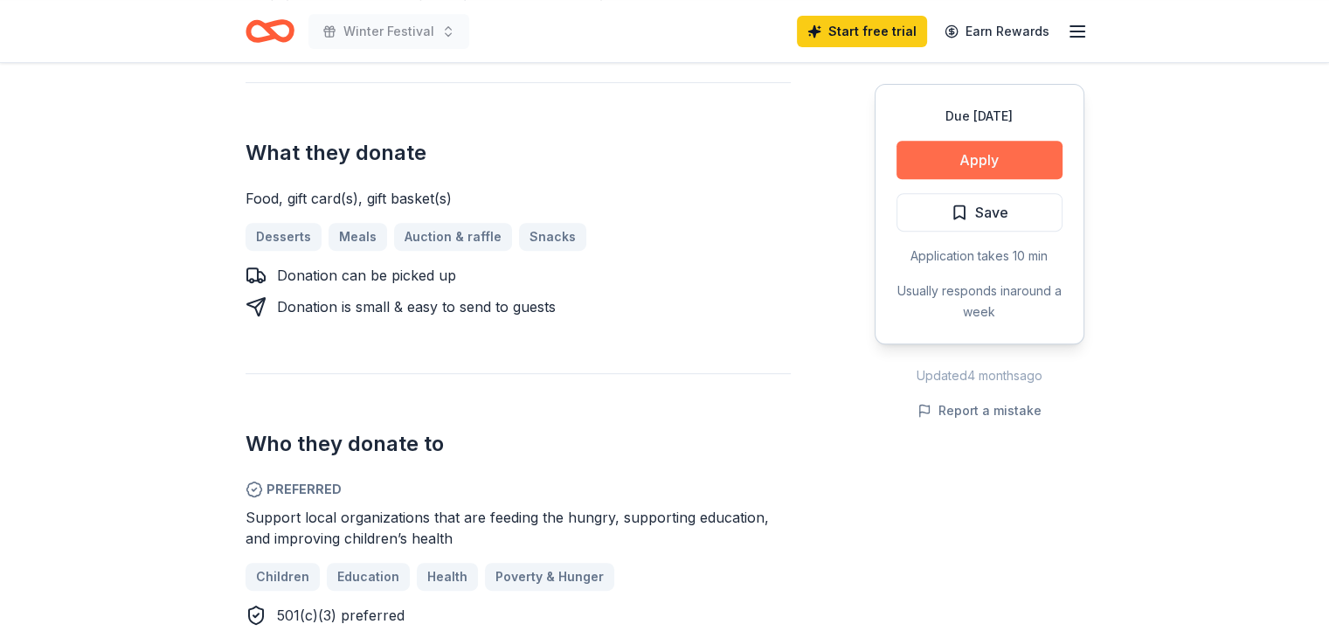
click at [936, 169] on button "Apply" at bounding box center [979, 160] width 166 height 38
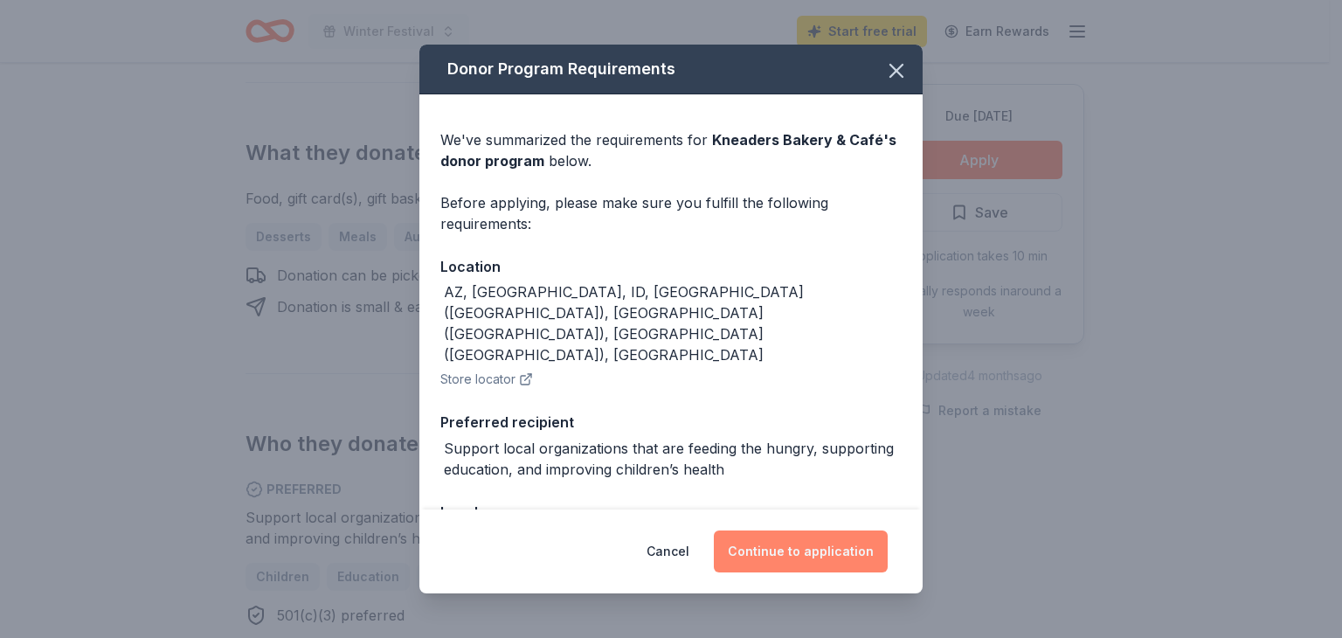
click at [769, 543] on button "Continue to application" at bounding box center [801, 551] width 174 height 42
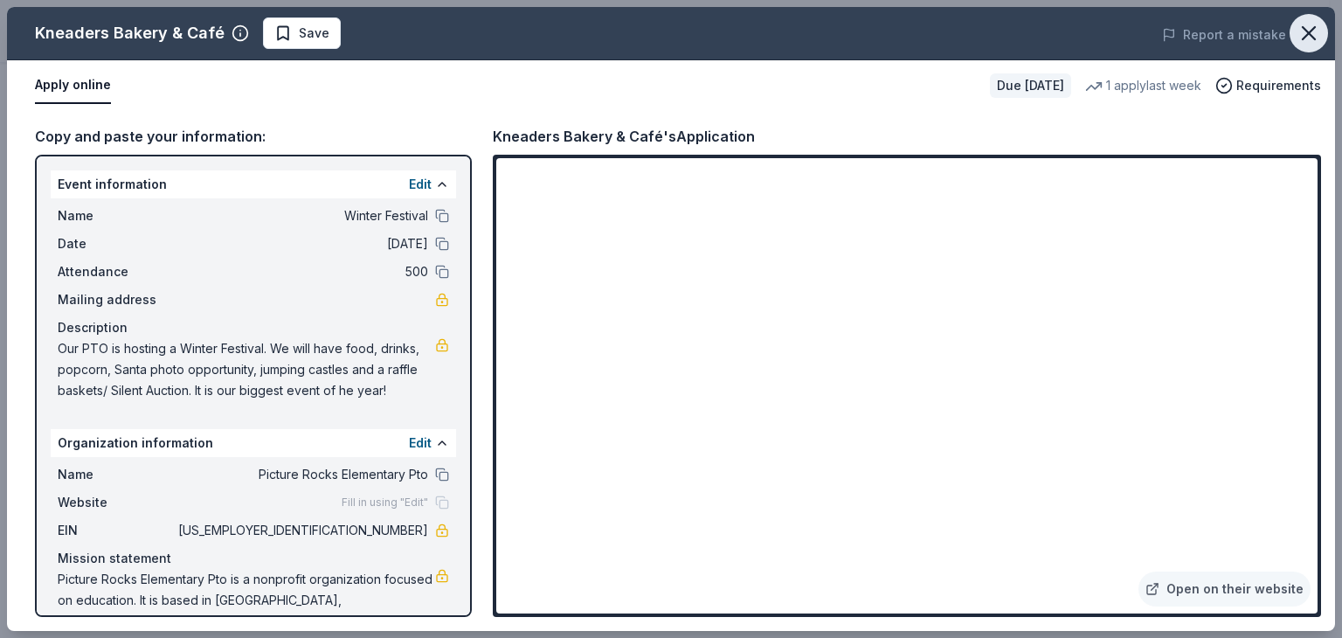
click at [1316, 31] on icon "button" at bounding box center [1308, 33] width 24 height 24
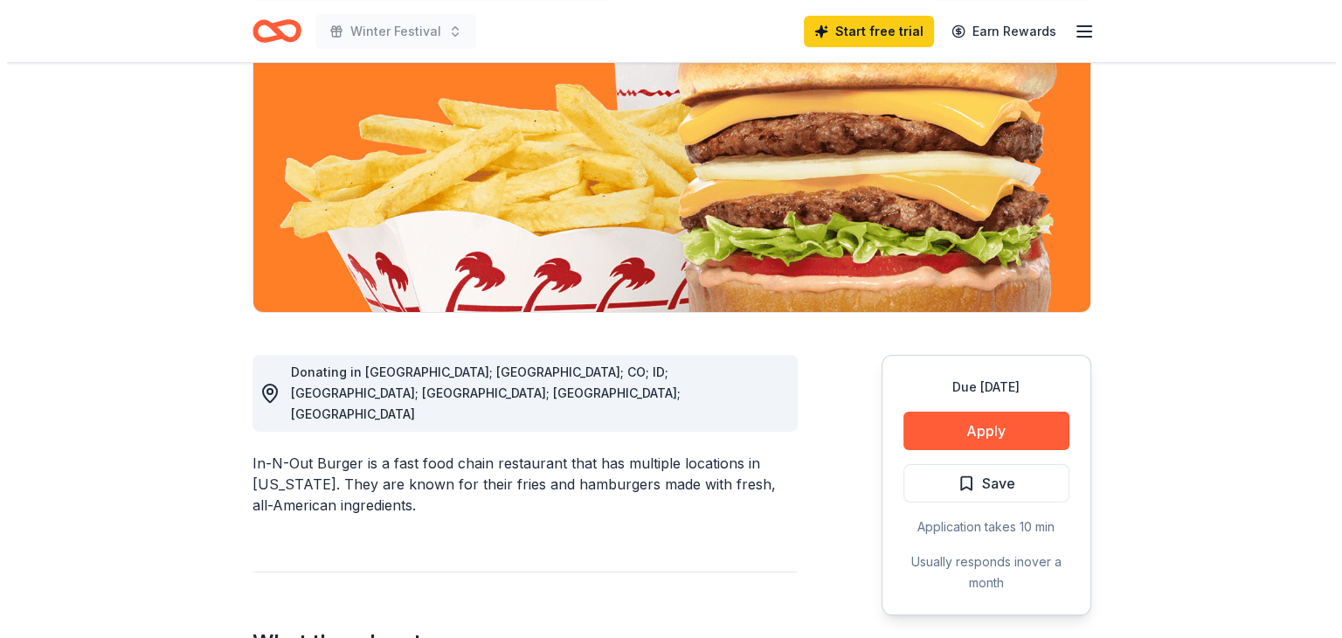
scroll to position [219, 0]
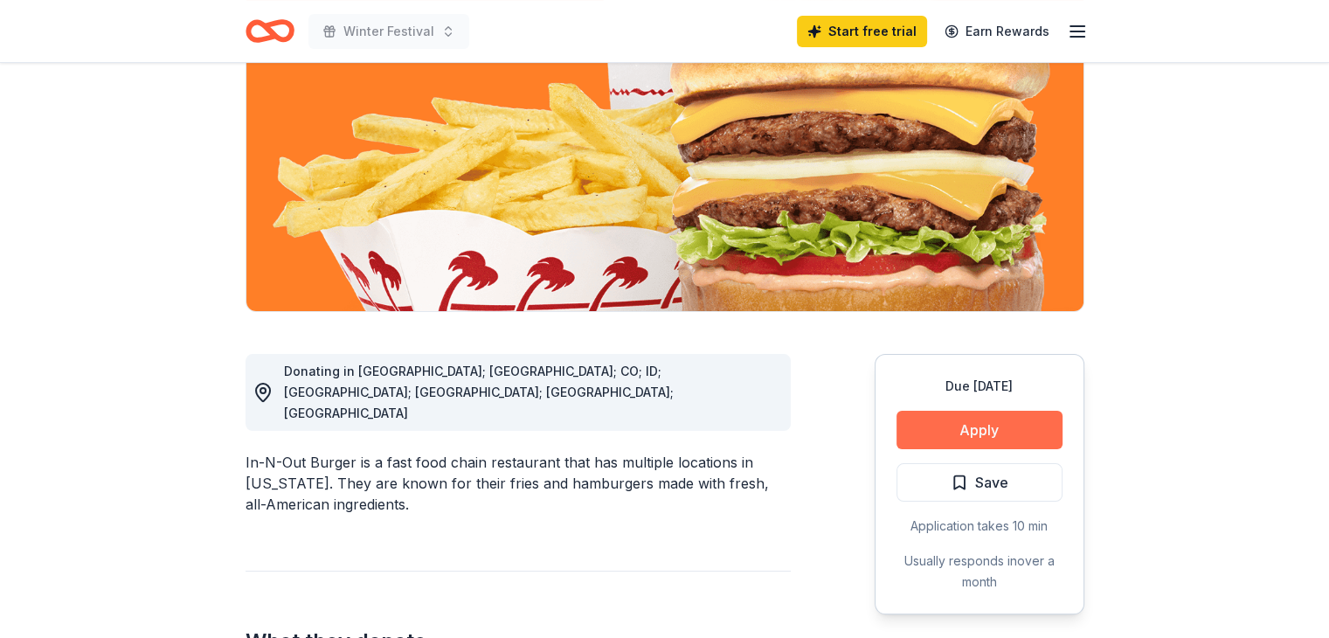
click at [957, 434] on button "Apply" at bounding box center [979, 430] width 166 height 38
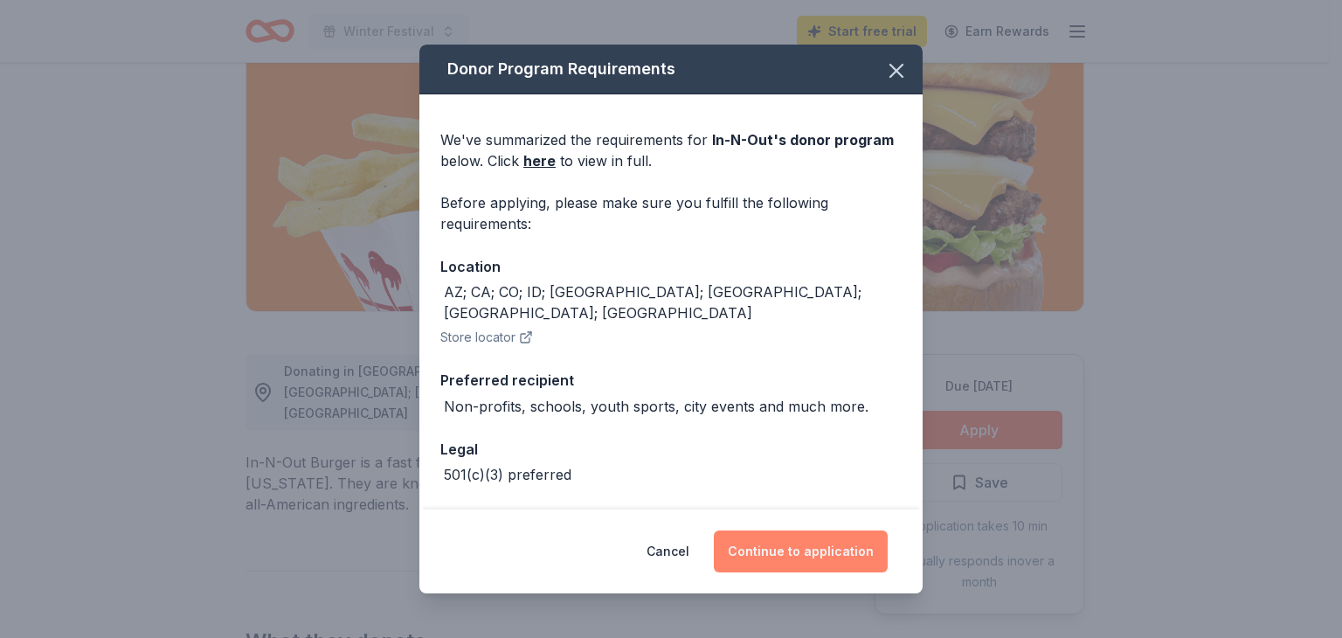
click at [785, 549] on button "Continue to application" at bounding box center [801, 551] width 174 height 42
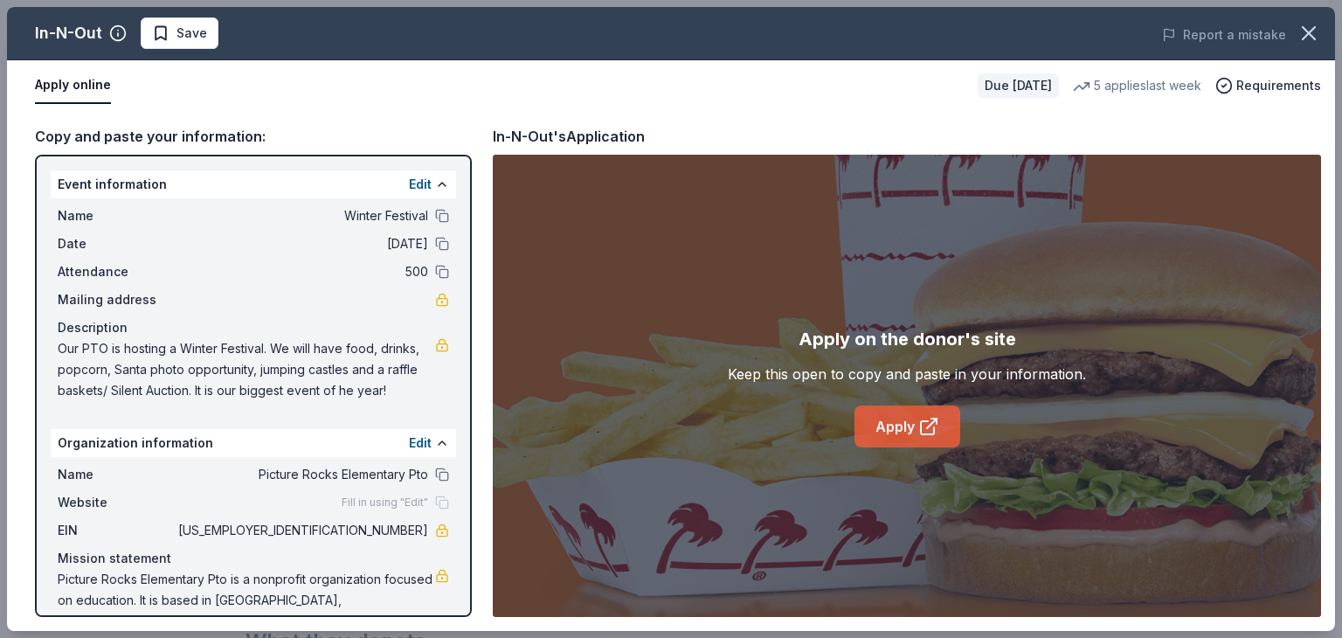
click at [895, 434] on link "Apply" at bounding box center [907, 426] width 106 height 42
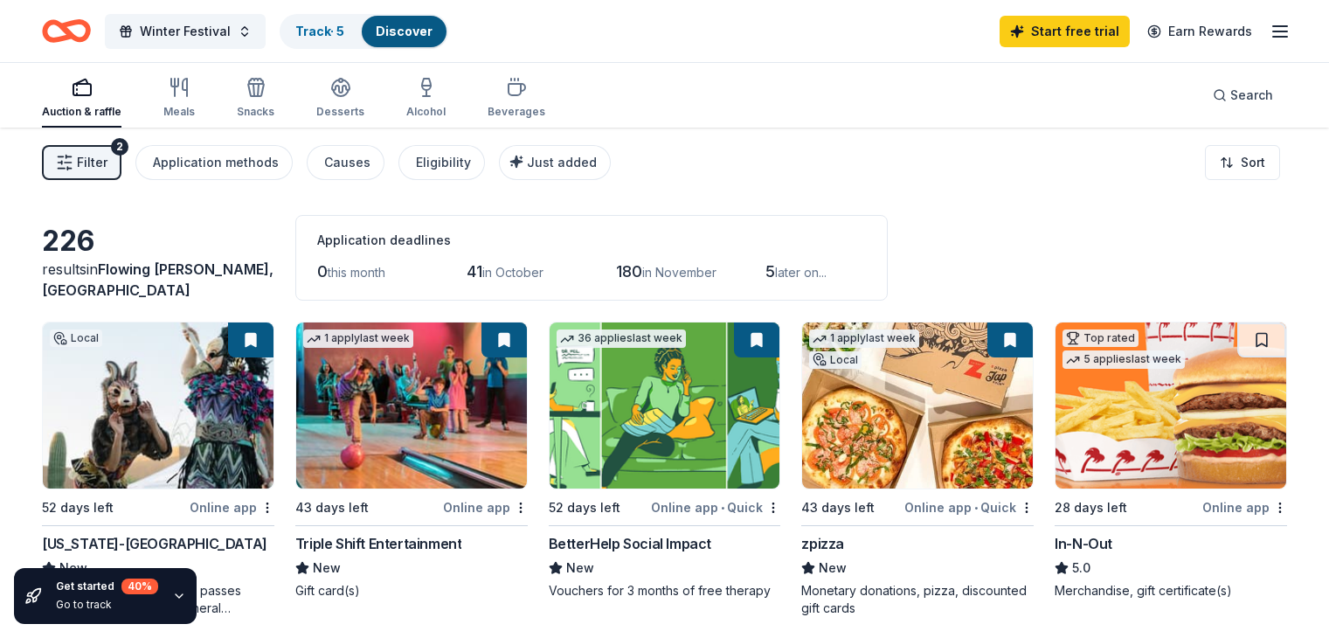
scroll to position [168, 0]
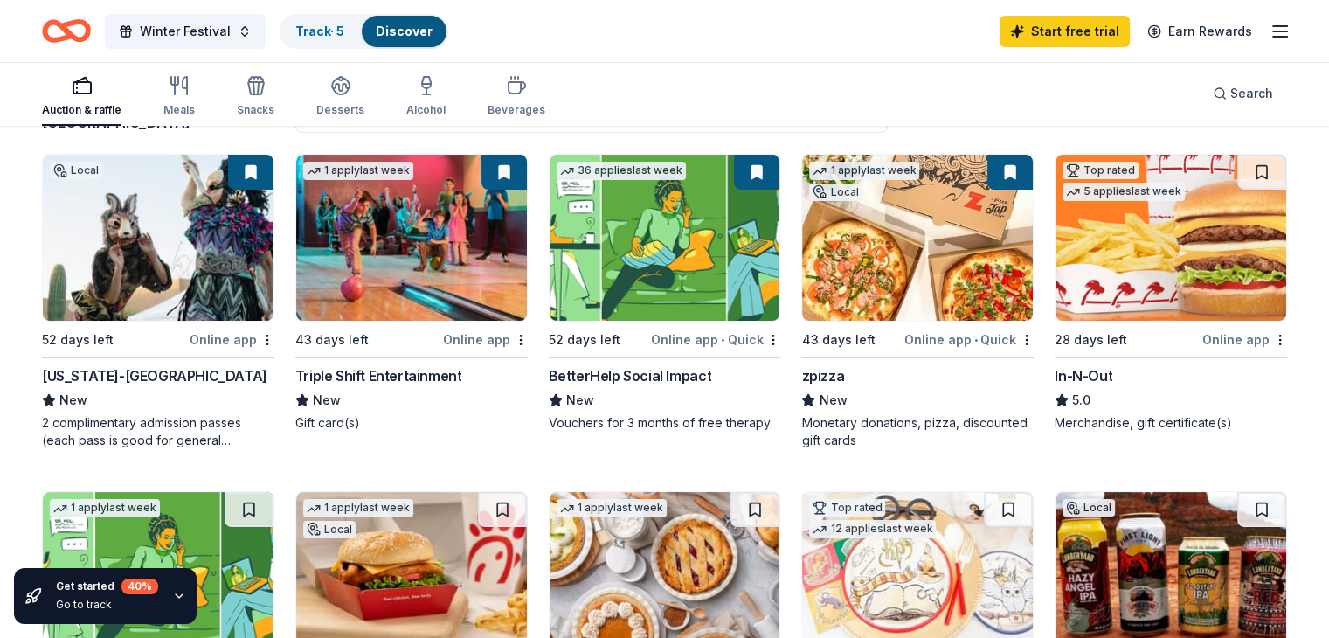
click at [1269, 24] on icon "button" at bounding box center [1279, 31] width 21 height 21
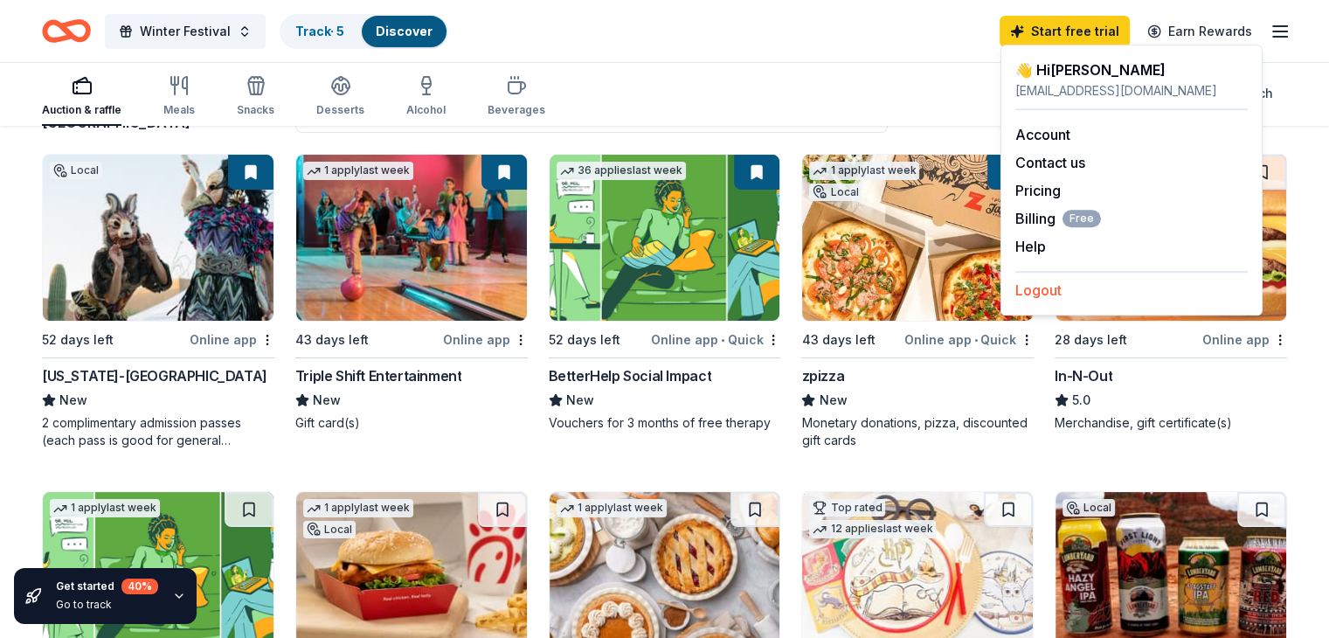
click at [1047, 294] on button "Logout" at bounding box center [1038, 290] width 46 height 21
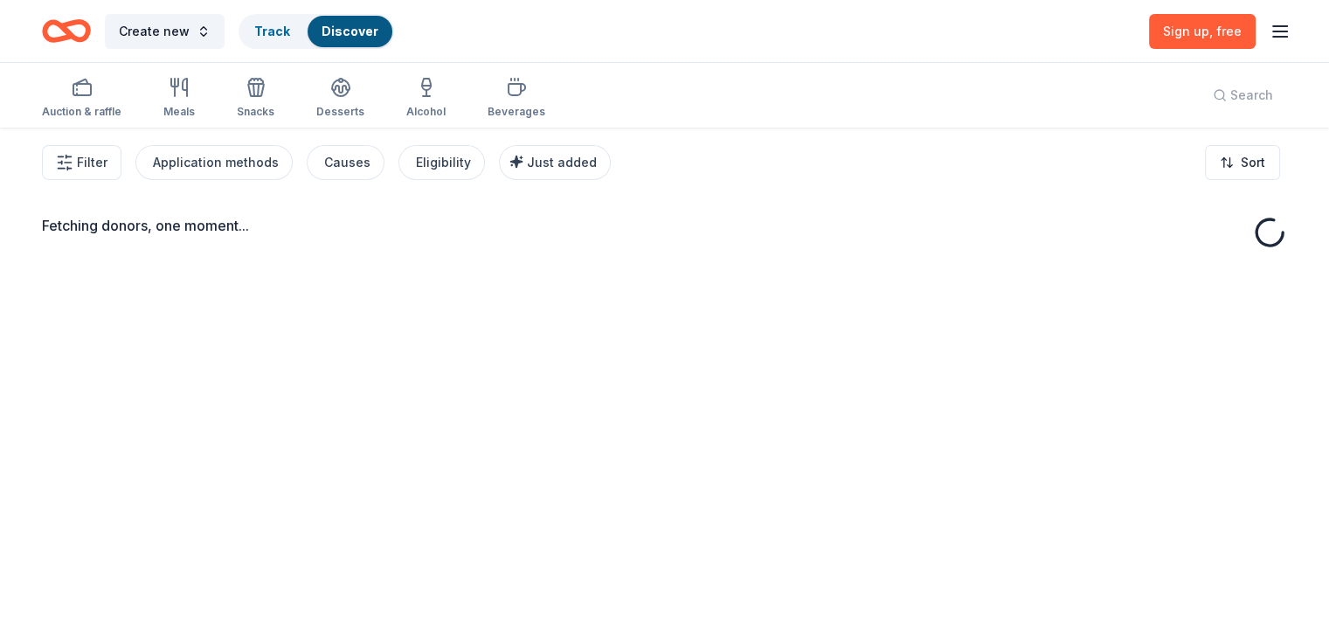
click at [1269, 33] on icon "button" at bounding box center [1279, 31] width 21 height 21
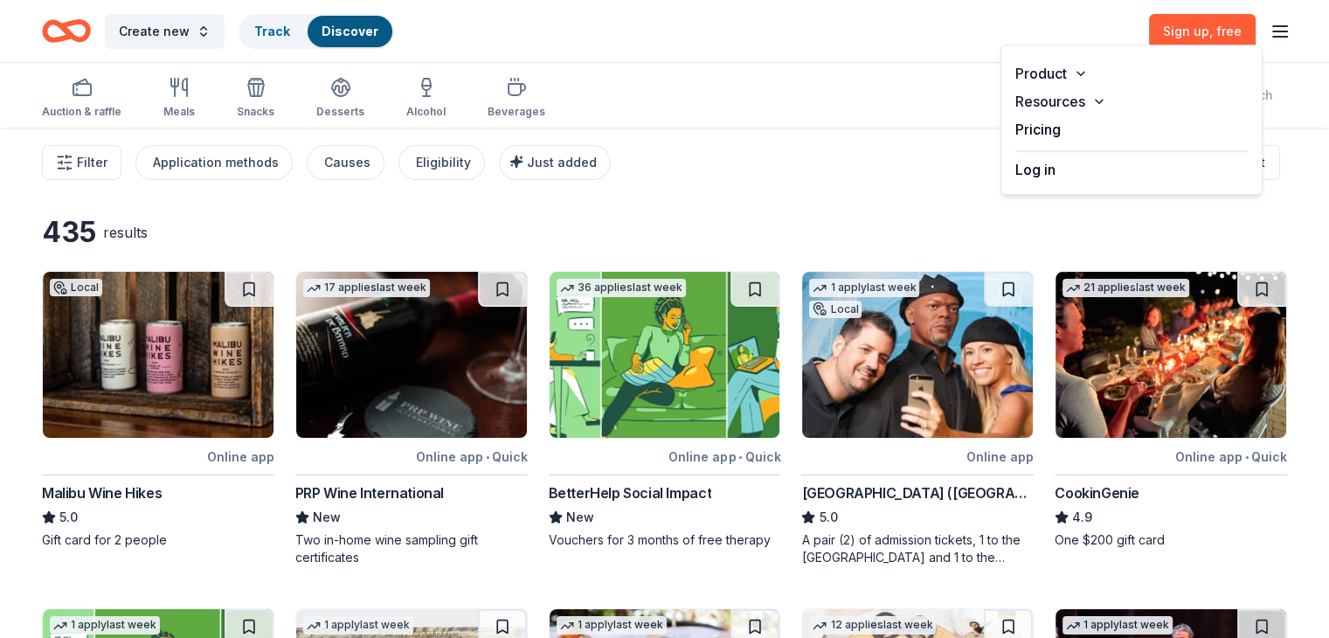
click at [1040, 174] on button "Log in" at bounding box center [1035, 169] width 40 height 21
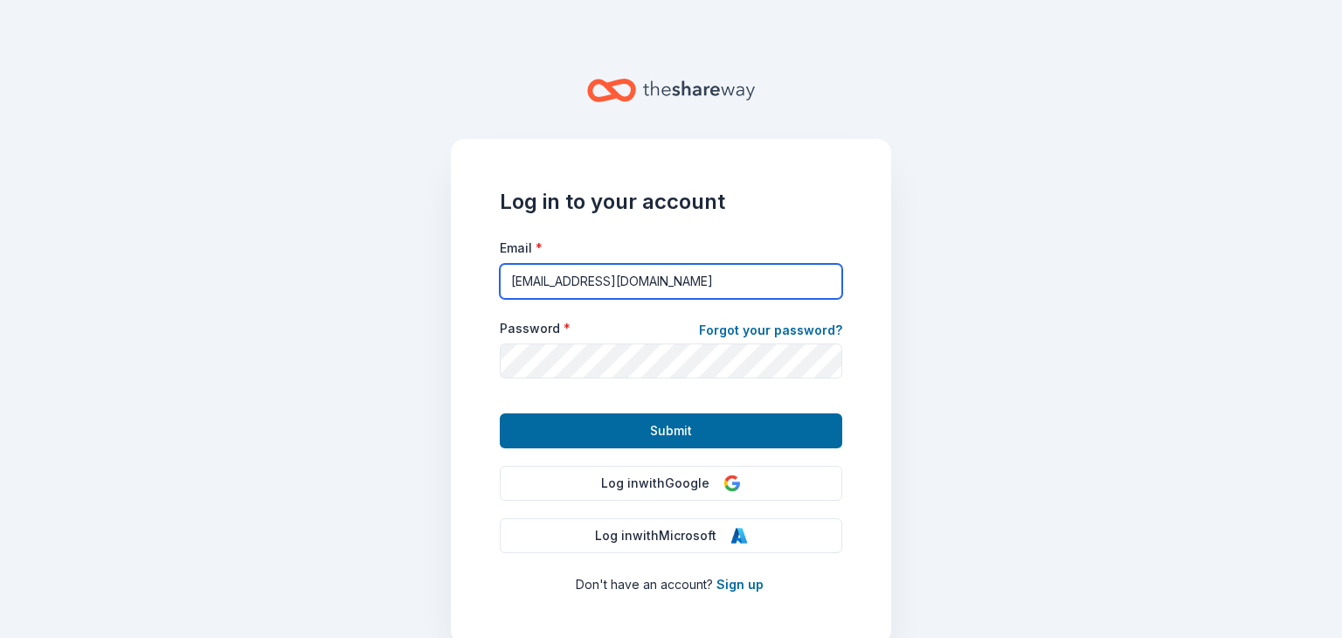
click at [695, 277] on input "[EMAIL_ADDRESS][DOMAIN_NAME]" at bounding box center [671, 281] width 342 height 35
click at [670, 382] on form "Email * [EMAIL_ADDRESS][DOMAIN_NAME] Password * Forgot your password? Submit" at bounding box center [671, 342] width 342 height 211
click at [709, 285] on input "[EMAIL_ADDRESS][DOMAIN_NAME]" at bounding box center [671, 281] width 342 height 35
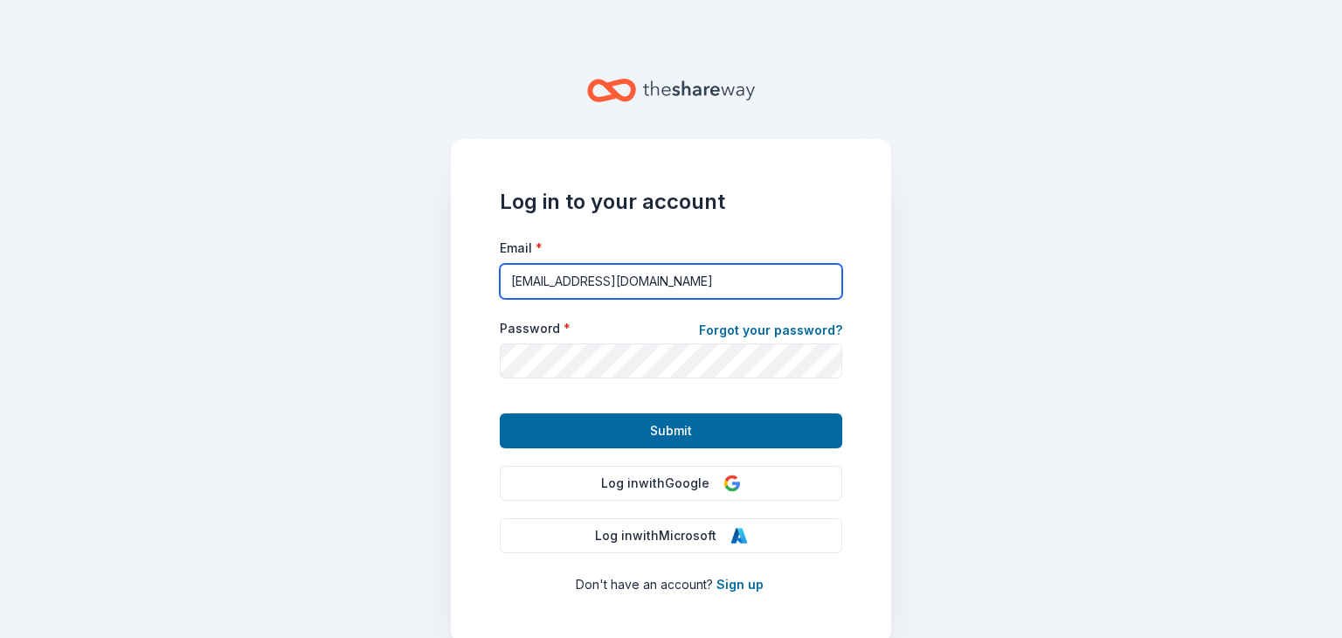
click at [709, 285] on input "[EMAIL_ADDRESS][DOMAIN_NAME]" at bounding box center [671, 281] width 342 height 35
type input "[EMAIL_ADDRESS][DOMAIN_NAME]"
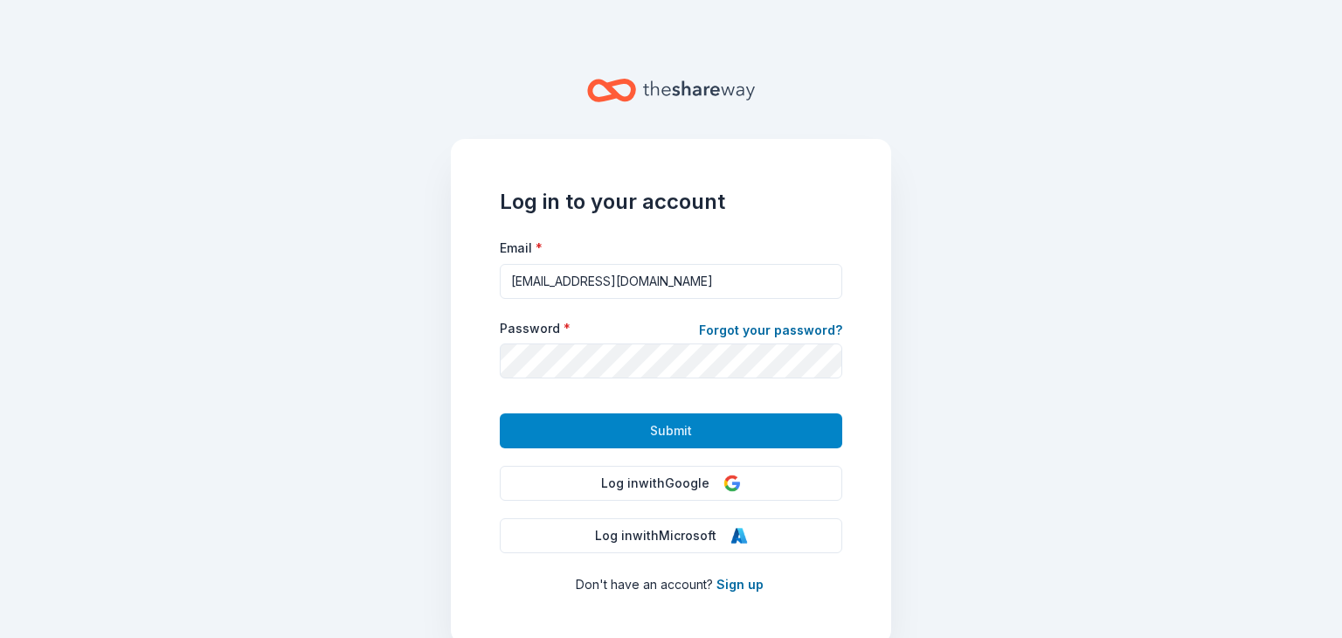
click at [650, 431] on span "Submit" at bounding box center [671, 430] width 42 height 21
